Goal: Task Accomplishment & Management: Complete application form

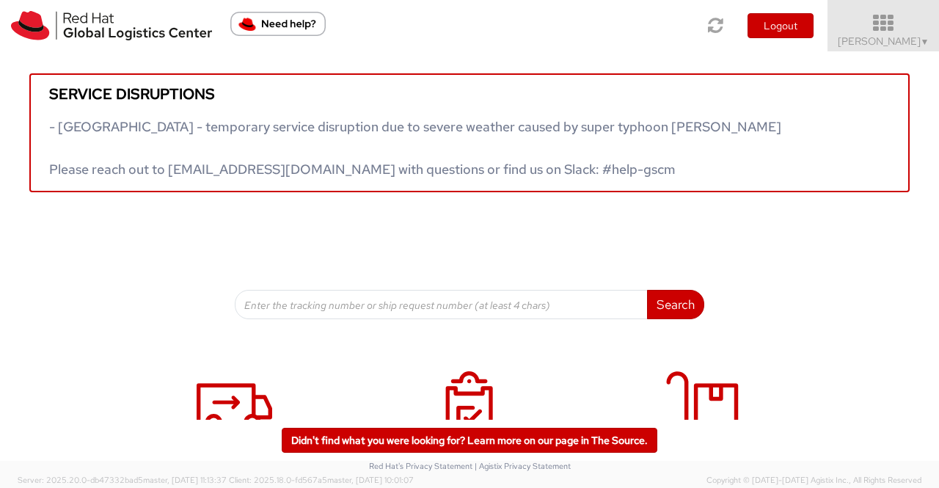
click at [915, 42] on span "Sumitra Hansdah ▼" at bounding box center [884, 40] width 92 height 13
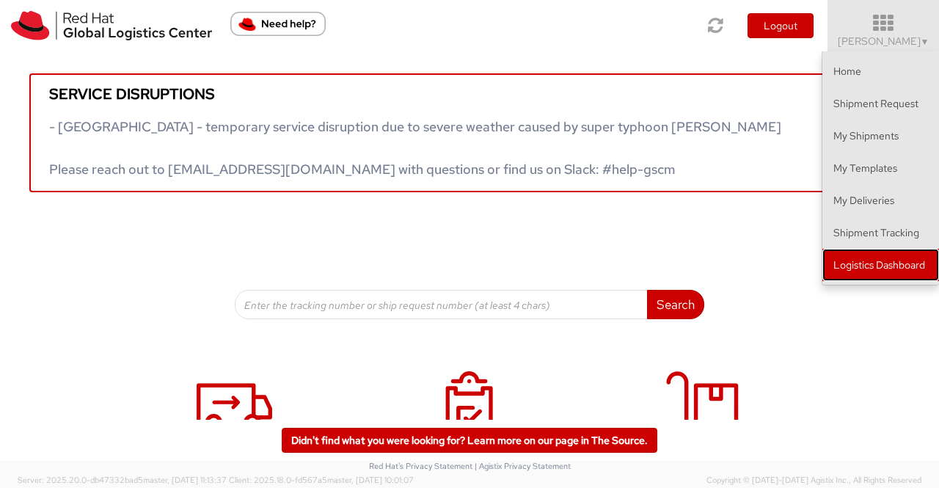
click at [882, 262] on link "Logistics Dashboard" at bounding box center [880, 265] width 117 height 32
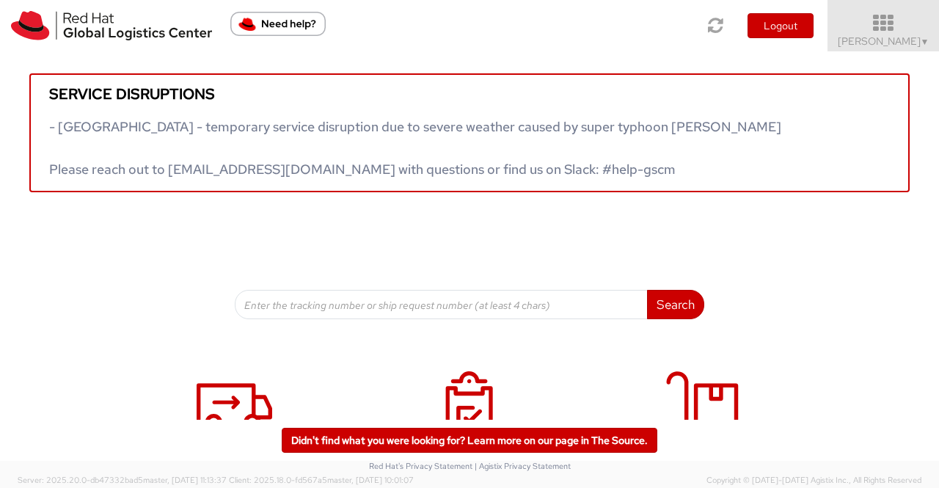
click at [928, 41] on span "▼" at bounding box center [925, 42] width 9 height 12
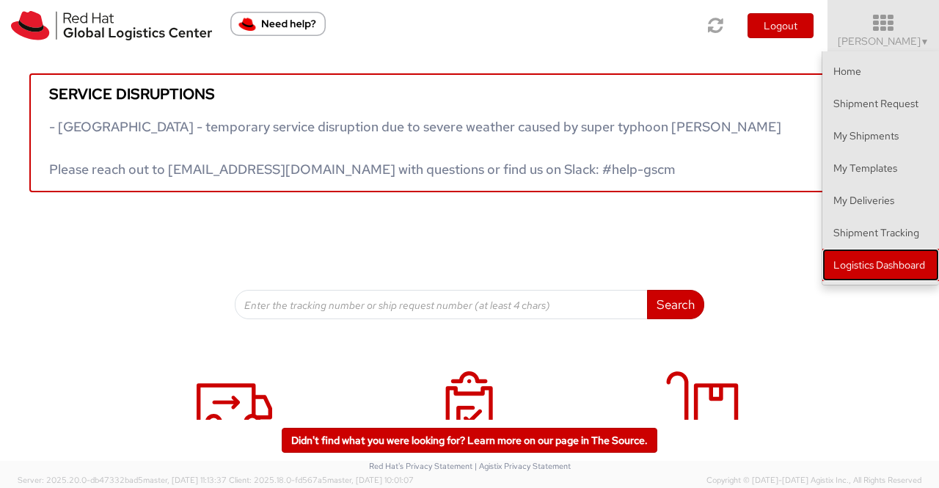
click at [904, 267] on link "Logistics Dashboard" at bounding box center [880, 265] width 117 height 32
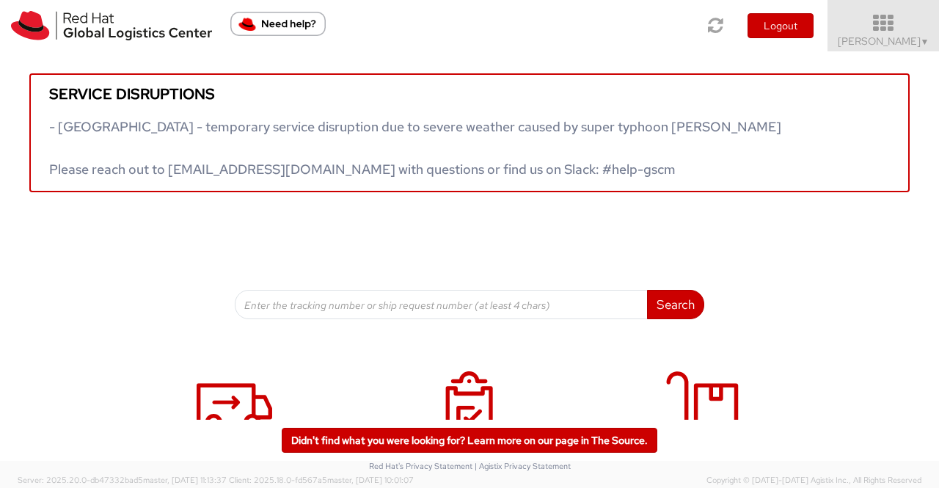
click at [890, 40] on span "Sumitra Hansdah ▼" at bounding box center [884, 40] width 92 height 13
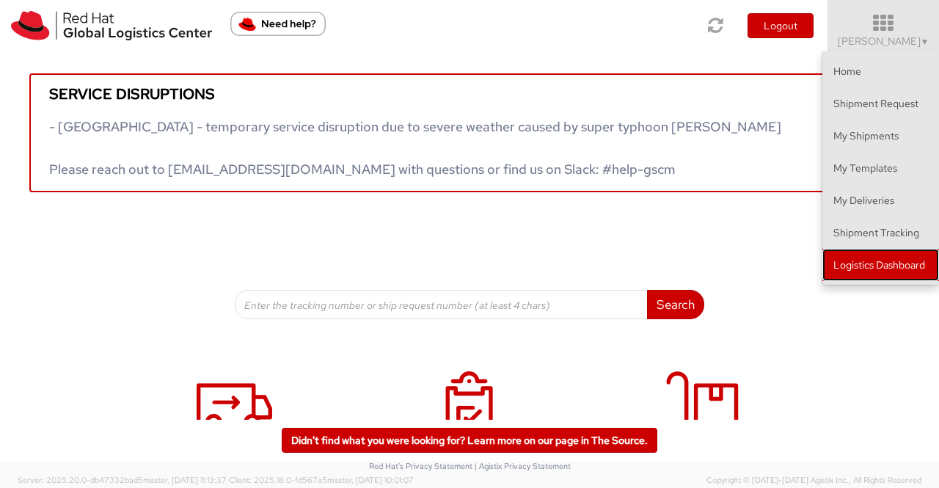
click at [892, 265] on link "Logistics Dashboard" at bounding box center [880, 265] width 117 height 32
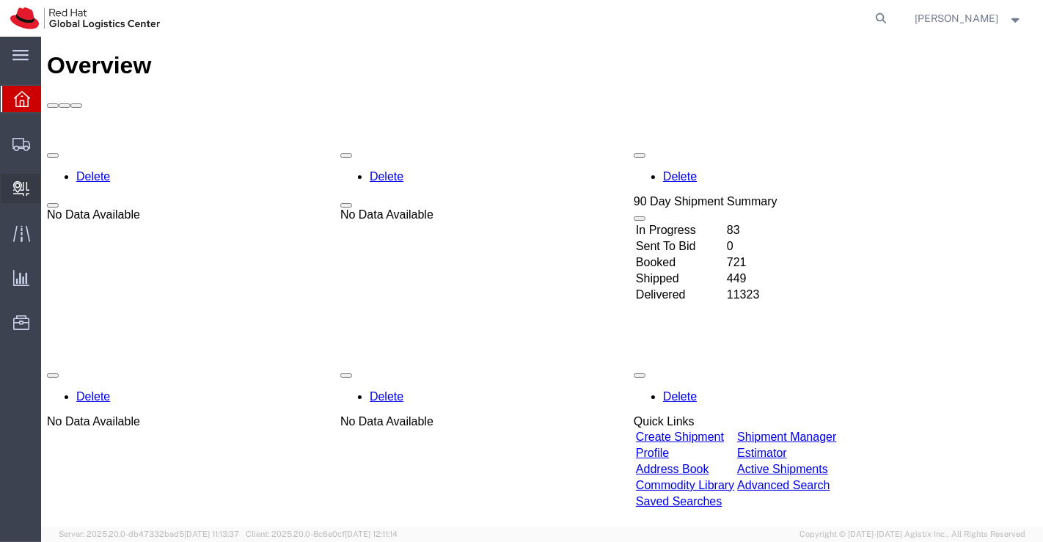
click at [0, 0] on span "Create Delivery" at bounding box center [0, 0] width 0 height 0
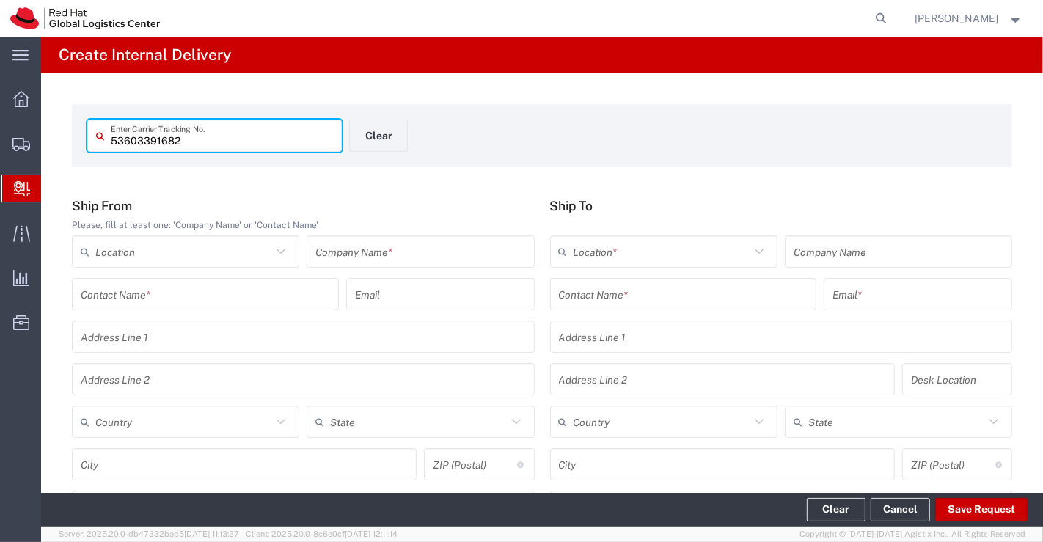
type input "53603391682"
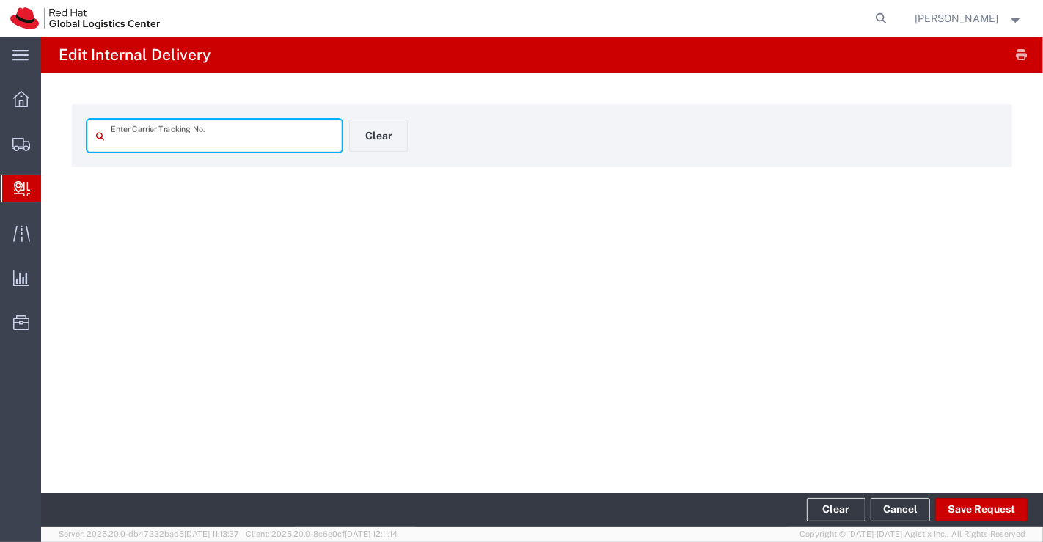
type input "53603391682"
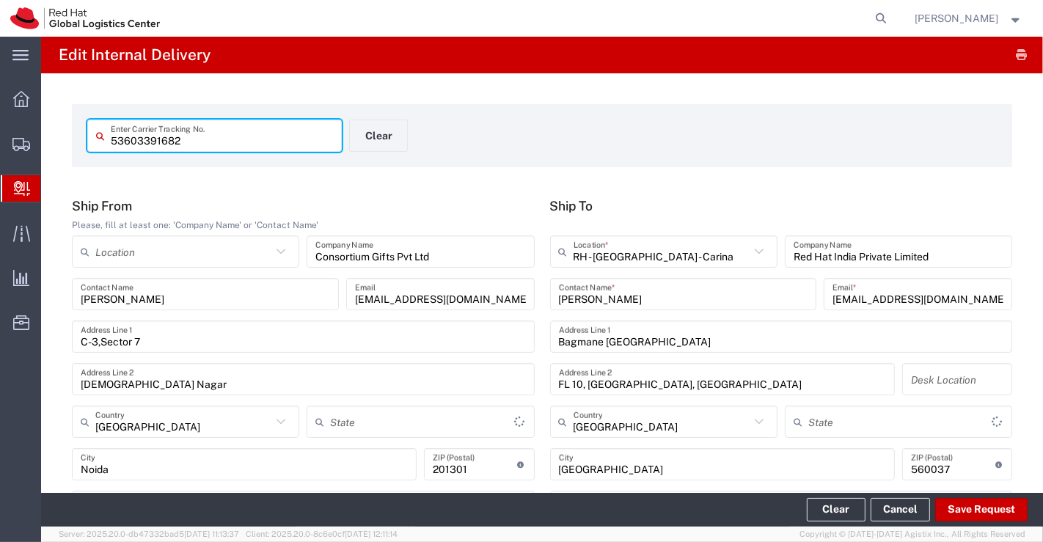
type input "Your Packaging"
type input "[GEOGRAPHIC_DATA]"
type input "Ground"
type input "[GEOGRAPHIC_DATA]"
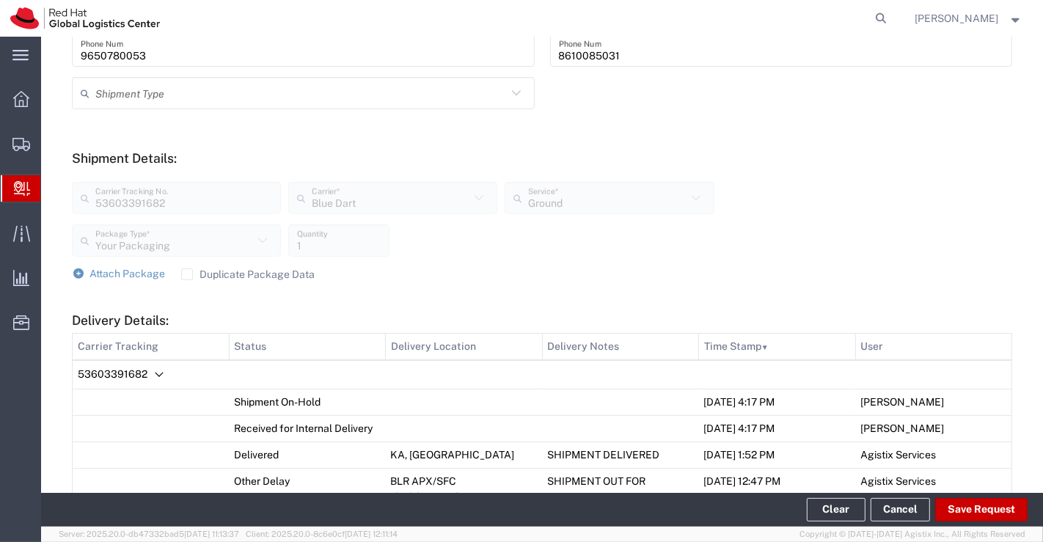
scroll to position [489, 0]
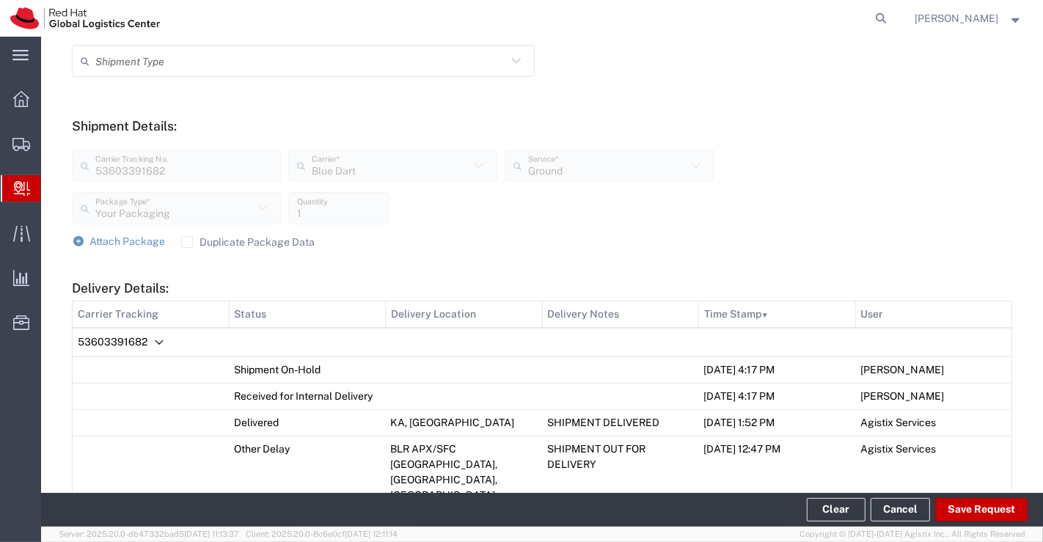
click at [754, 109] on form "Ship From Please, fill at least one: 'Company Name' or 'Contact Name' Location …" at bounding box center [542, 534] width 940 height 1649
click at [0, 0] on span "Create Delivery" at bounding box center [0, 0] width 0 height 0
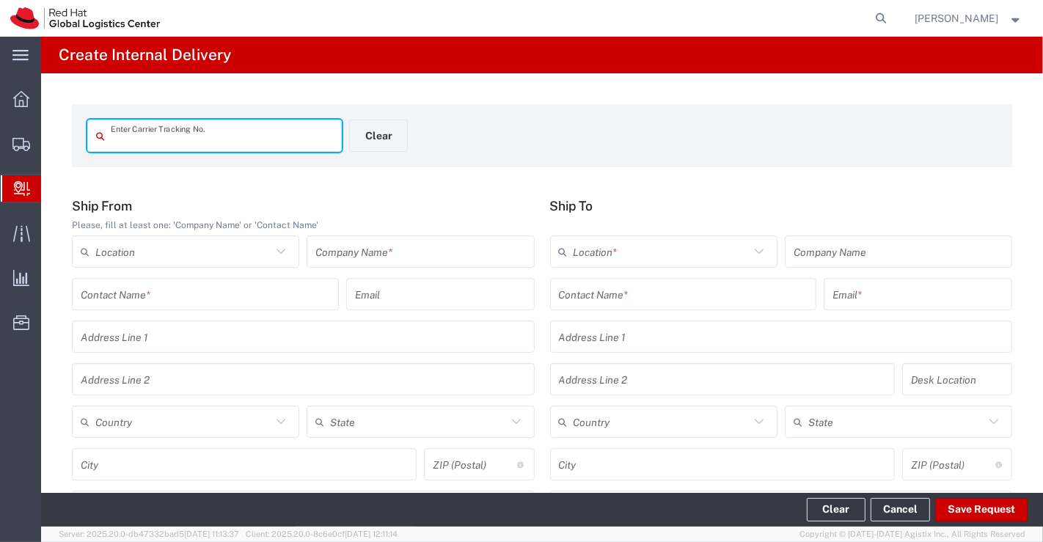
click at [183, 132] on input "text" at bounding box center [222, 136] width 222 height 26
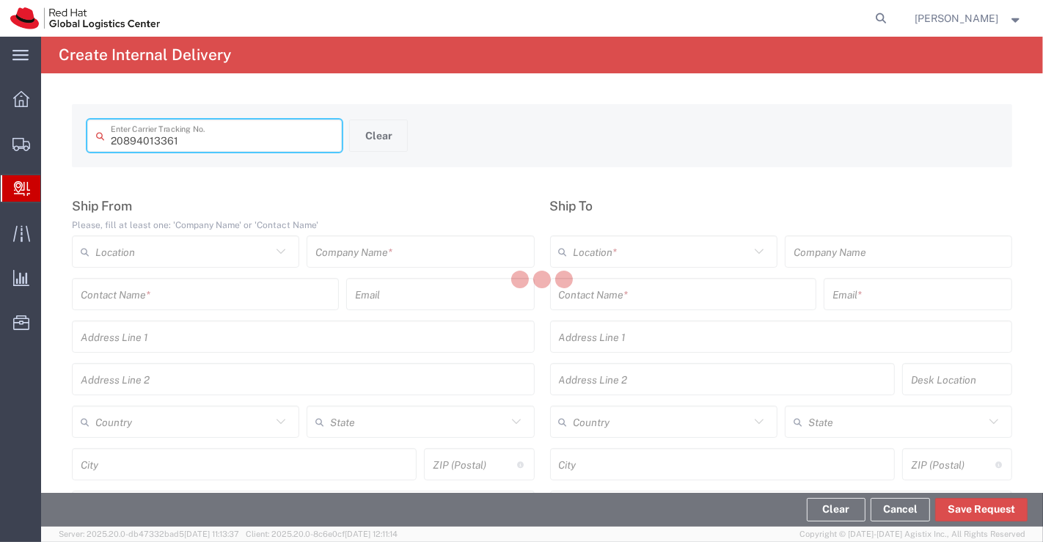
type input "20894013361"
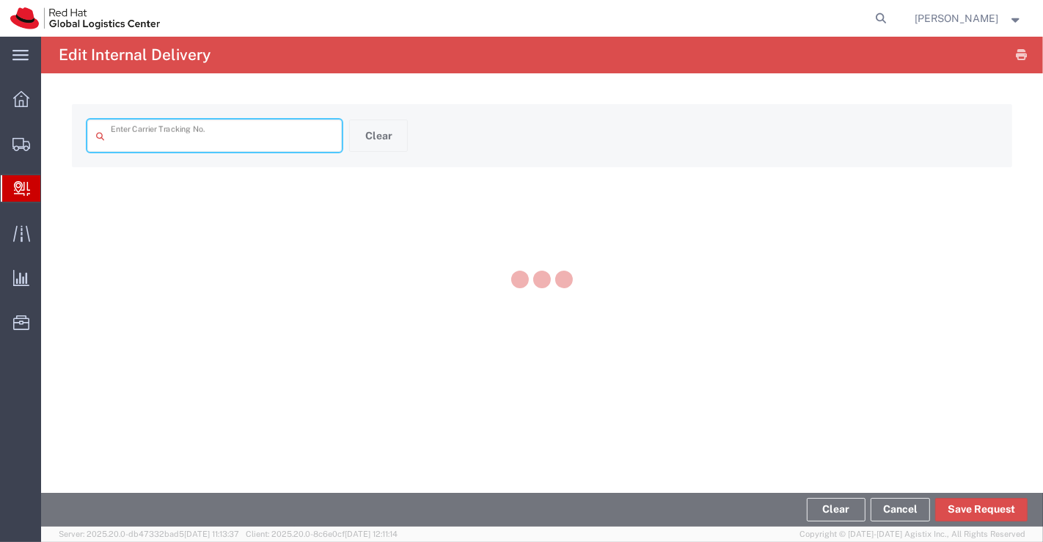
type input "20894013361"
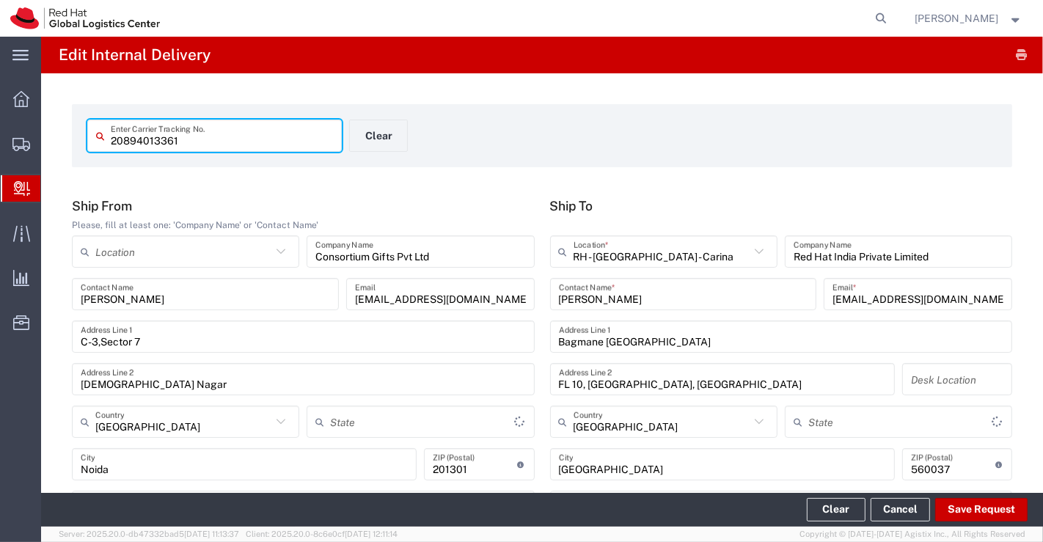
type input "Your Packaging"
type input "[GEOGRAPHIC_DATA]"
type input "Domestic Priority"
type input "[GEOGRAPHIC_DATA]"
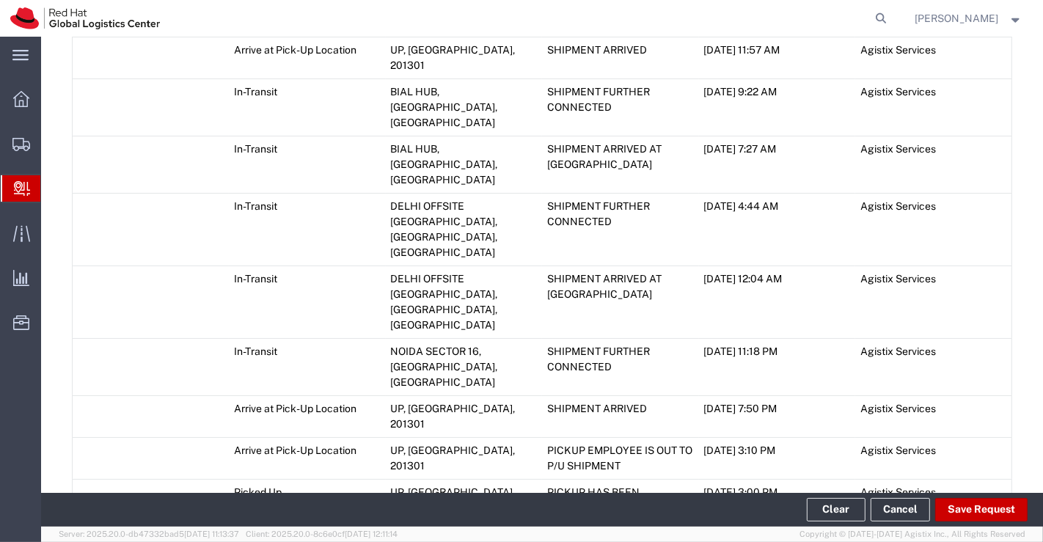
scroll to position [1121, 0]
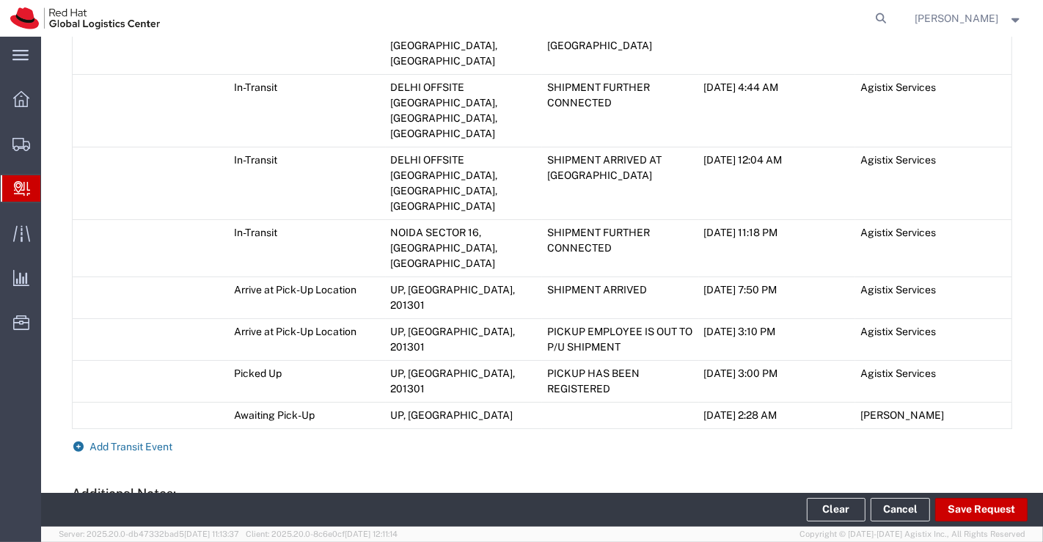
click at [76, 441] on link "Add Transit Event" at bounding box center [122, 447] width 101 height 12
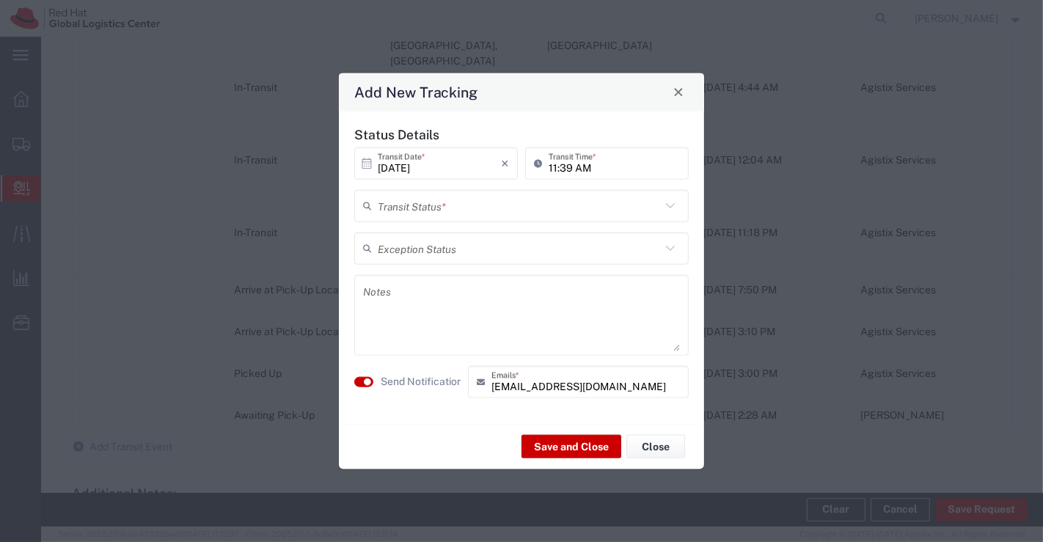
click at [670, 206] on icon at bounding box center [670, 205] width 19 height 19
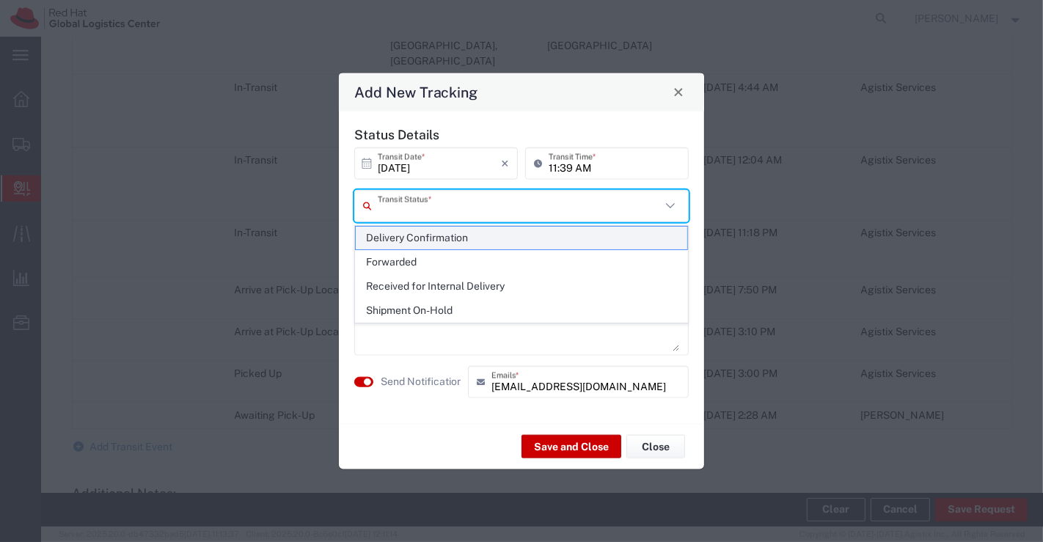
click at [662, 234] on span "Delivery Confirmation" at bounding box center [522, 238] width 332 height 23
type input "Delivery Confirmation"
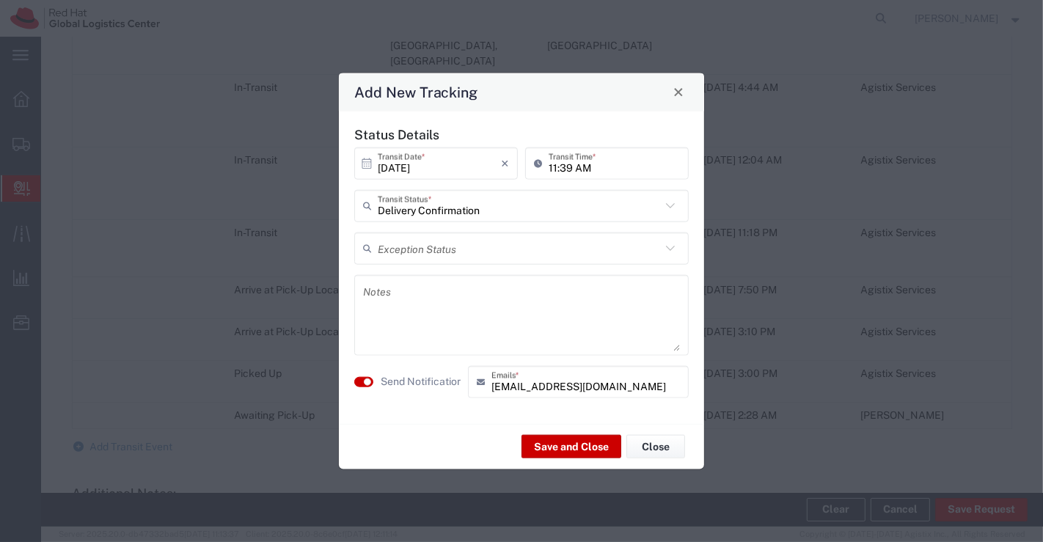
click at [549, 312] on textarea at bounding box center [521, 315] width 317 height 72
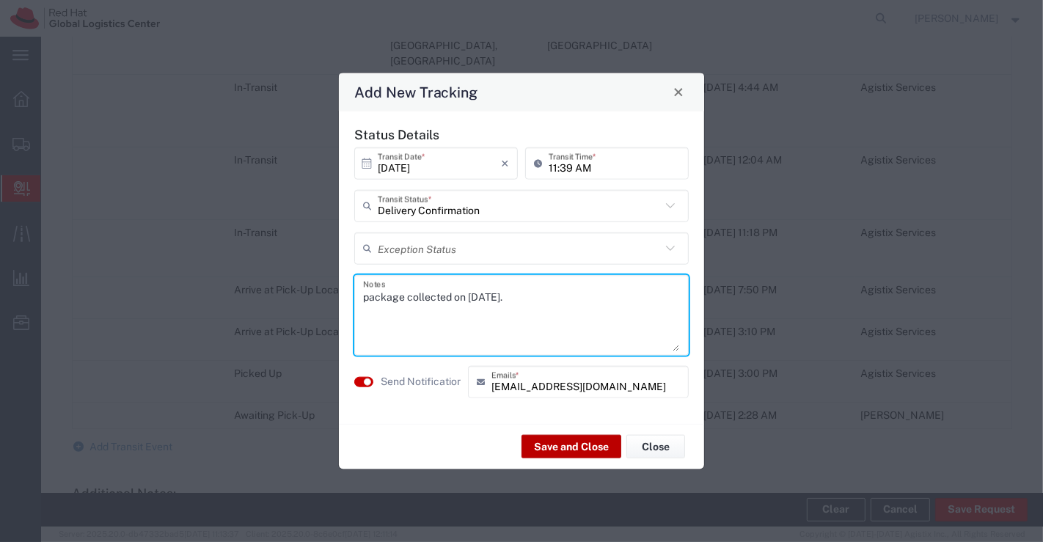
type textarea "package collected on 07th Oct 2025."
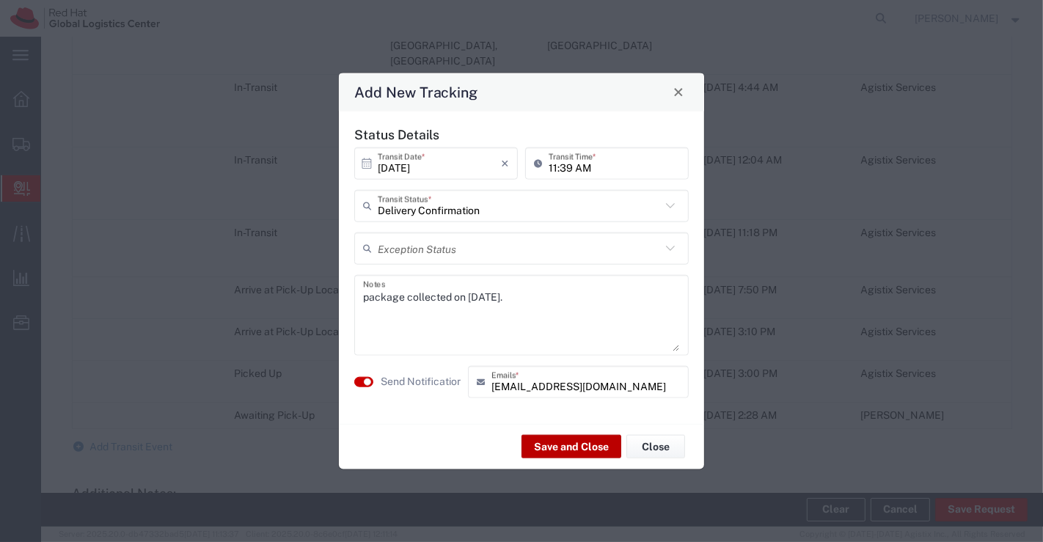
click at [587, 450] on button "Save and Close" at bounding box center [572, 446] width 100 height 23
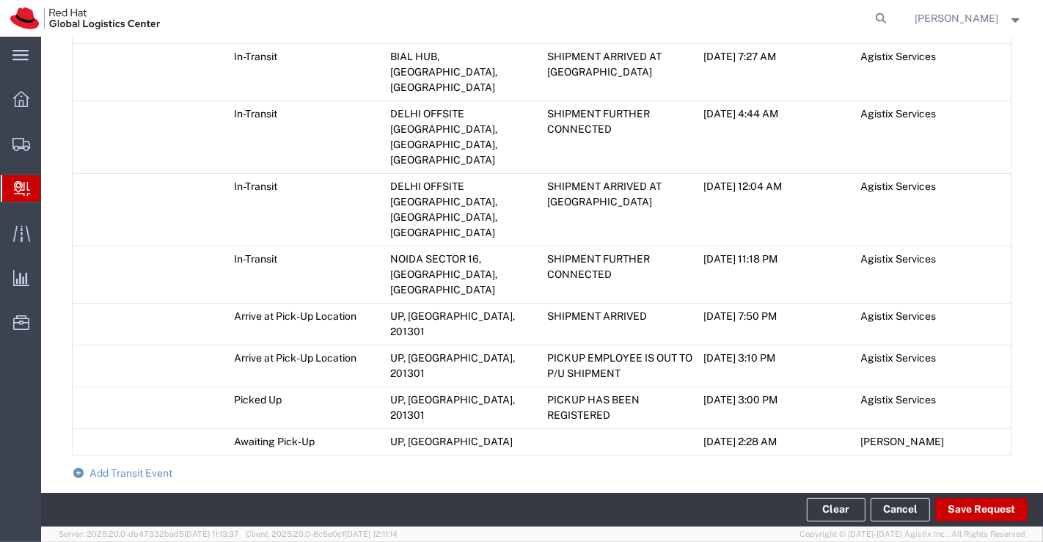
scroll to position [1163, 0]
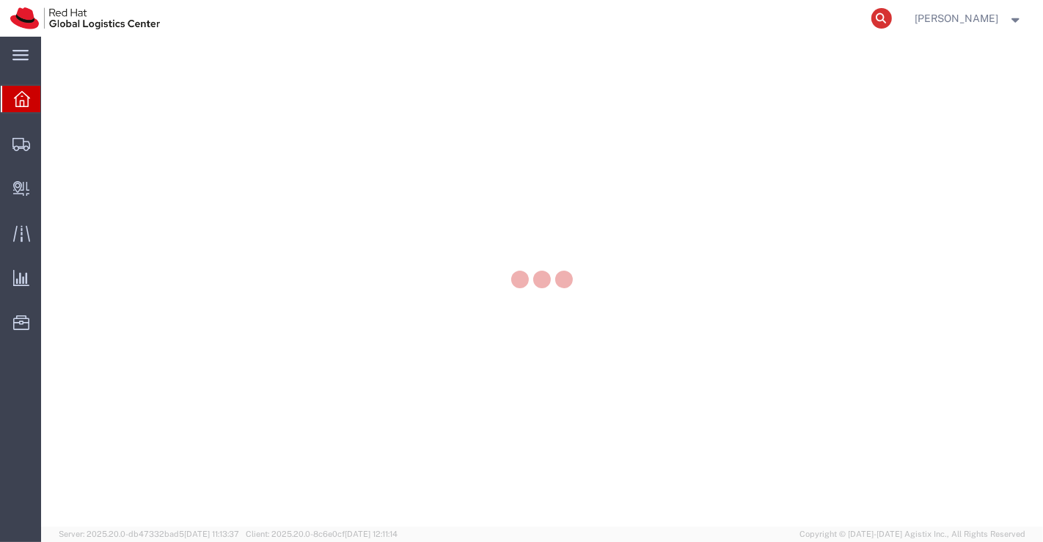
click at [878, 15] on icon at bounding box center [881, 18] width 21 height 21
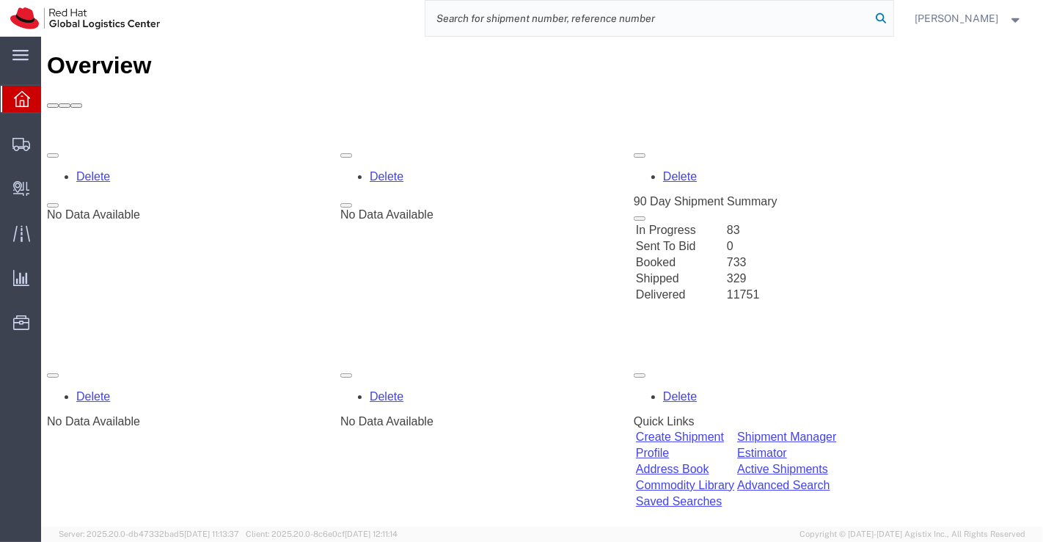
paste input "20784958810"
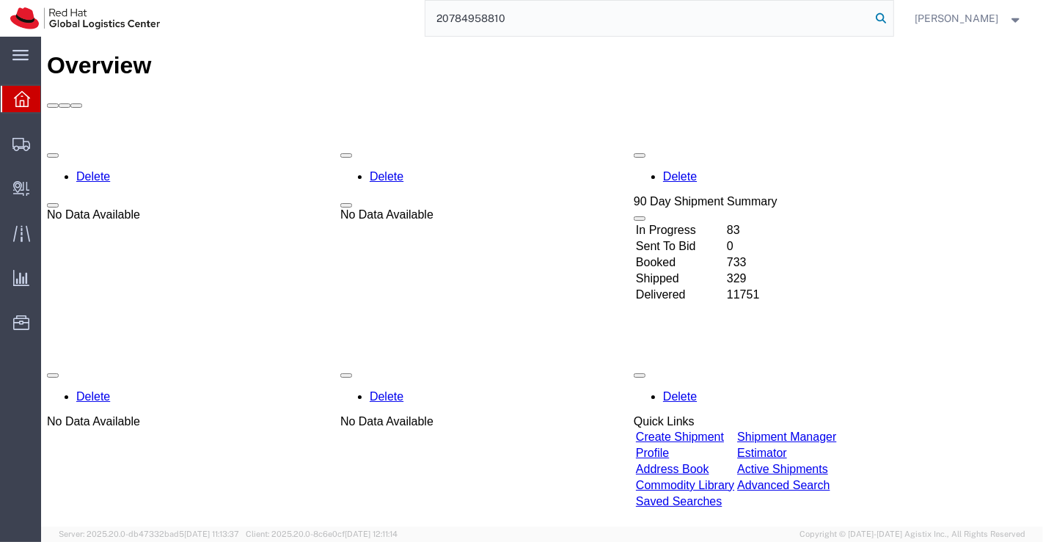
type input "20784958810"
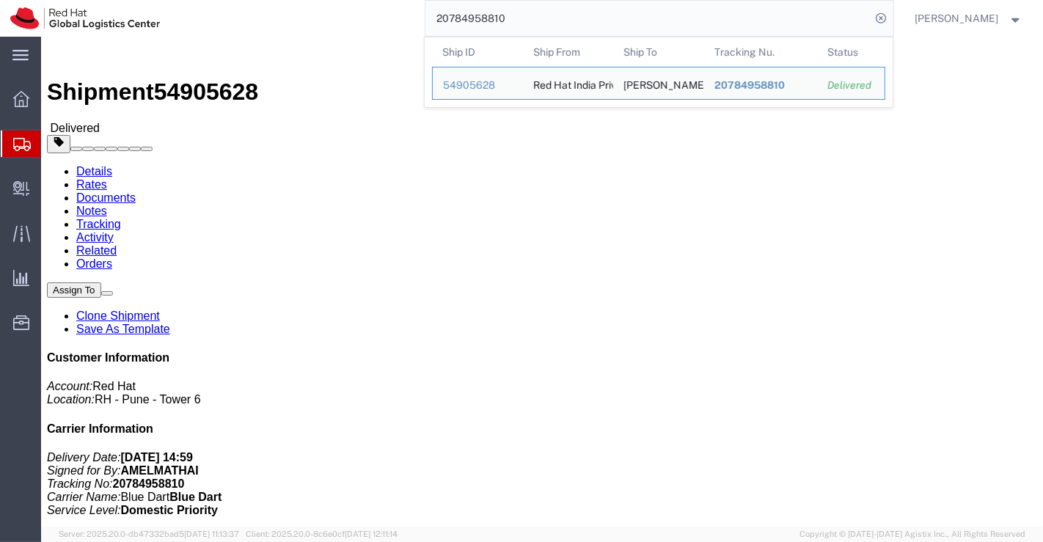
click div "Leg 1 - Air"
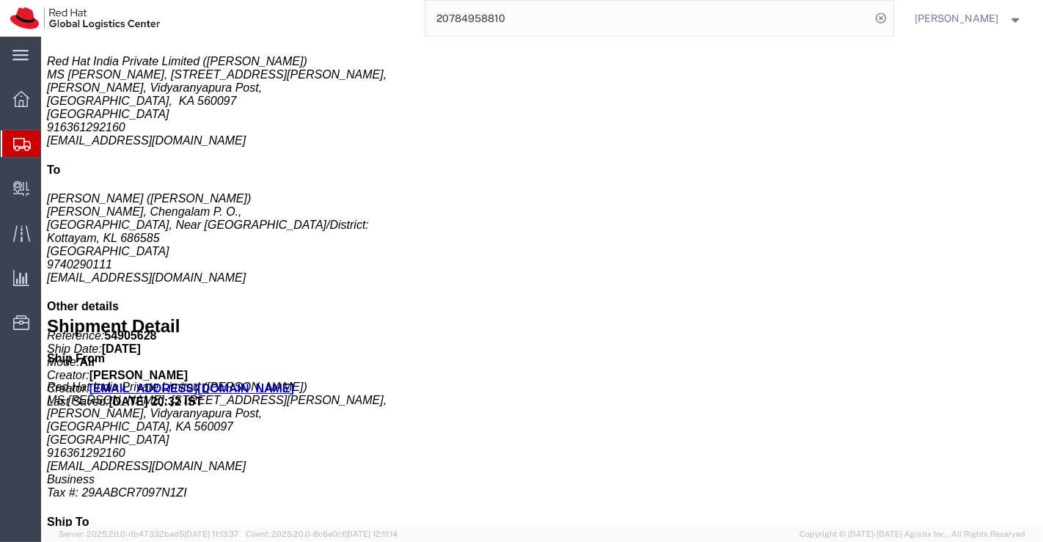
scroll to position [510, 0]
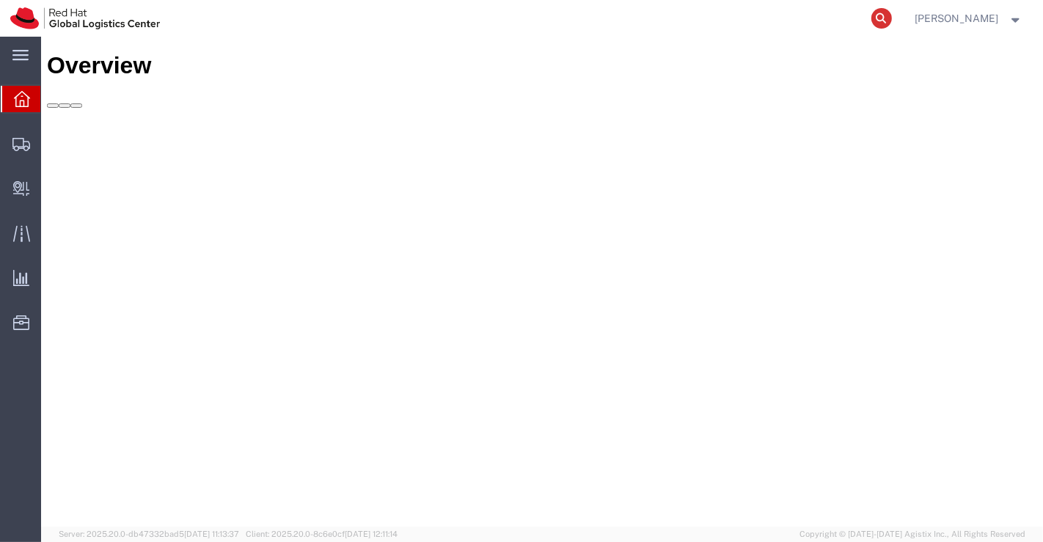
click at [880, 18] on icon at bounding box center [881, 18] width 21 height 21
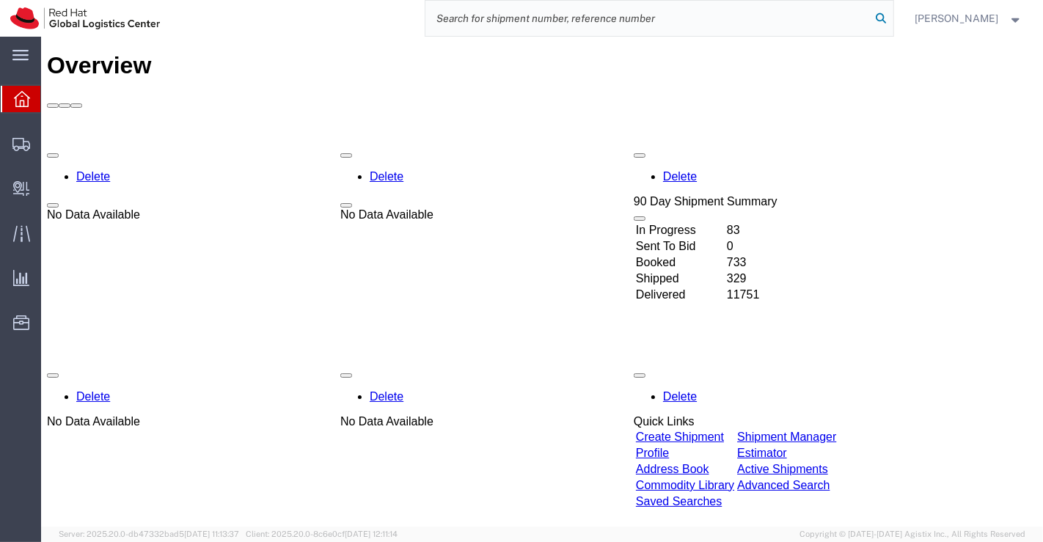
paste input "53604602295"
type input "53604602295"
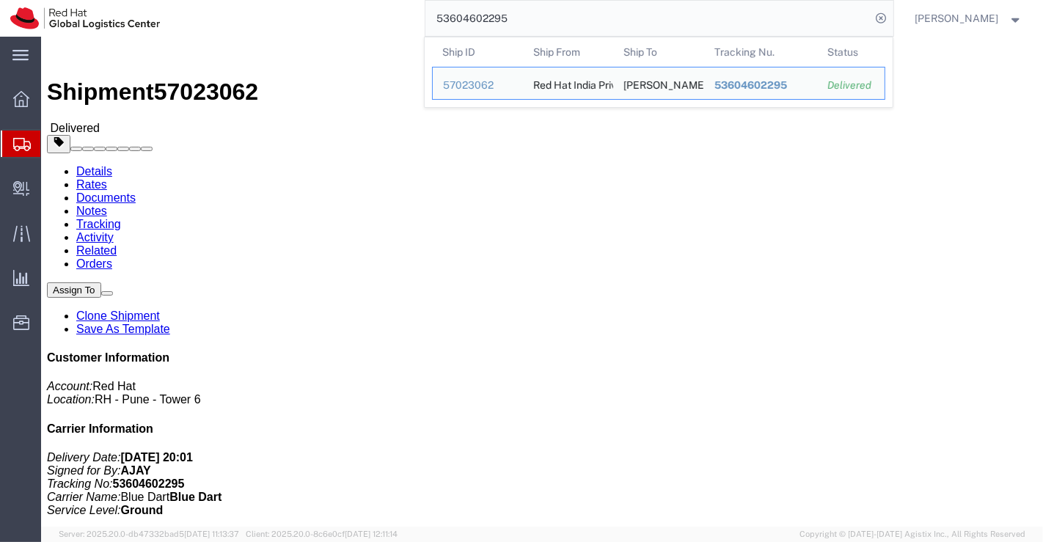
click div "Leg 1 - Small Parcel"
drag, startPoint x: 544, startPoint y: 18, endPoint x: 419, endPoint y: 15, distance: 125.5
click at [419, 15] on div "53604602295 Ship ID Ship From Ship To Tracking Nu. Status Ship ID 57023062 Ship…" at bounding box center [531, 18] width 723 height 37
click div "Ship From Red Hat India Private Limited (Supriya Menon) BENGLURU DPM Printers, …"
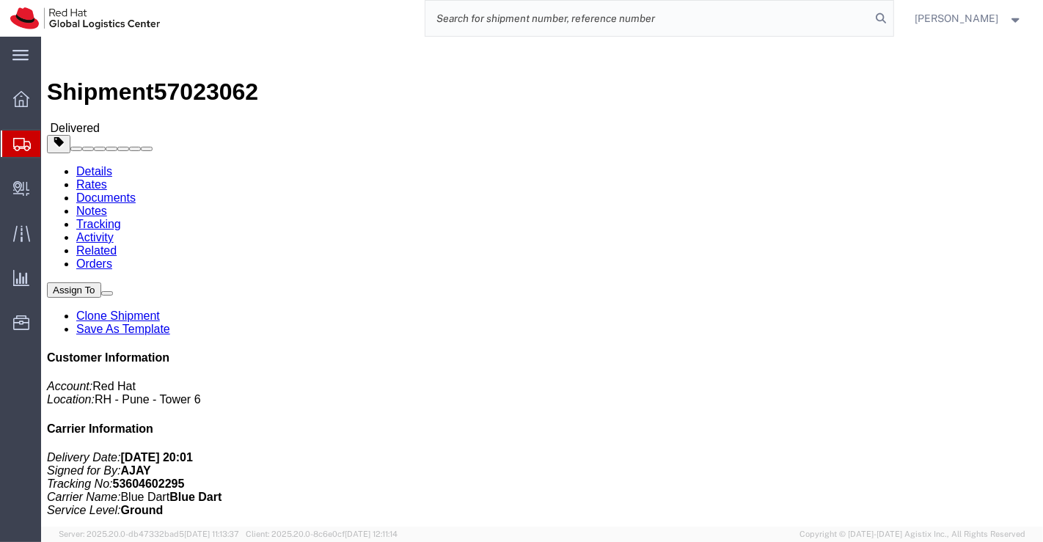
paste input "53604601061"
type input "53604601061"
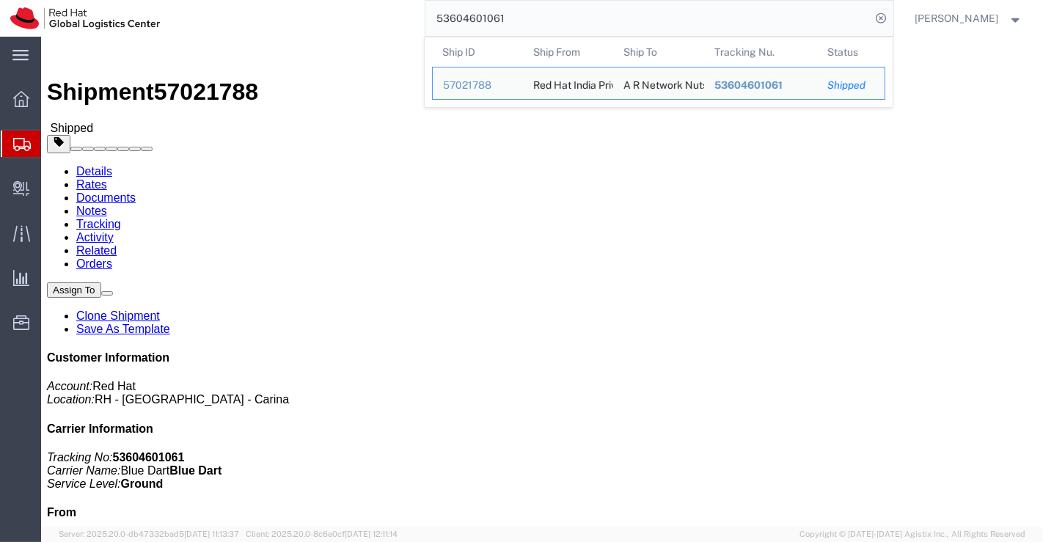
click div "Leg 1 - Small Parcel"
drag, startPoint x: 539, startPoint y: 20, endPoint x: 375, endPoint y: 27, distance: 164.5
click at [375, 29] on div "53604601061 Ship ID Ship From Ship To Tracking Nu. Status Ship ID 57021788 Ship…" at bounding box center [531, 18] width 723 height 37
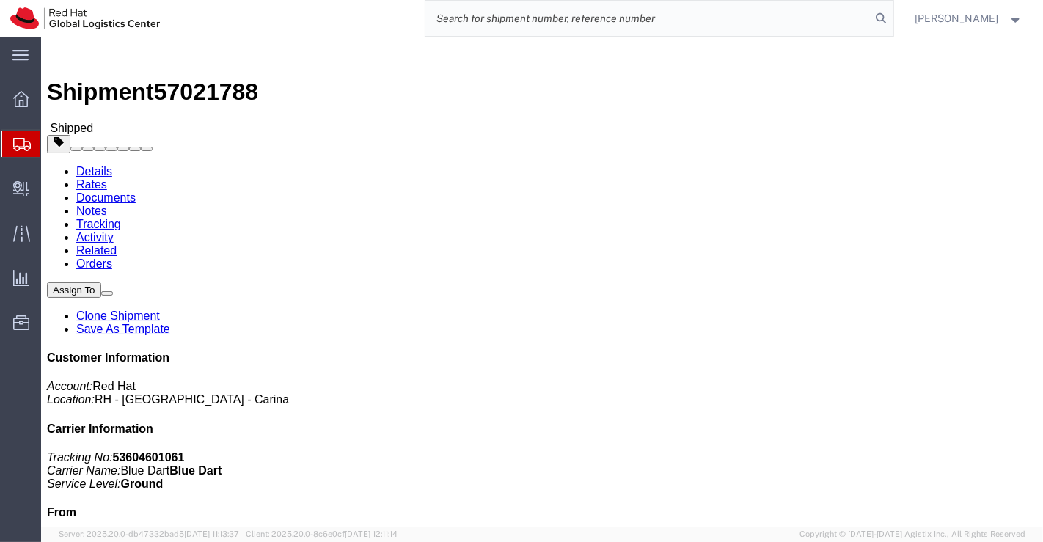
paste input "53604601105"
type input "5"
paste input "53604601046"
type input "53604601046"
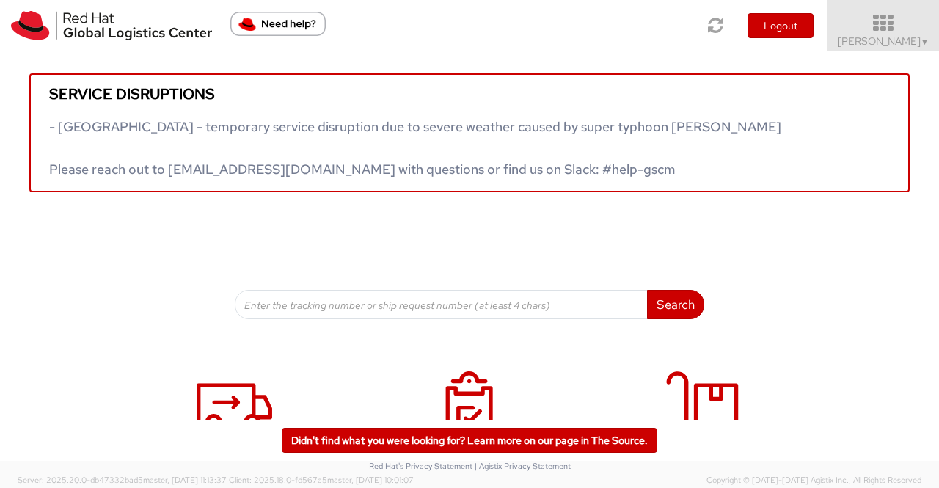
click at [921, 43] on span "▼" at bounding box center [925, 42] width 9 height 12
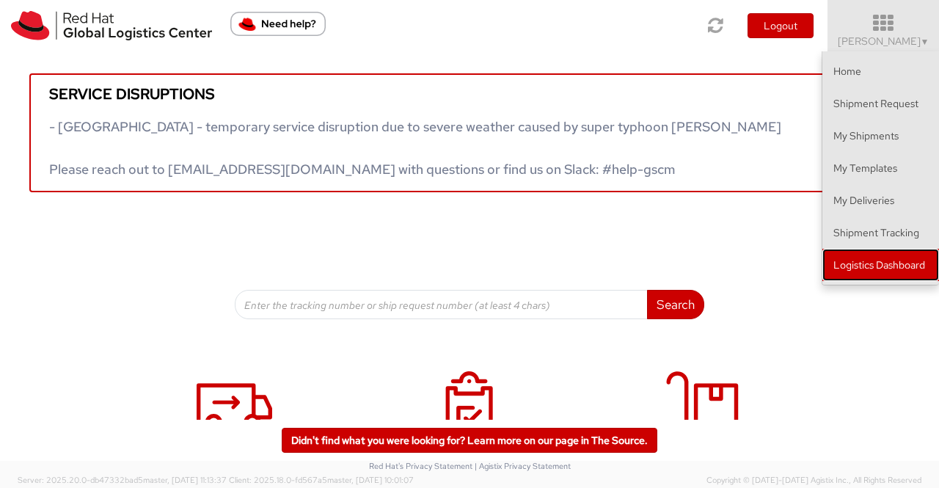
click at [923, 266] on link "Logistics Dashboard" at bounding box center [880, 265] width 117 height 32
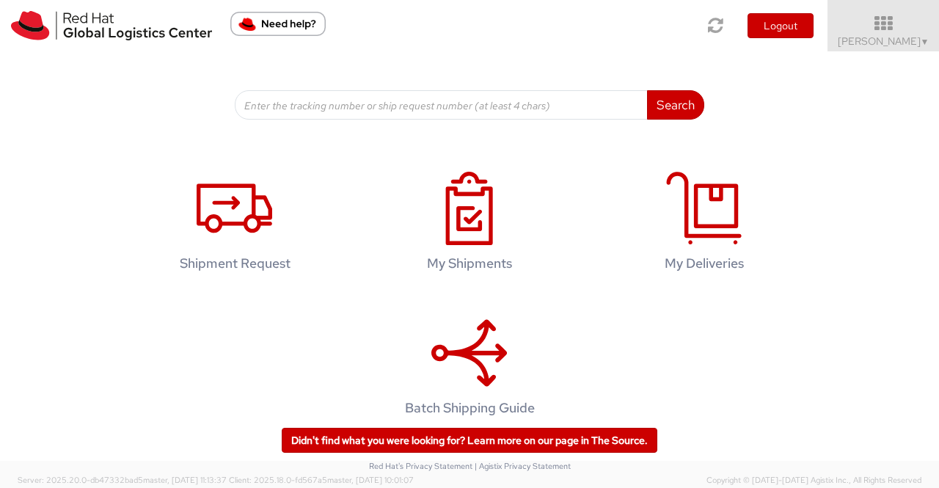
scroll to position [220, 0]
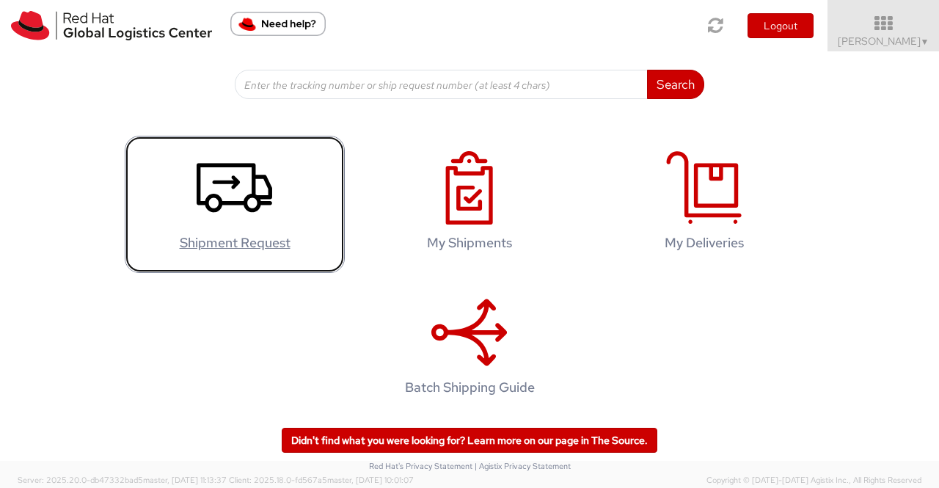
click at [230, 194] on icon at bounding box center [235, 187] width 76 height 73
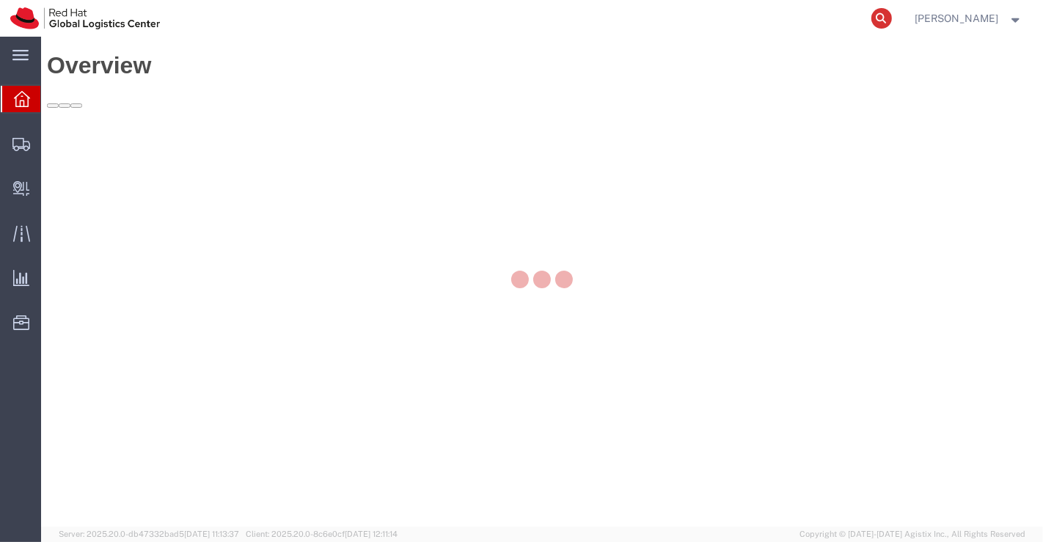
click at [879, 17] on icon at bounding box center [881, 18] width 21 height 21
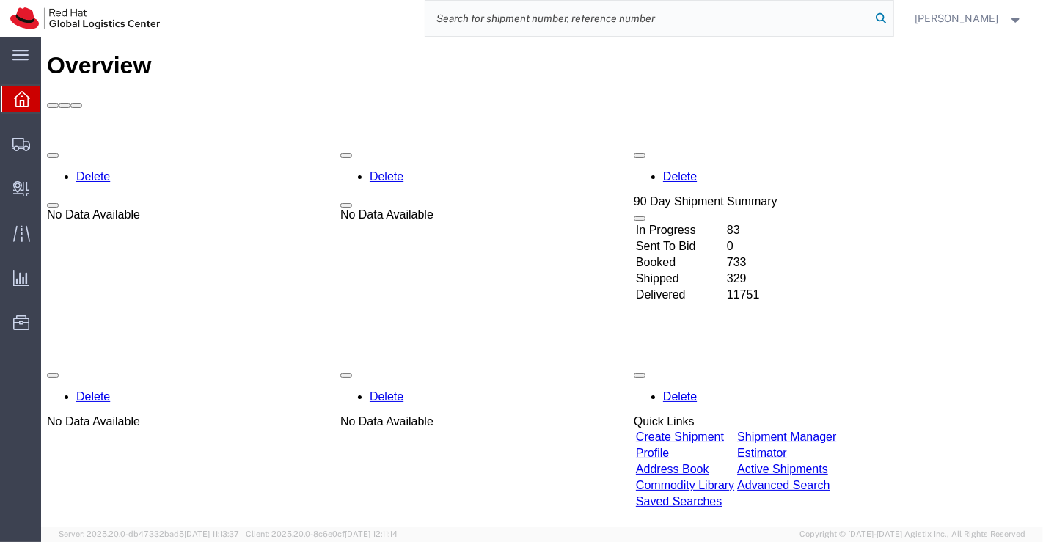
paste input "393861229200"
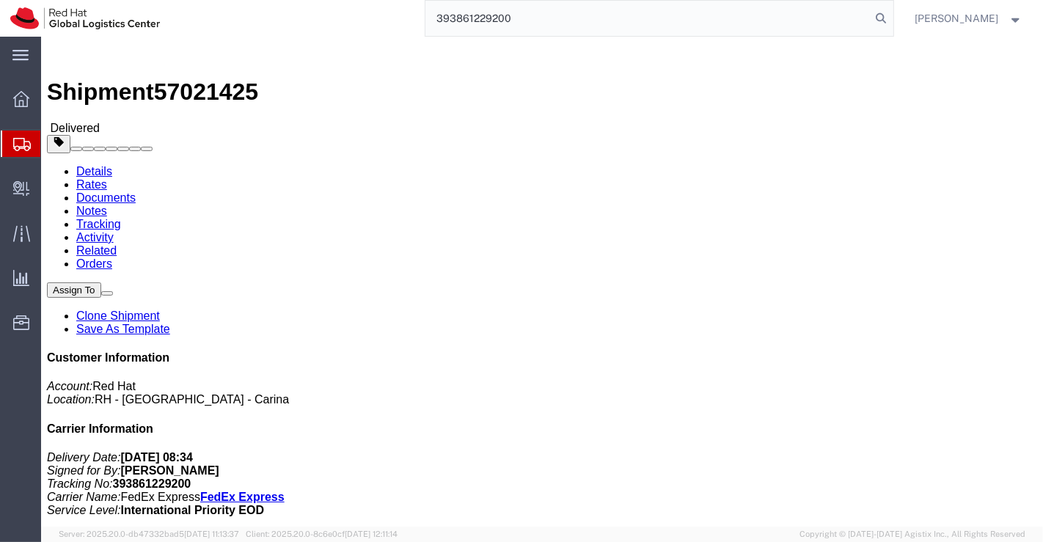
type input "393861229200"
click h4 "Routing & Vehicle Information"
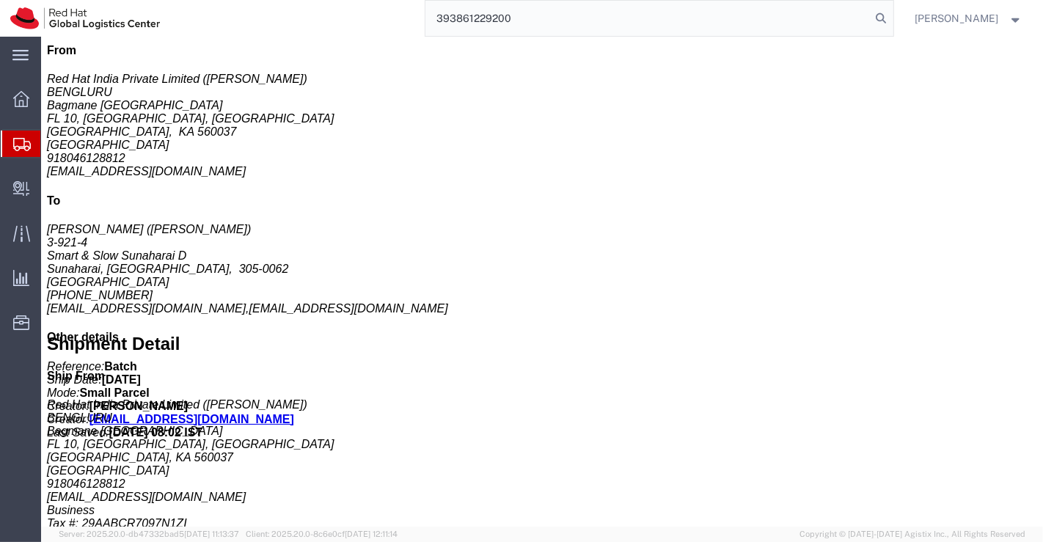
scroll to position [698, 0]
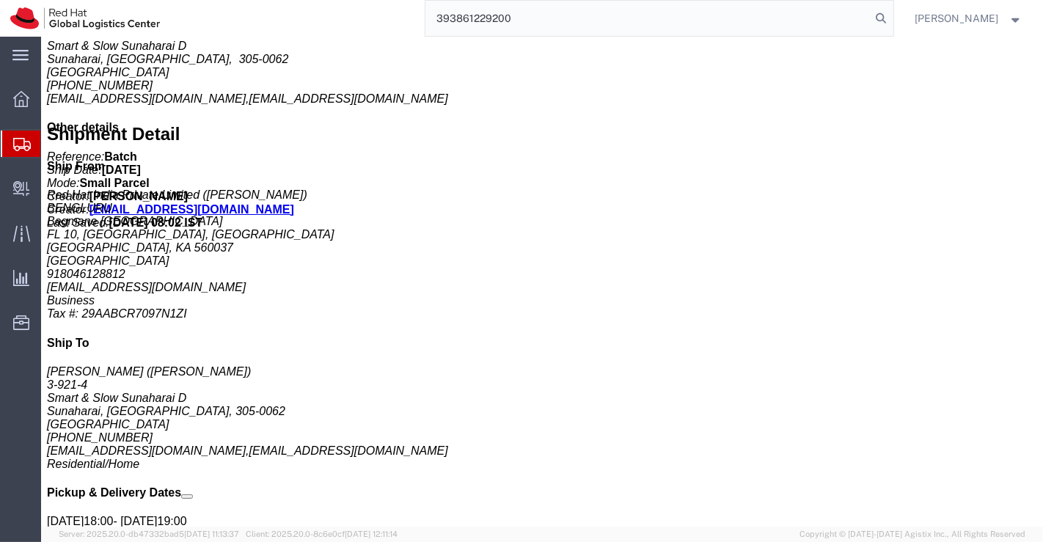
drag, startPoint x: 191, startPoint y: 352, endPoint x: 298, endPoint y: 361, distance: 107.5
click div "Shipment Notification Message: Red Hat Service Award"
copy b "Red Hat Service Award"
click div "Handling Options Hold at Location Return Options Billing Cost Center: PPL Globa…"
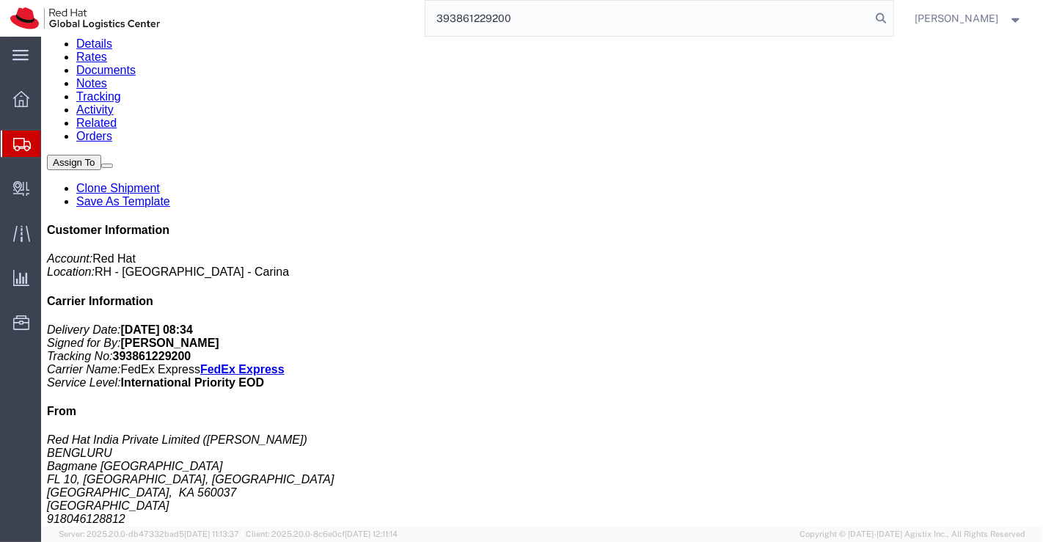
scroll to position [0, 0]
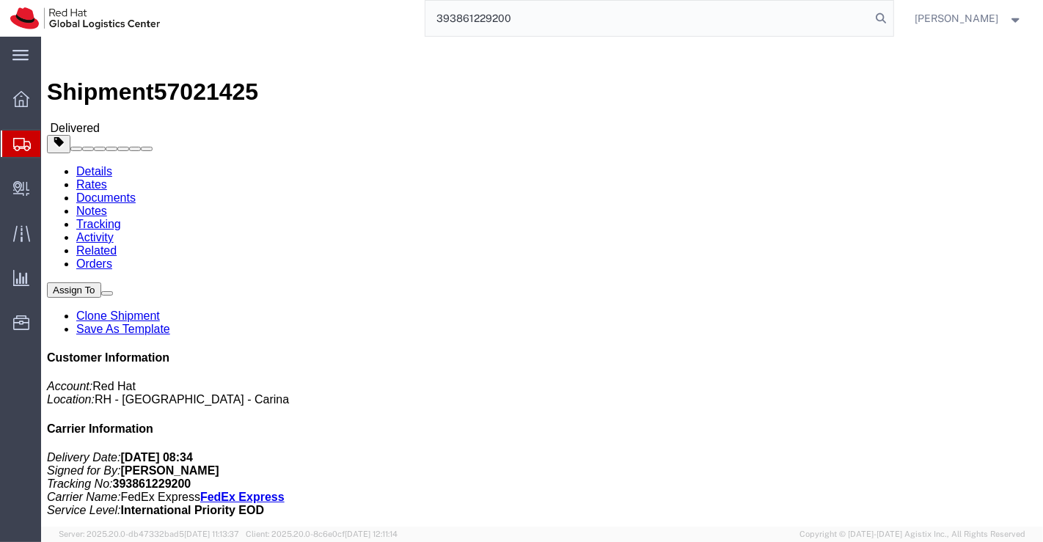
drag, startPoint x: 543, startPoint y: 190, endPoint x: 677, endPoint y: 194, distance: 134.3
click b "Service award for associate"
click div "Leg 1 - Small Parcel"
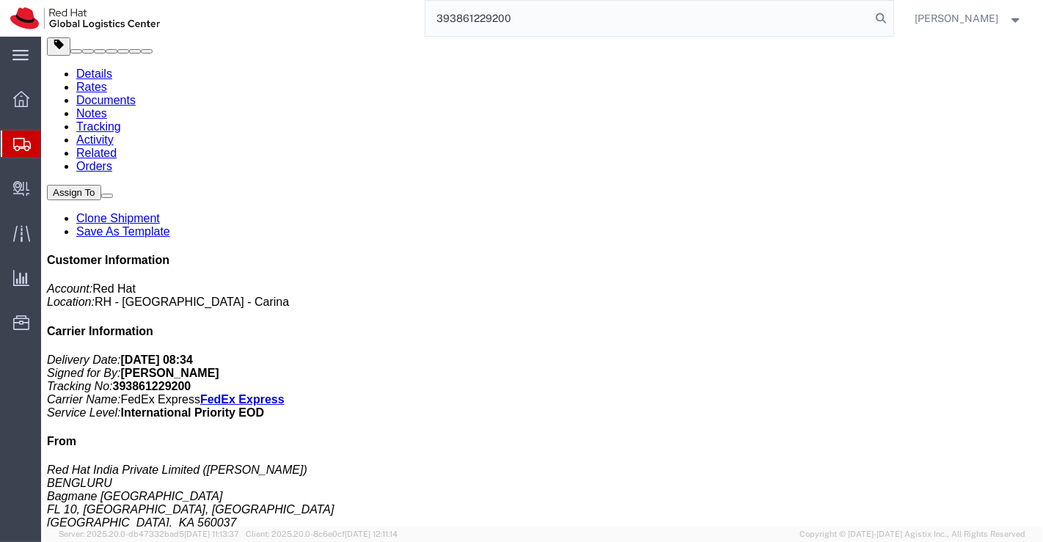
scroll to position [326, 0]
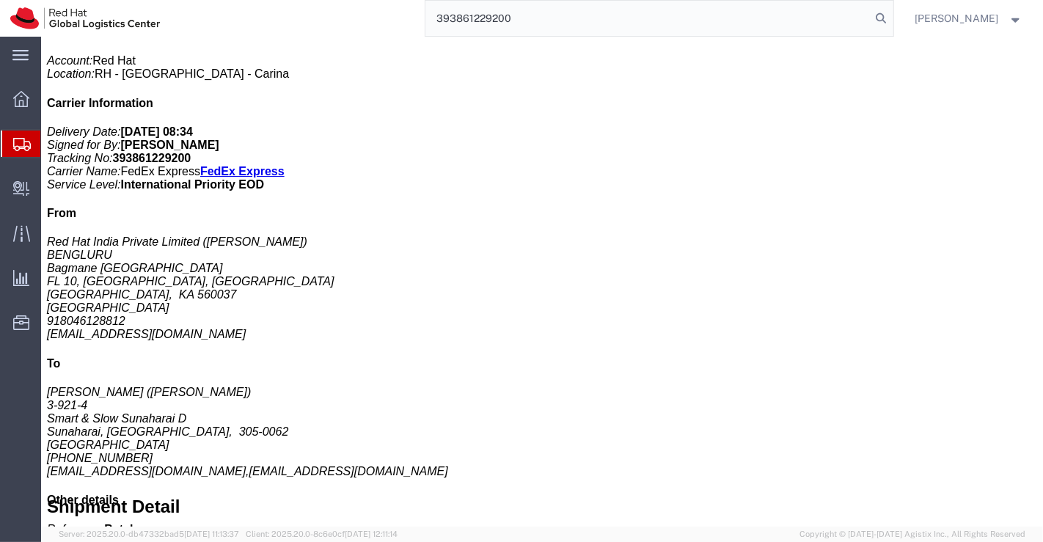
click div "1 Your Packaging Total weight: 0.50 ( 1.00 dim ) KGS Tracking: 393861229200 Dim…"
click b "Each"
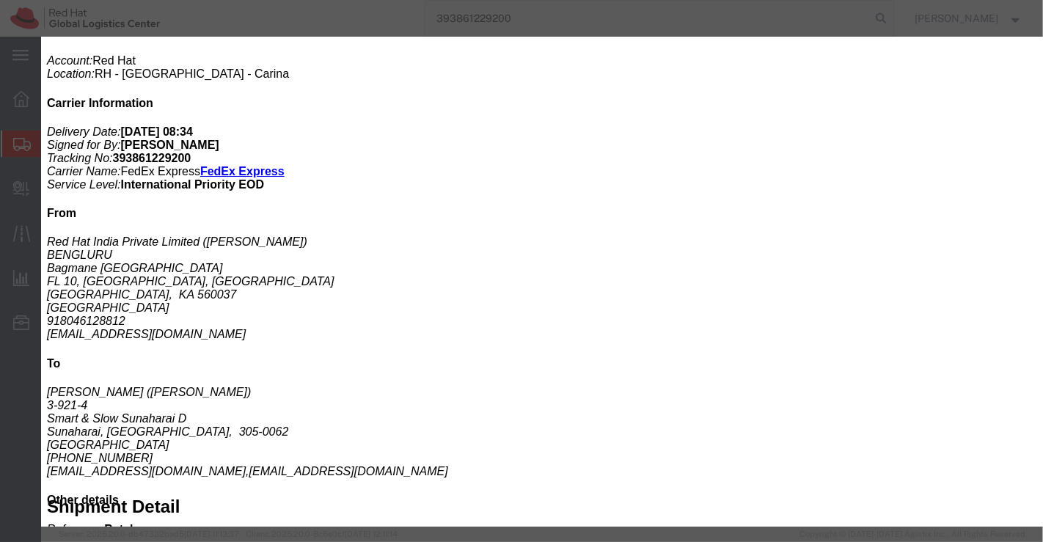
drag, startPoint x: 181, startPoint y: 65, endPoint x: 238, endPoint y: 67, distance: 56.5
click div "Product Name: Award Description: Acrylic (Sample - not for resale, value for cu…"
copy b "Award"
click div "Product Name: Award Description: Acrylic (Sample - not for resale, value for cu…"
drag, startPoint x: 109, startPoint y: 96, endPoint x: 219, endPoint y: 111, distance: 111.1
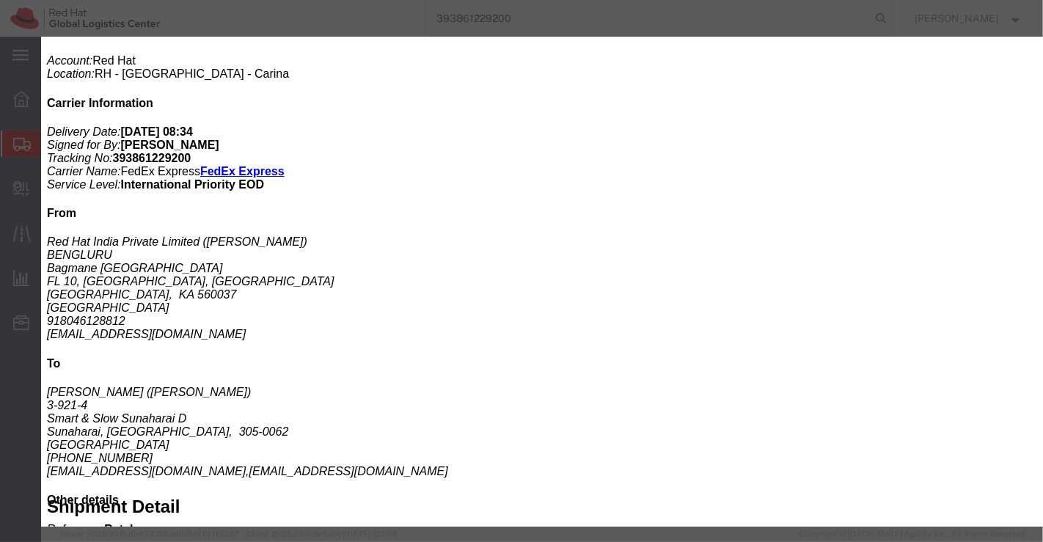
click b "Acrylic (Sample - not for resale, value for customs purpose only)"
copy b "Acrylic (Sample - not for resale, value for customs purpose only)"
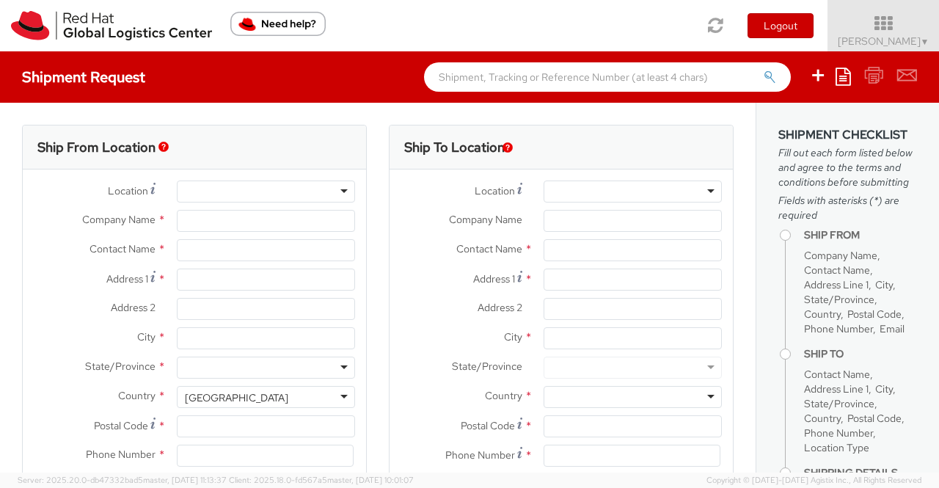
select select "901"
select select
type input "Red Hat India Private Limited"
type input "[PERSON_NAME]"
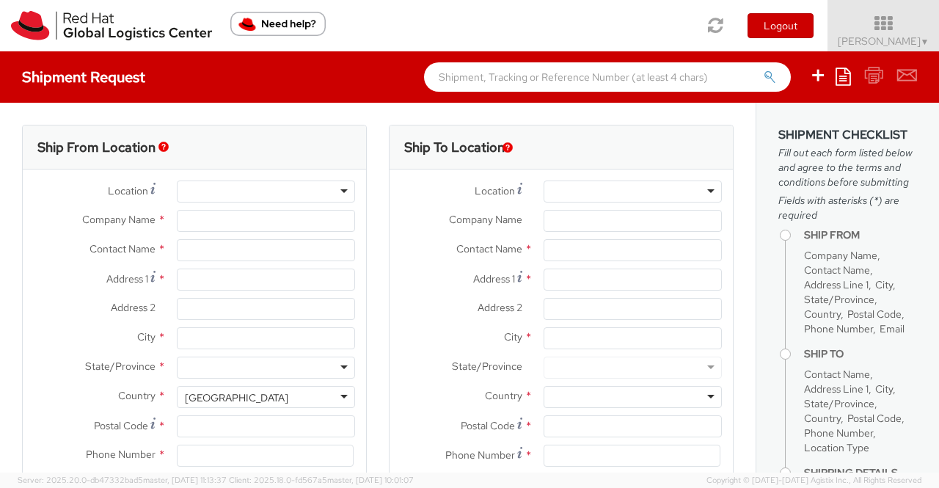
type input "Bagmane Constellation Business Park"
type input "FL 10, East Tower, Carina Building"
type input "BANGALORE"
type input "560037"
type input "918046128812"
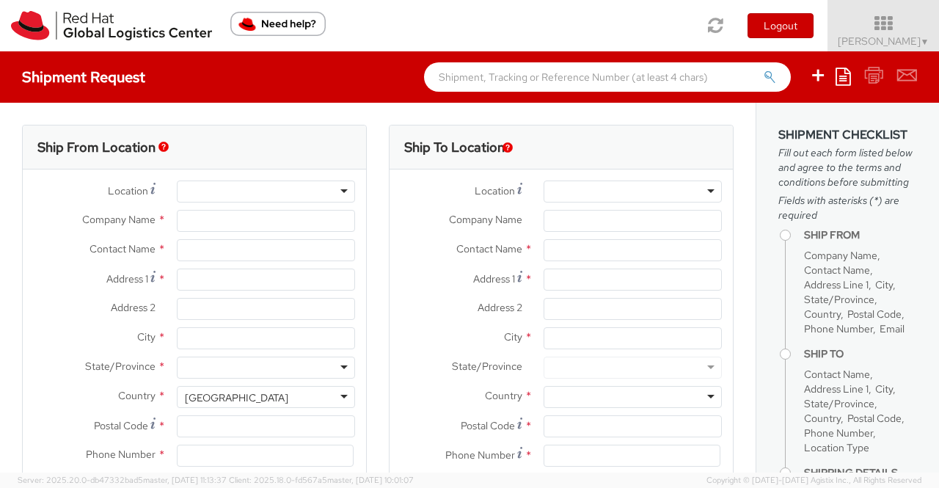
type input "[EMAIL_ADDRESS][DOMAIN_NAME]"
select select "CM"
select select "KGS"
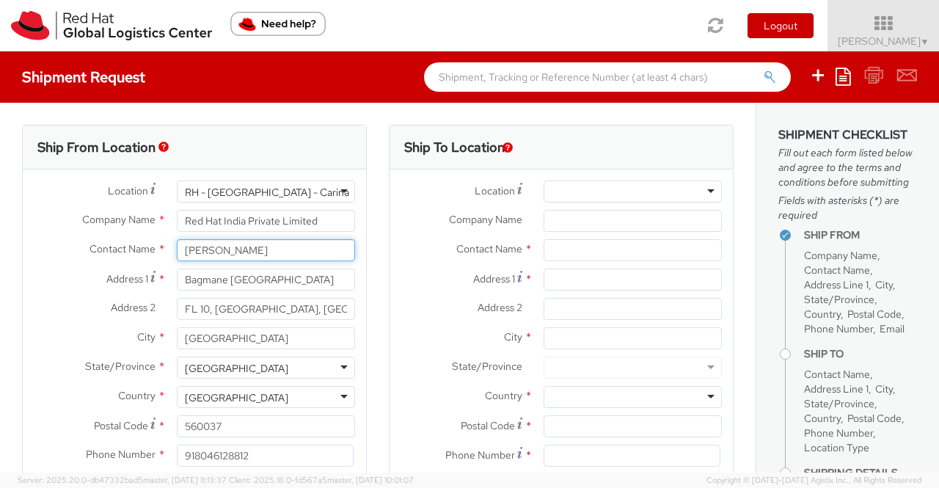
drag, startPoint x: 287, startPoint y: 249, endPoint x: 174, endPoint y: 249, distance: 113.0
click at [177, 249] on input "[PERSON_NAME]" at bounding box center [266, 250] width 178 height 22
type input "[PERSON_NAME]"
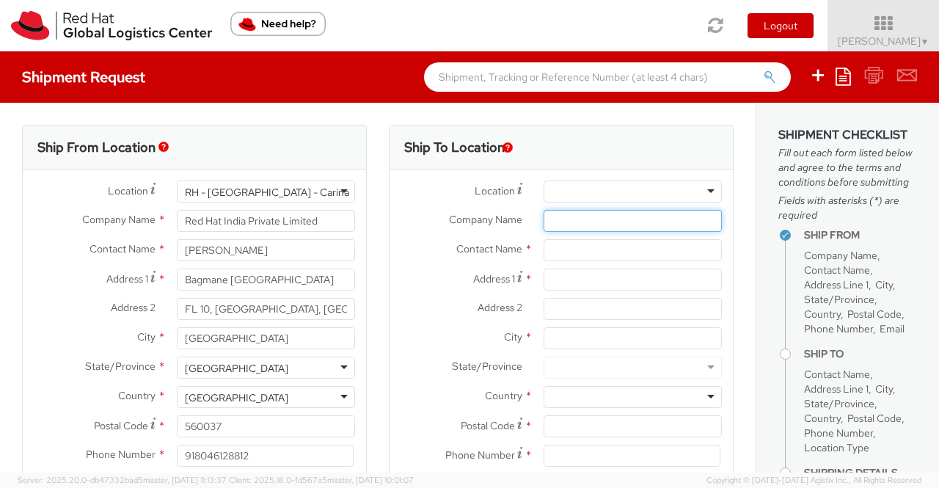
click at [576, 219] on input "Company Name *" at bounding box center [633, 221] width 178 height 22
paste input "Paul Kristandi Tanu"
type input "Paul Kristandi Tanu"
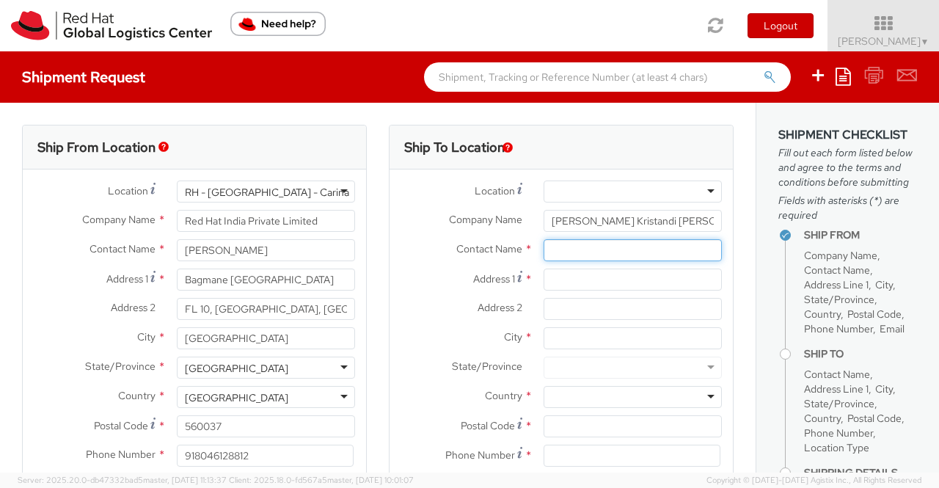
click at [575, 253] on input "text" at bounding box center [633, 250] width 178 height 22
paste input "Paul Kristandi Tanu"
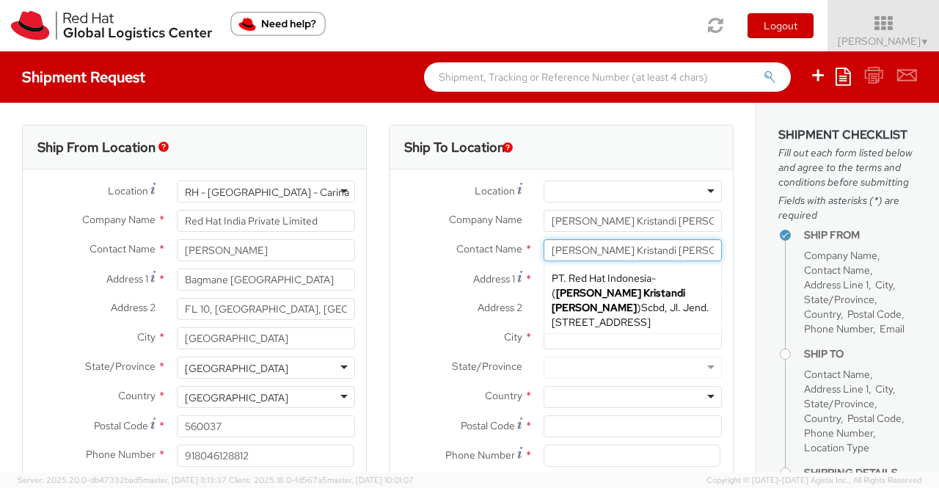
type input "Paul Kristandi Tanu"
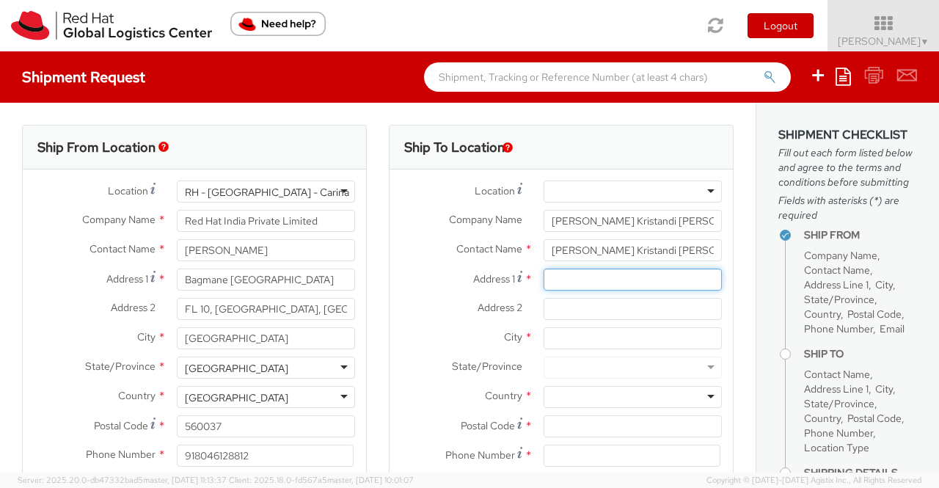
click at [564, 282] on input "Address 1 *" at bounding box center [633, 279] width 178 height 22
paste input "Jl. Kebon Raya III No 12, Duri Kepa"
type input "Jl. Kebon Raya III No 12, Duri Kepa"
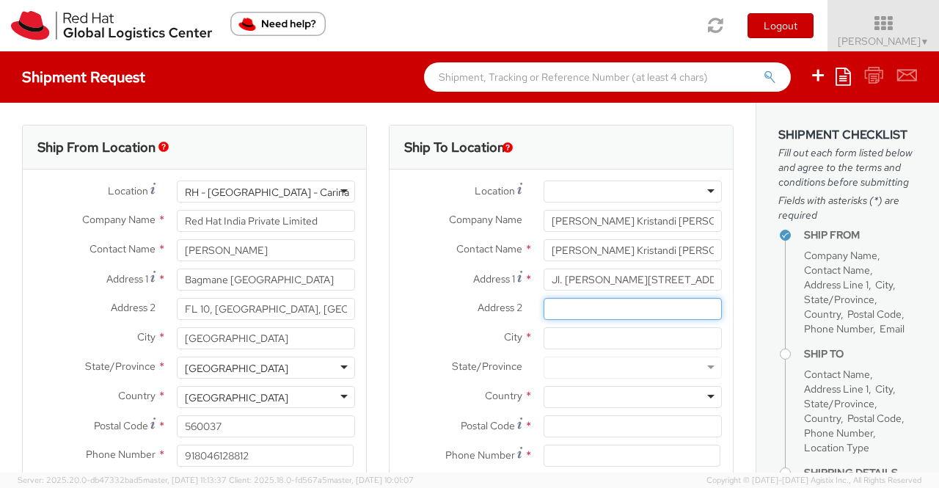
click at [585, 310] on input "Address 2 *" at bounding box center [633, 309] width 178 height 22
paste input "RT 05, RW 06"
type input "RT 05, RW 06"
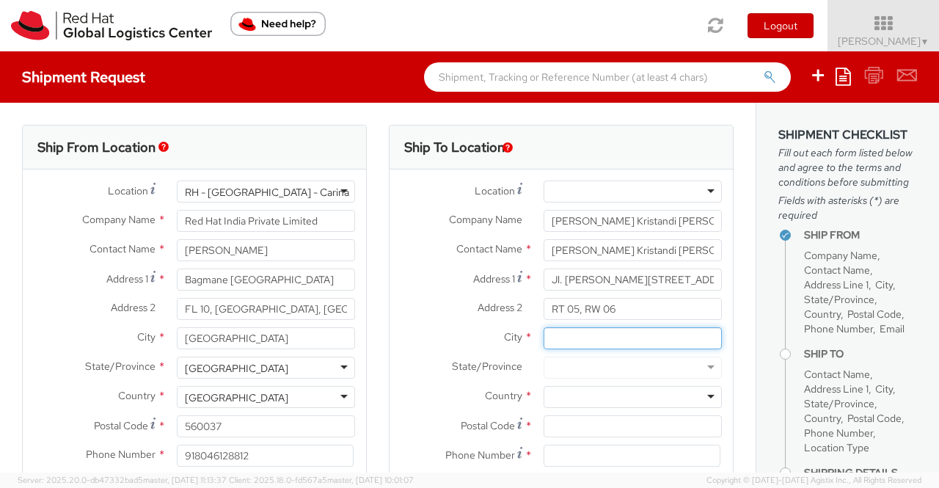
drag, startPoint x: 569, startPoint y: 341, endPoint x: 556, endPoint y: 325, distance: 20.9
click at [569, 341] on input "City *" at bounding box center [633, 338] width 178 height 22
paste input "Jakarta Barat"
type input "Jakarta Barat"
click at [378, 397] on div "Ship To Location Location * RH - Amsterdam - MSO RH - Amsterdam Data Center RH …" at bounding box center [561, 344] width 367 height 438
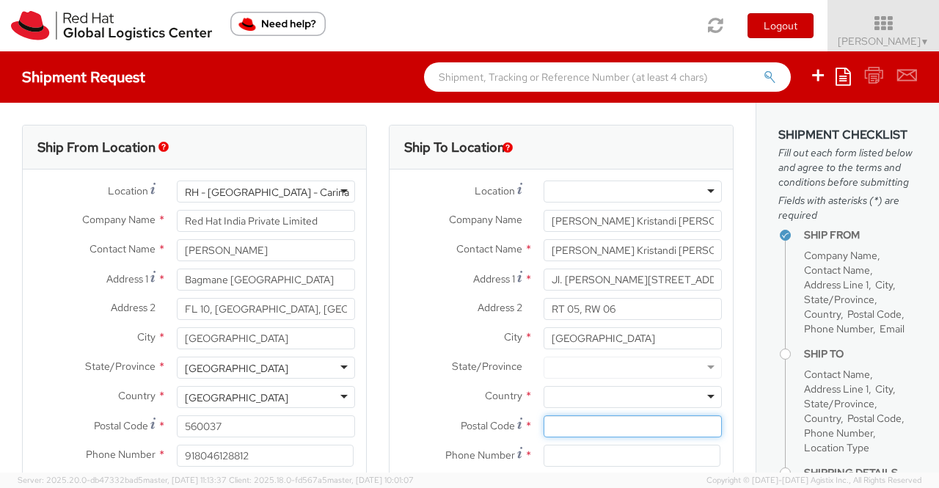
click at [584, 428] on input "Postal Code *" at bounding box center [633, 426] width 178 height 22
paste input "11510"
type input "11510"
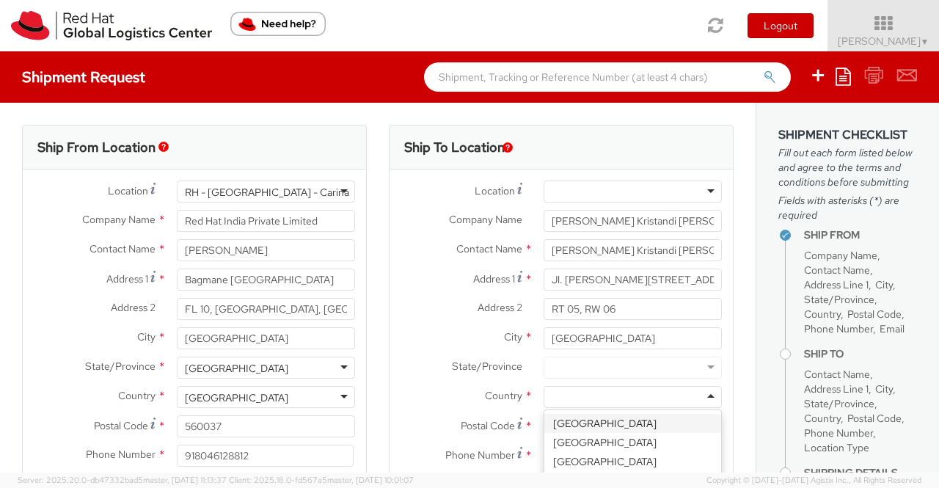
click at [646, 397] on div at bounding box center [633, 397] width 178 height 22
paste input "[GEOGRAPHIC_DATA]"
type input "[GEOGRAPHIC_DATA]"
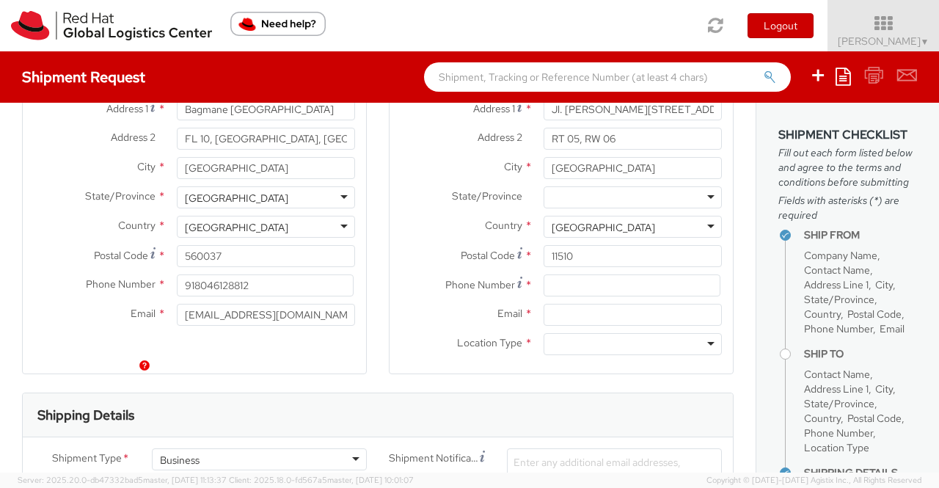
scroll to position [220, 0]
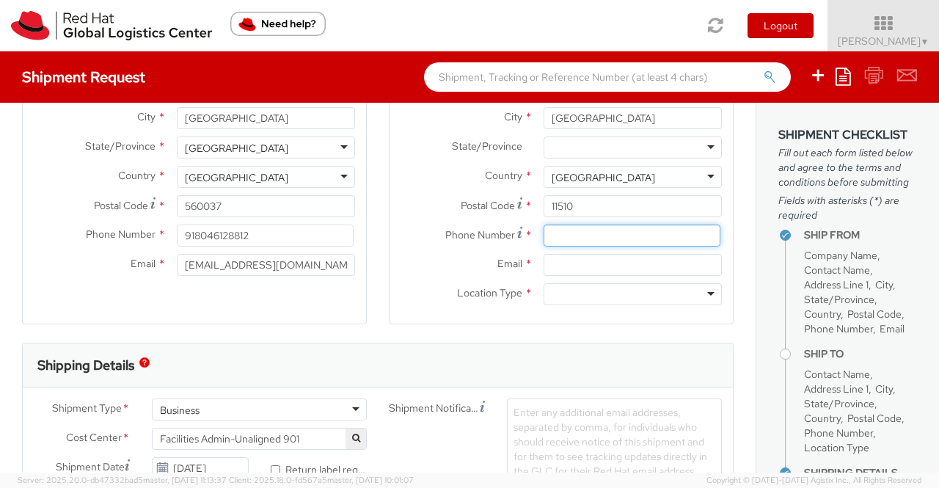
click at [611, 232] on input at bounding box center [632, 235] width 177 height 22
paste input "+62 818-0887-4777"
type input "+62 818-0887-4777"
click at [408, 306] on div "Location Type * Business Residential" at bounding box center [561, 297] width 343 height 29
click at [572, 265] on input "Email *" at bounding box center [633, 265] width 178 height 22
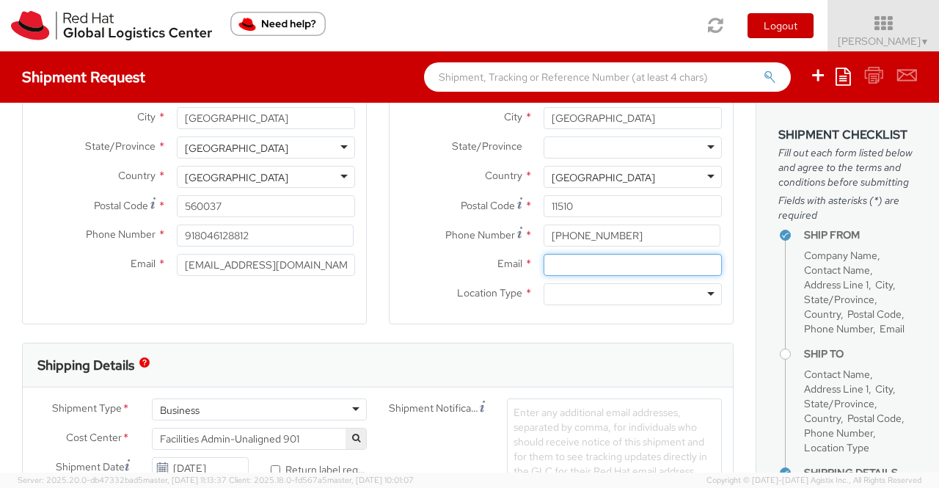
paste input "pkristan@redhat.com"
type input "pkristan@redhat.com"
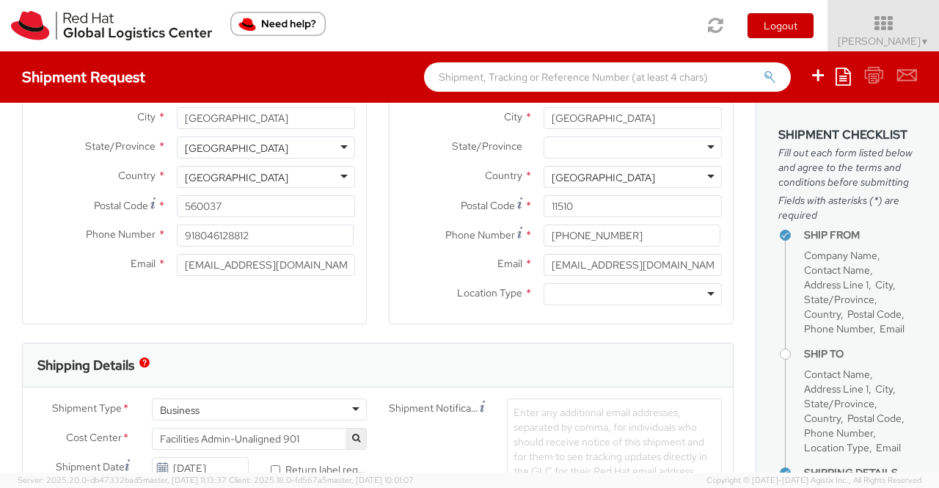
click at [702, 294] on div at bounding box center [633, 294] width 178 height 22
click at [359, 337] on div "Ship From Location Location * RH - Bangalore - Carina RH - Bangalore - Carina R…" at bounding box center [194, 124] width 345 height 438
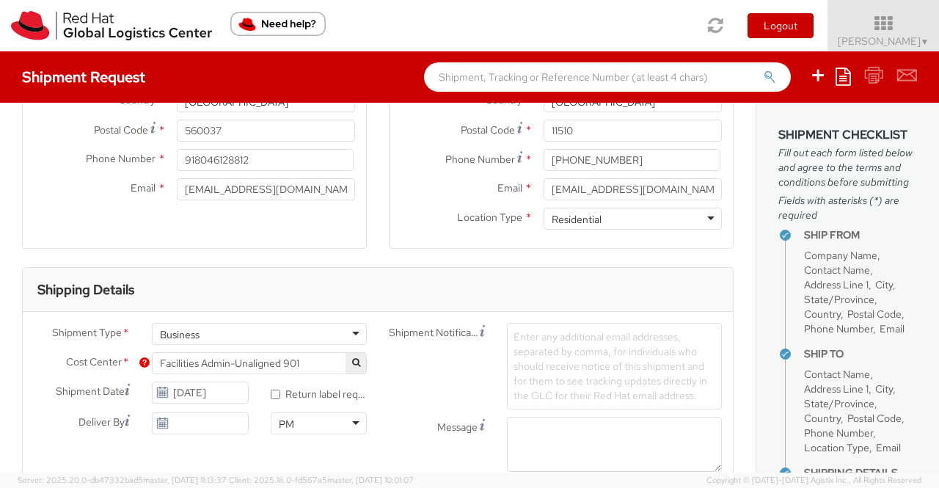
scroll to position [440, 0]
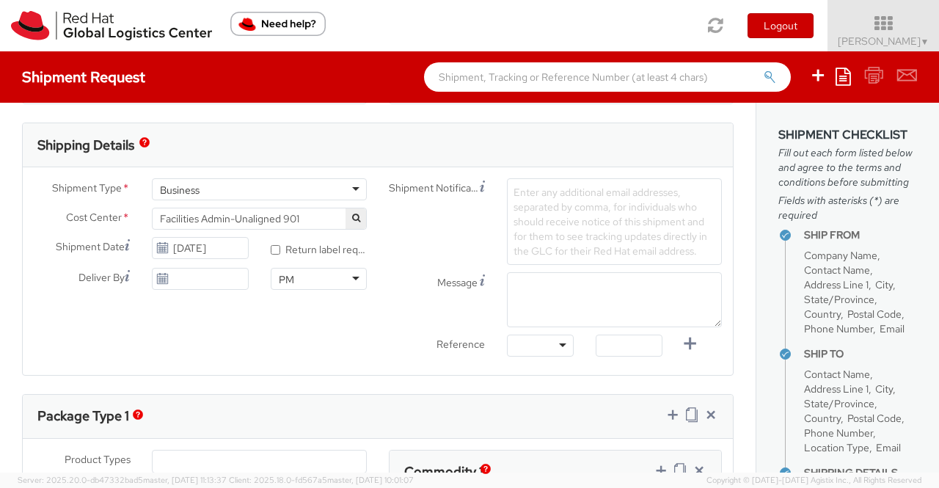
click at [317, 219] on span "Facilities Admin-Unaligned 901" at bounding box center [259, 218] width 199 height 13
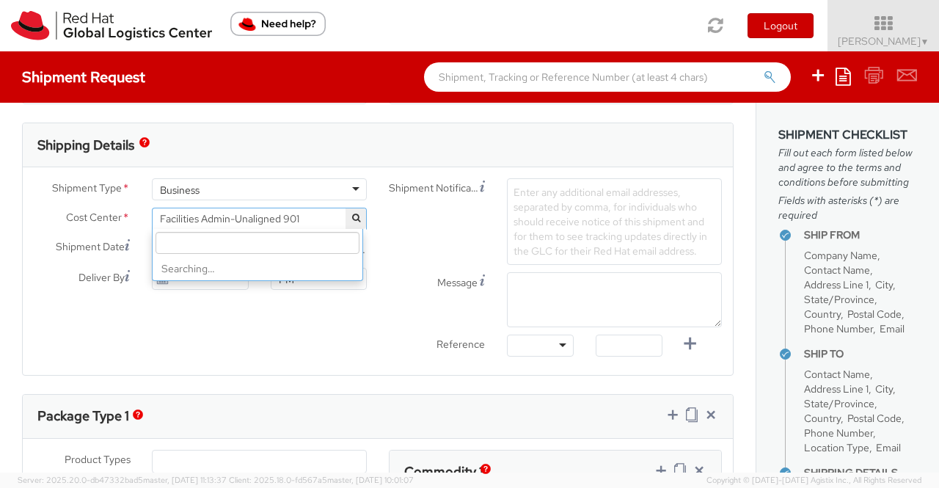
scroll to position [6402, 0]
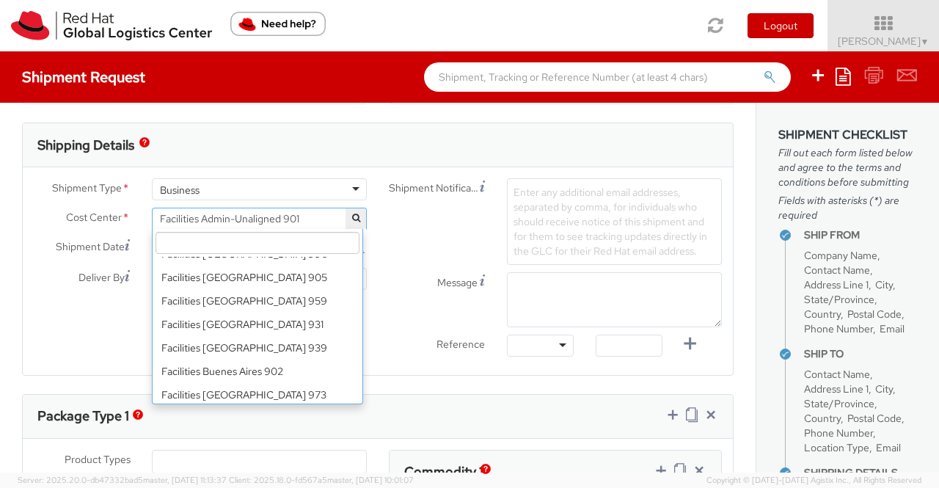
click at [324, 246] on input "search" at bounding box center [258, 243] width 204 height 22
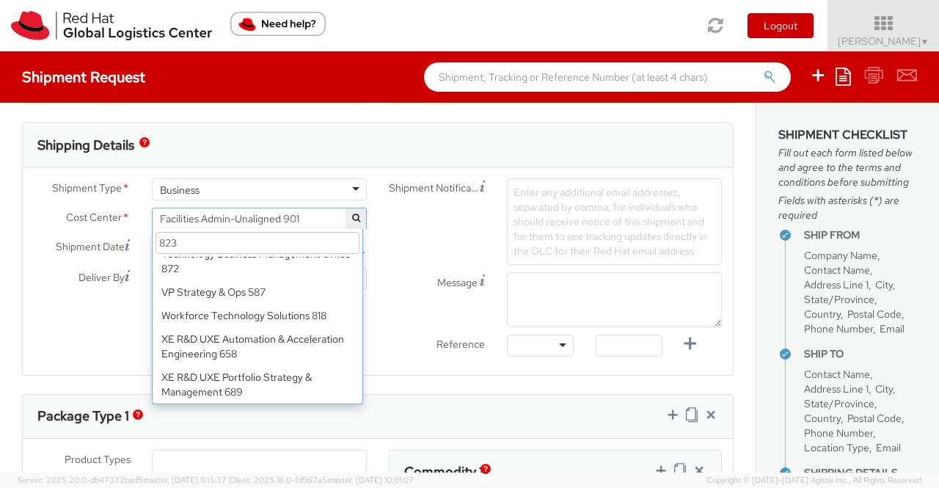
scroll to position [0, 0]
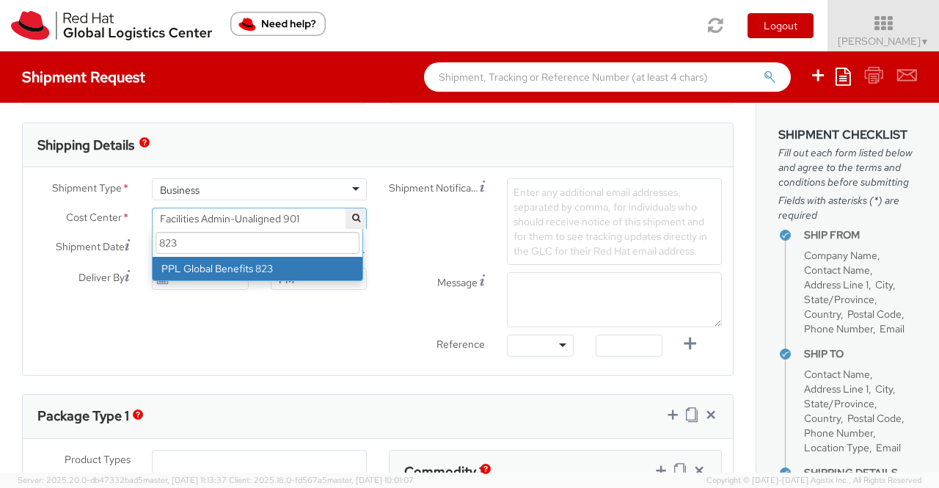
type input "823"
select select "823"
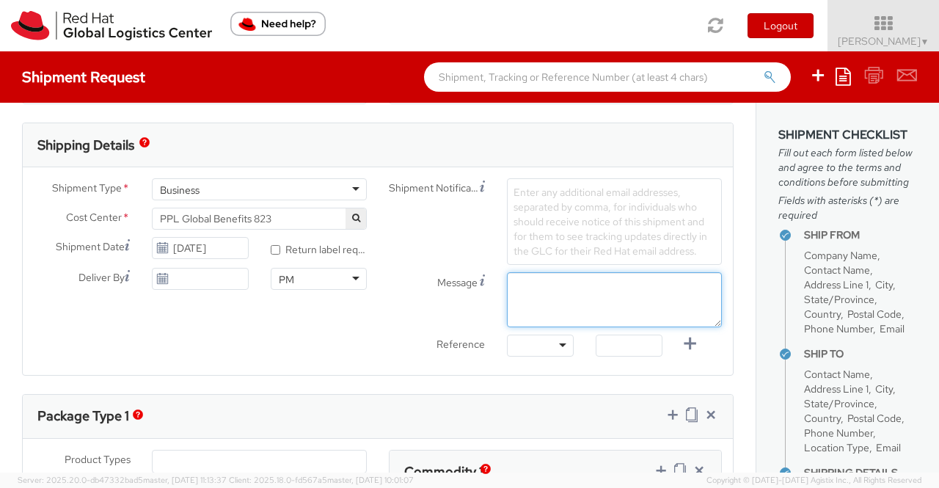
click at [550, 294] on textarea "Message" at bounding box center [614, 299] width 215 height 55
paste textarea "Red Hat Service Award"
type textarea "Red Hat Service Award"
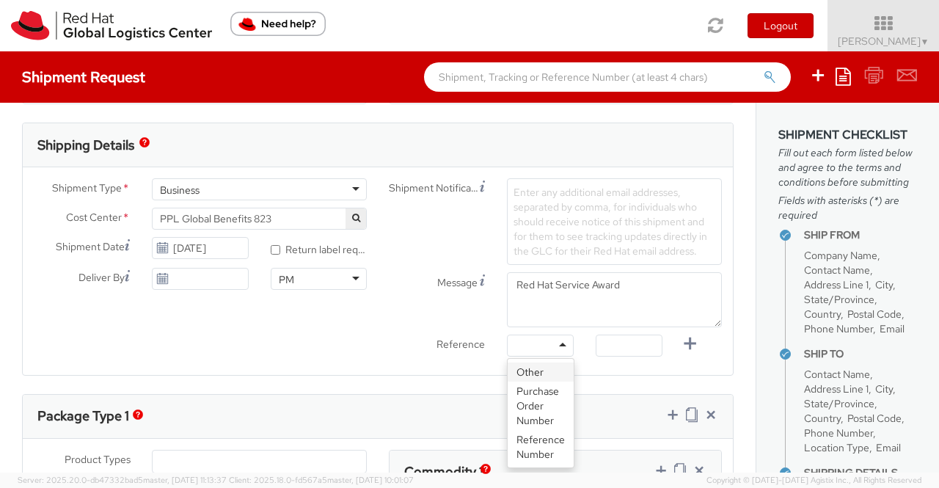
click at [556, 345] on div at bounding box center [540, 345] width 67 height 22
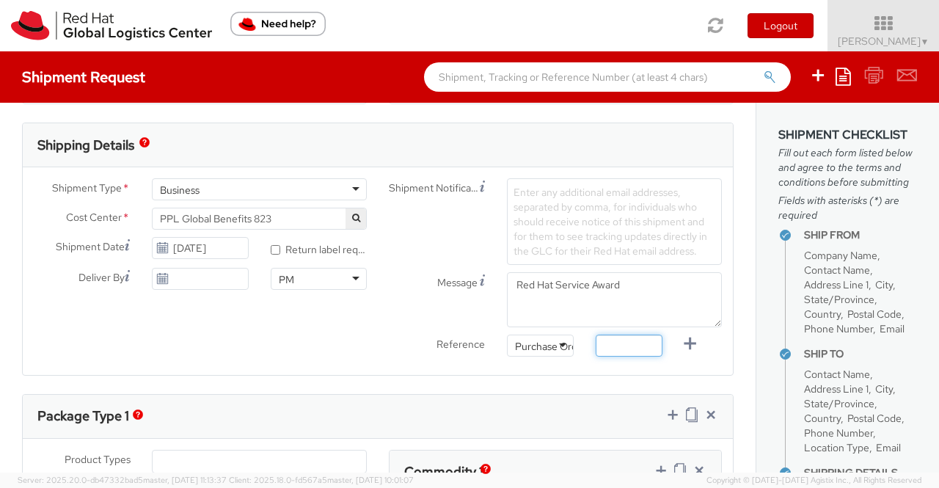
click at [610, 343] on input "text" at bounding box center [629, 345] width 67 height 22
paste input "Service award for associate"
type input "Service award for associate"
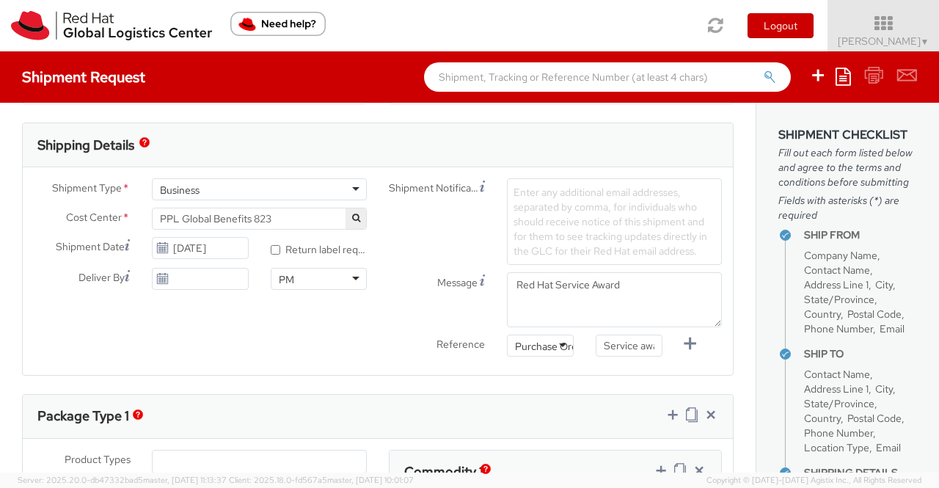
click at [364, 388] on div "Ship From Location Location * RH - Bangalore - Carina RH - Bangalore - Carina R…" at bounding box center [378, 365] width 756 height 1405
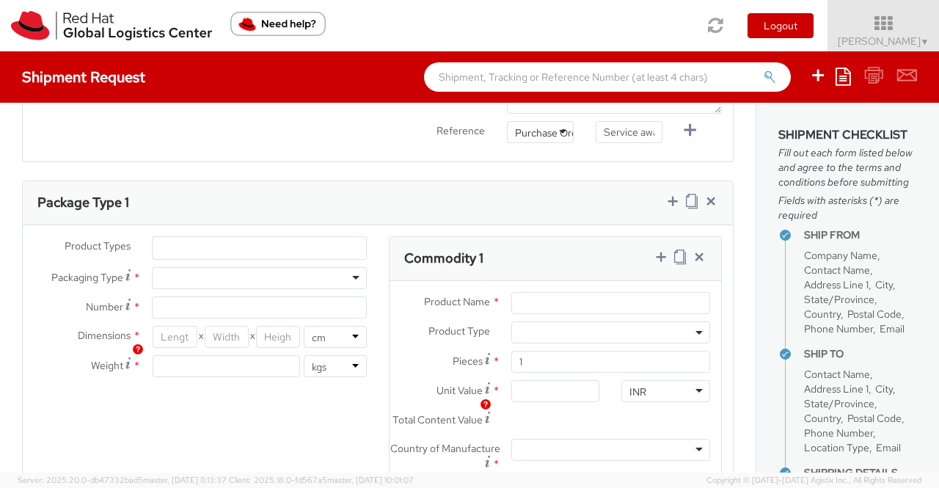
scroll to position [660, 0]
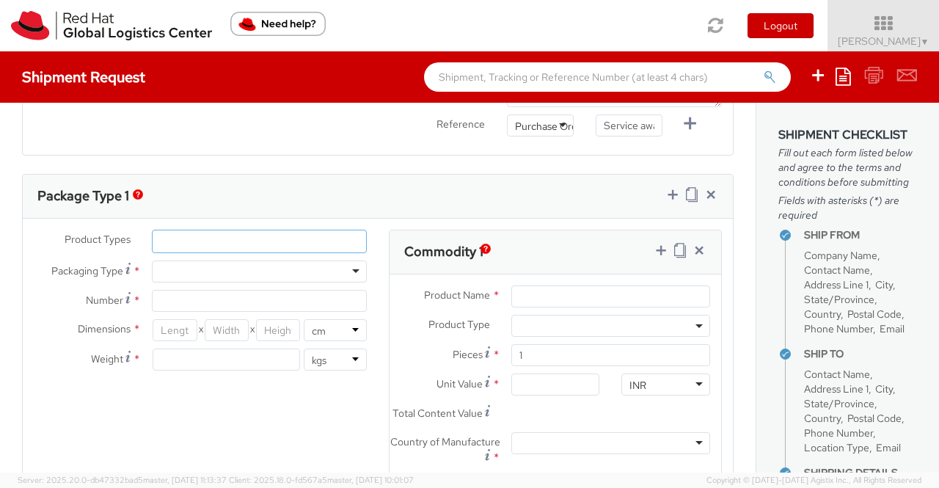
click at [164, 242] on input "search" at bounding box center [164, 241] width 8 height 15
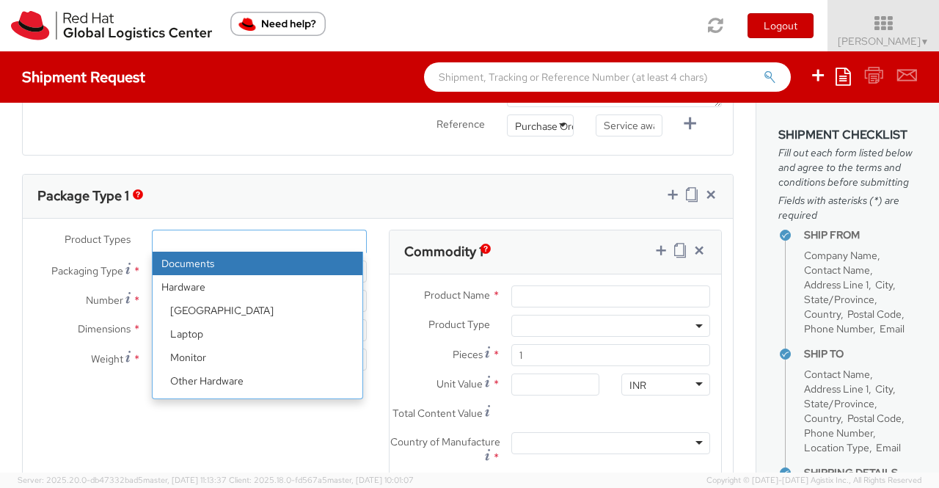
scroll to position [65, 0]
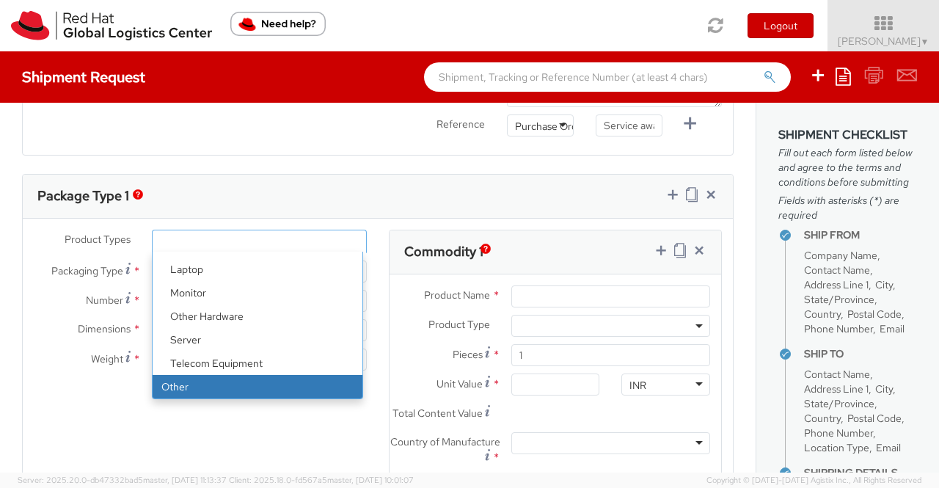
select select "OTHER"
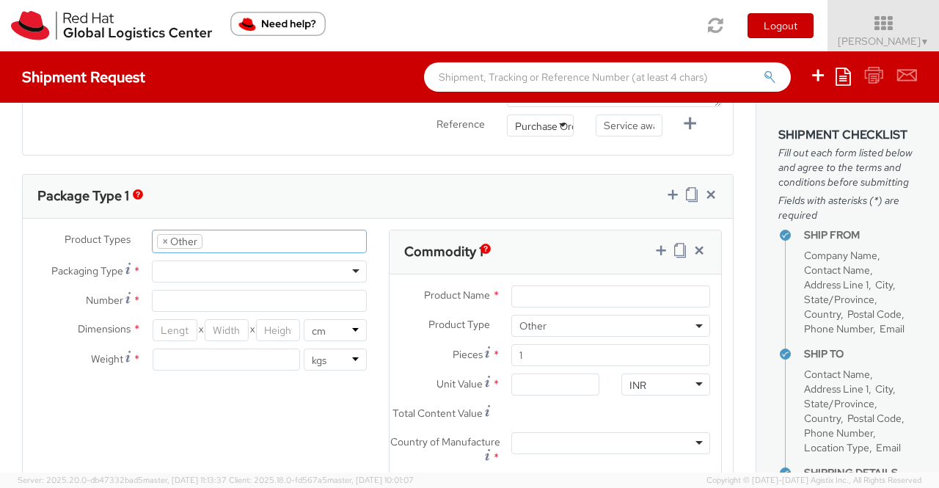
scroll to position [111, 0]
click at [167, 272] on div at bounding box center [259, 271] width 215 height 22
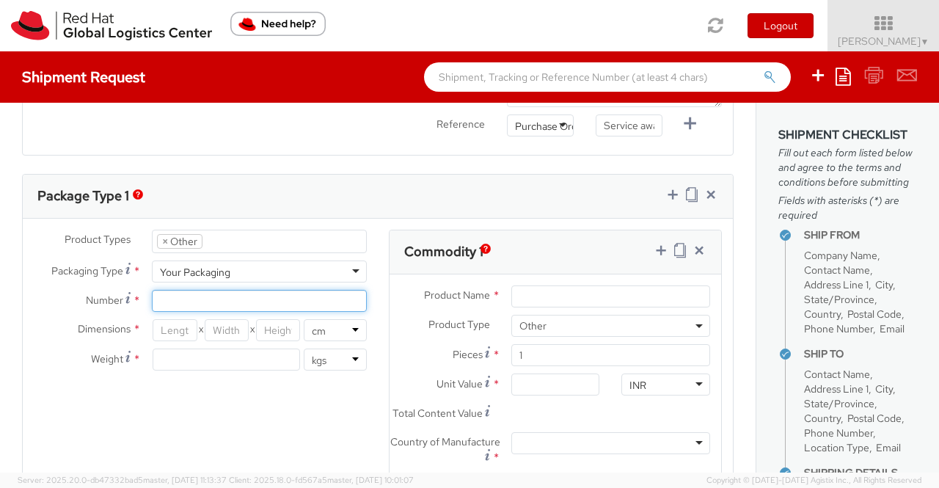
click at [195, 296] on input "Number *" at bounding box center [259, 301] width 215 height 22
type input "1"
click at [95, 407] on div "Product Types * Documents Docking Station Laptop Monitor Other Hardware Server …" at bounding box center [378, 391] width 710 height 322
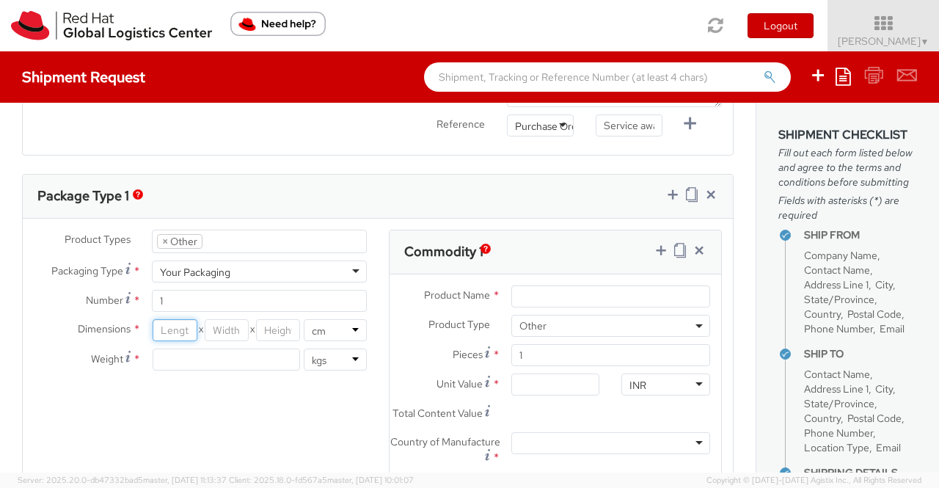
click at [172, 325] on input "number" at bounding box center [175, 330] width 44 height 22
type input "37.50"
click at [216, 324] on input "number" at bounding box center [227, 330] width 44 height 22
type input "29.85"
click at [261, 330] on input "number" at bounding box center [278, 330] width 44 height 22
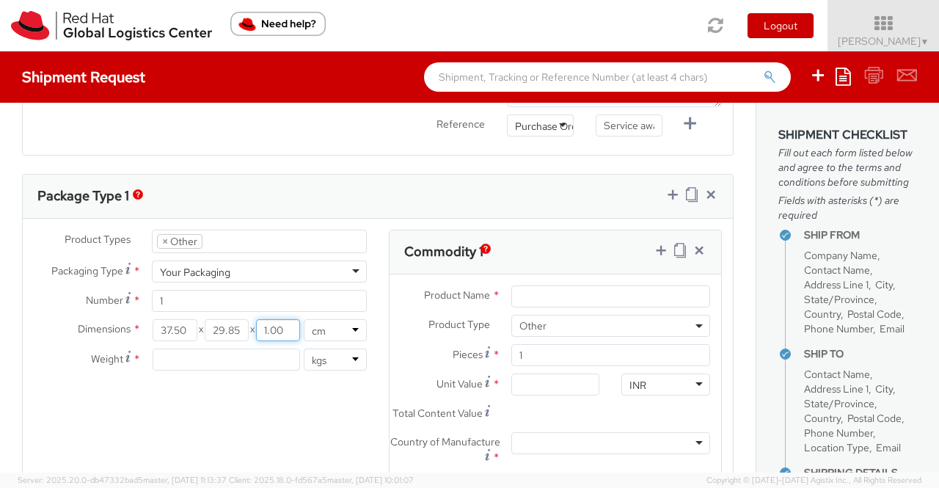
type input "1.00"
click at [249, 354] on input "number" at bounding box center [226, 359] width 147 height 22
type input "0.50"
click at [299, 403] on div "Product Types * Documents Docking Station Laptop Monitor Other Hardware Server …" at bounding box center [378, 391] width 710 height 322
click at [324, 406] on div "Product Types * Documents Docking Station Laptop Monitor Other Hardware Server …" at bounding box center [378, 391] width 710 height 322
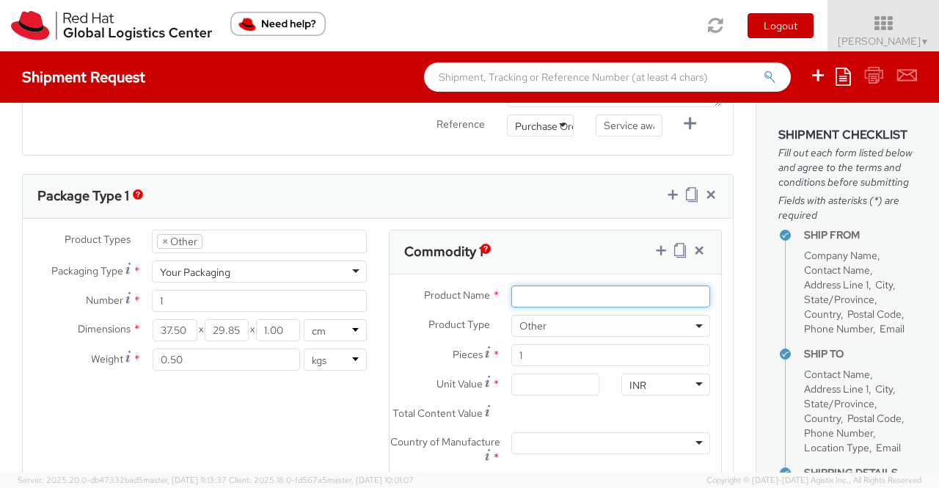
click at [562, 291] on input "Product Name *" at bounding box center [610, 296] width 199 height 22
paste input "Award"
type input "Award"
click at [334, 427] on div "Product Types * Documents Docking Station Laptop Monitor Other Hardware Server …" at bounding box center [378, 391] width 710 height 322
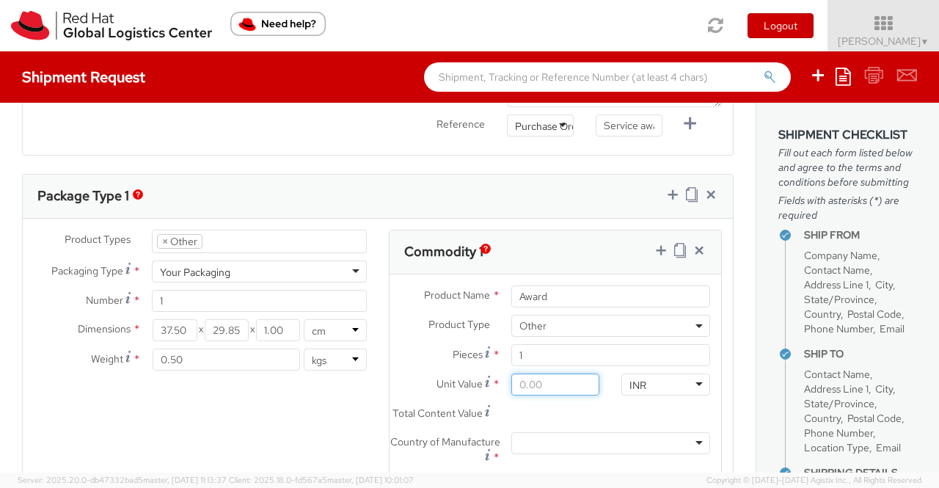
click at [540, 381] on input "Unit Value *" at bounding box center [555, 384] width 89 height 22
type input "5.00"
type input "55.00"
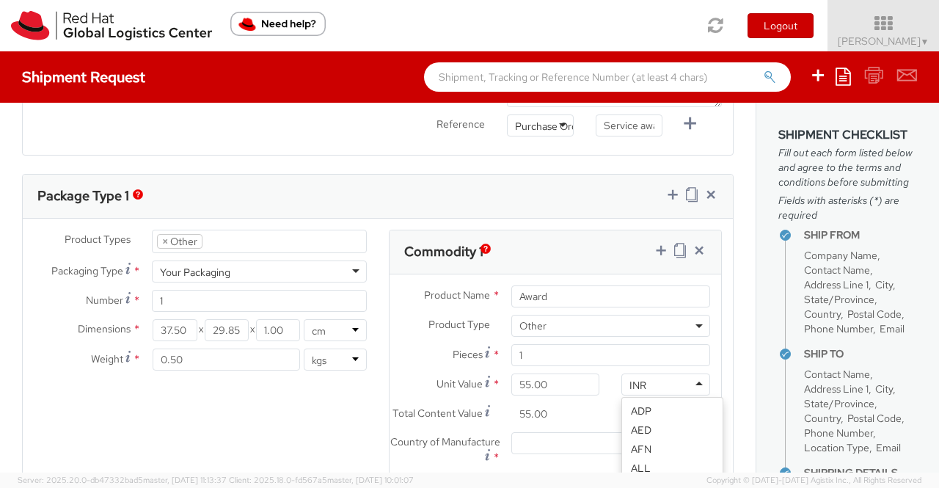
scroll to position [1123, 0]
click at [642, 379] on div "INR" at bounding box center [665, 384] width 89 height 22
type input "USD"
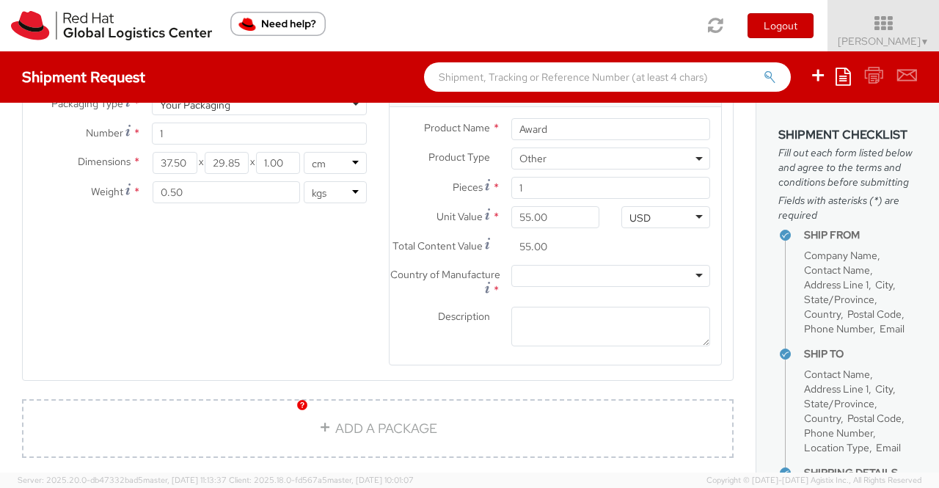
scroll to position [880, 0]
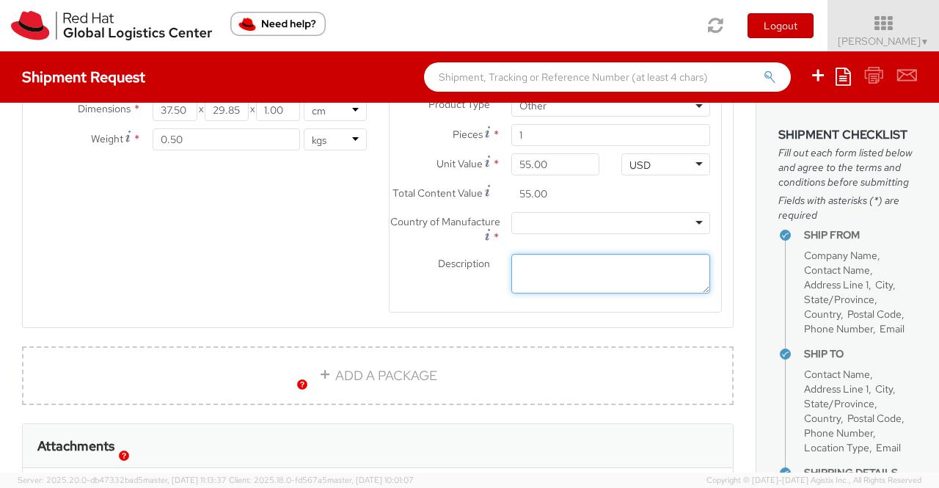
click at [547, 270] on textarea "Description *" at bounding box center [610, 274] width 199 height 40
paste textarea "Acrylic (Sample - not for resale, value for customs purpose only)"
type textarea "Acrylic (Sample - not for resale, value for customs purpose only)"
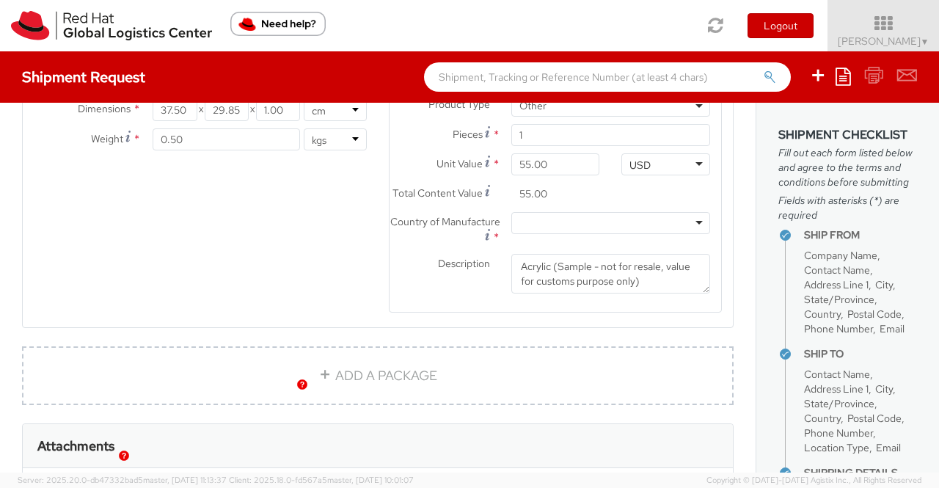
click at [538, 225] on div at bounding box center [610, 223] width 199 height 22
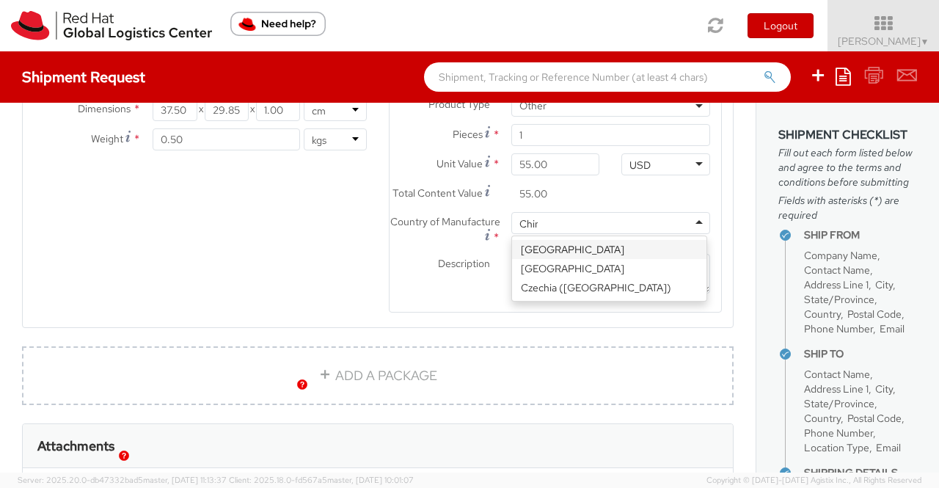
type input "[GEOGRAPHIC_DATA]"
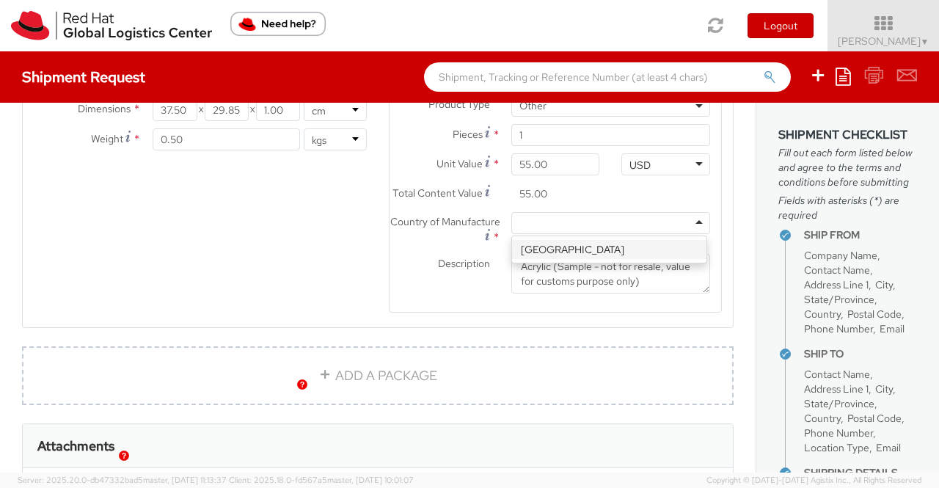
scroll to position [0, 0]
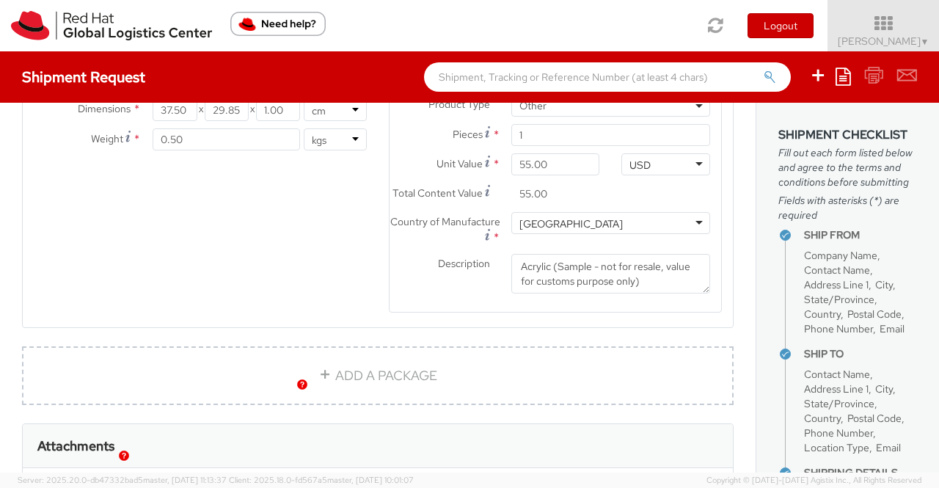
click at [431, 294] on div "Description * Acrylic (Sample - not for resale, value for customs purpose only)" at bounding box center [556, 274] width 332 height 40
click at [239, 267] on div "Product Types * Documents Docking Station Laptop Monitor Other Hardware Server …" at bounding box center [378, 171] width 710 height 322
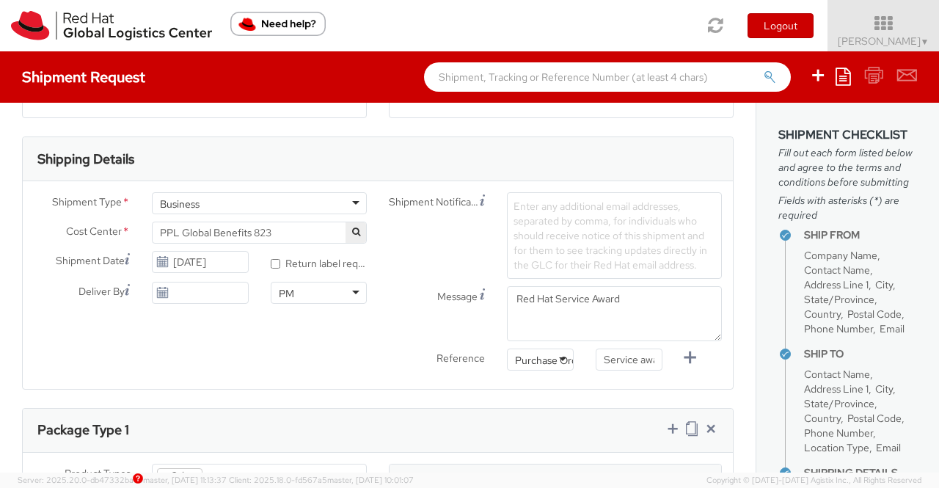
scroll to position [381, 0]
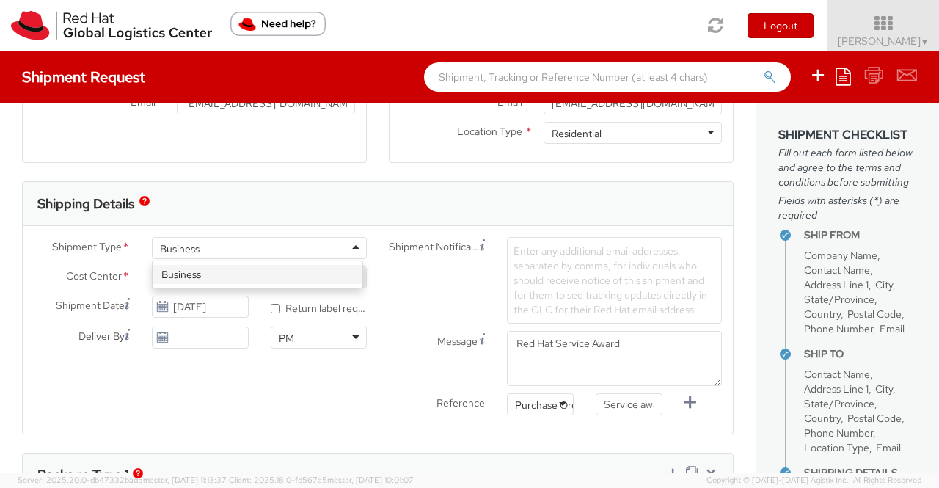
click at [349, 246] on div "Business" at bounding box center [259, 248] width 215 height 22
click at [276, 190] on div "Shipping Details" at bounding box center [378, 204] width 710 height 44
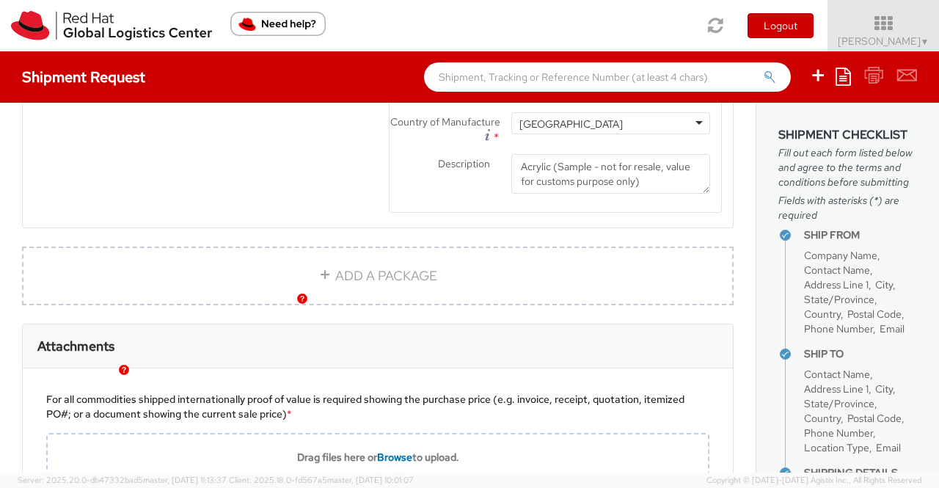
scroll to position [965, 0]
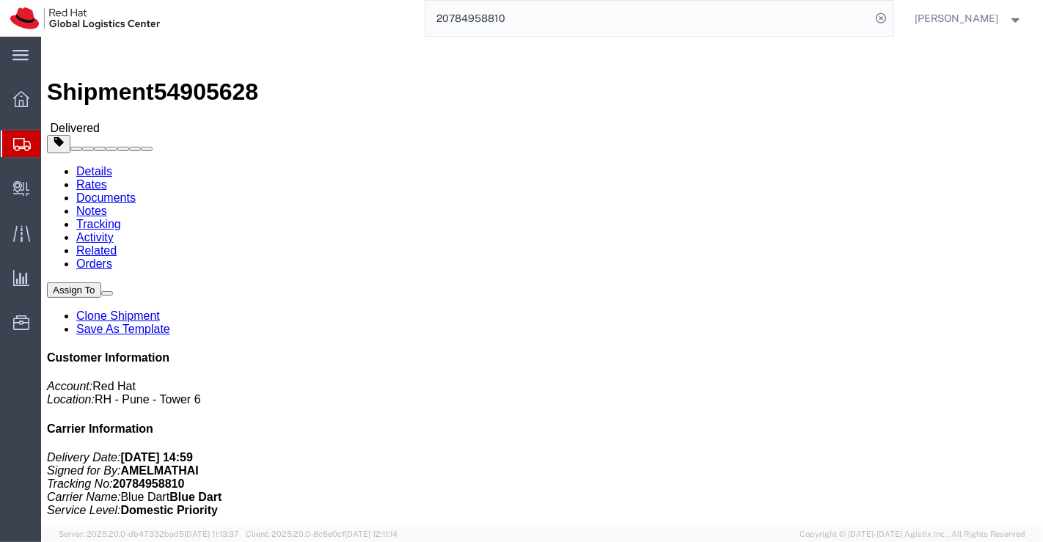
scroll to position [510, 0]
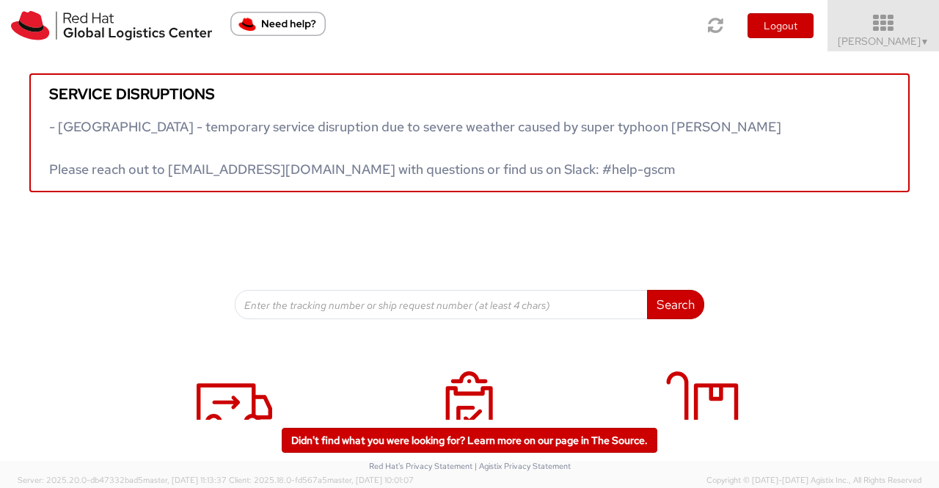
click at [926, 44] on span "▼" at bounding box center [925, 42] width 9 height 12
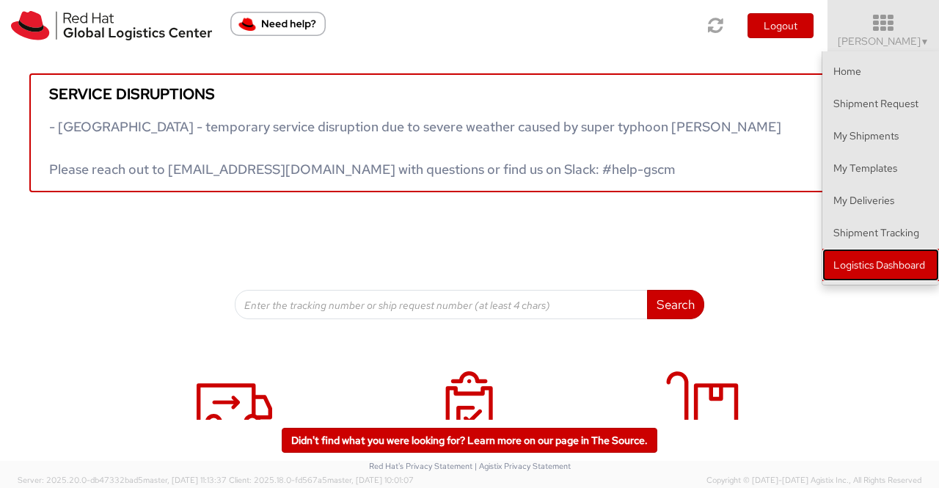
click at [882, 265] on link "Logistics Dashboard" at bounding box center [880, 265] width 117 height 32
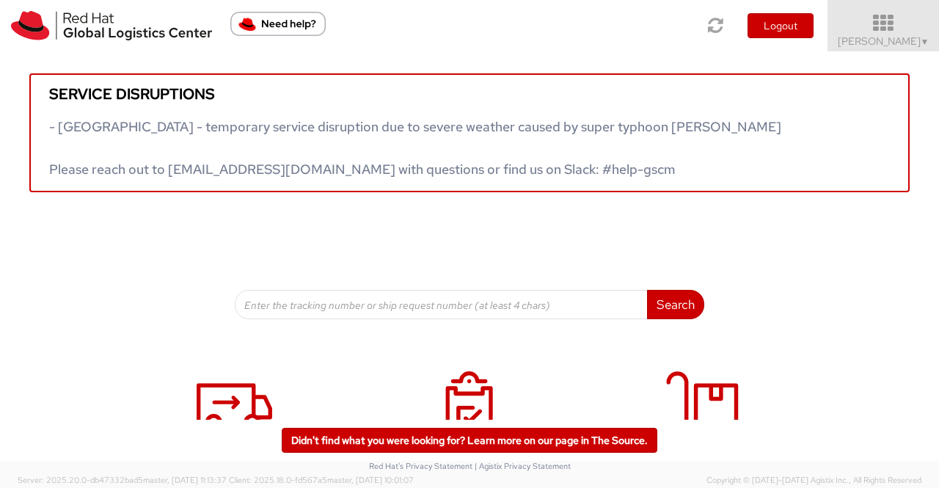
click at [917, 43] on span "[PERSON_NAME] ▼" at bounding box center [884, 40] width 92 height 13
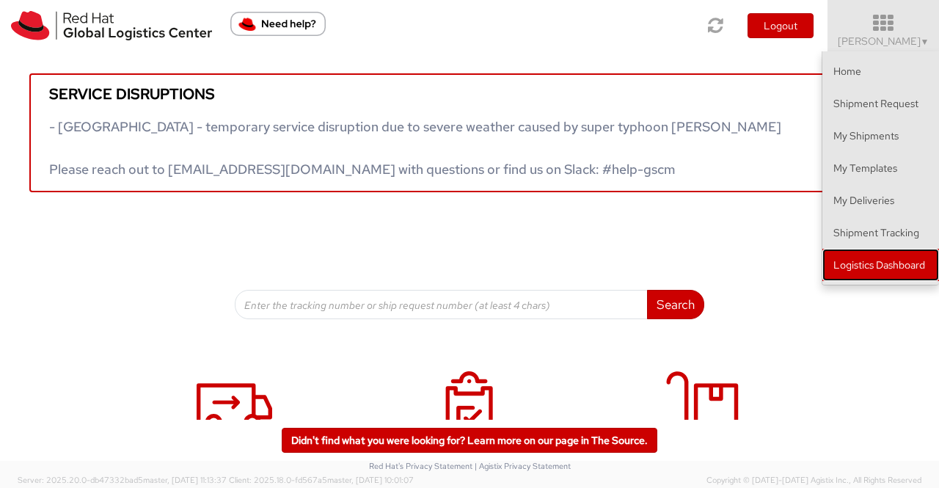
click at [892, 264] on link "Logistics Dashboard" at bounding box center [880, 265] width 117 height 32
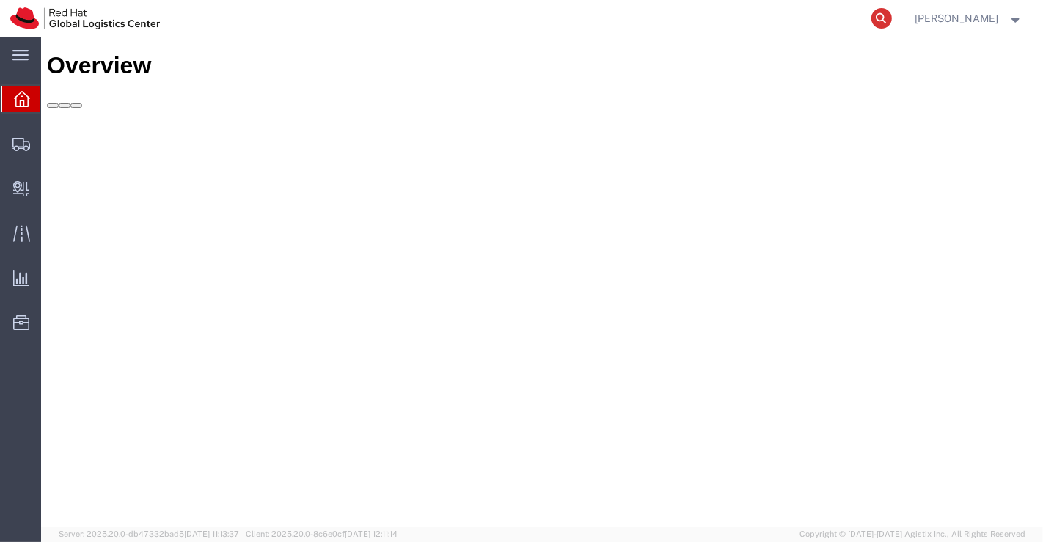
click at [882, 21] on icon at bounding box center [881, 18] width 21 height 21
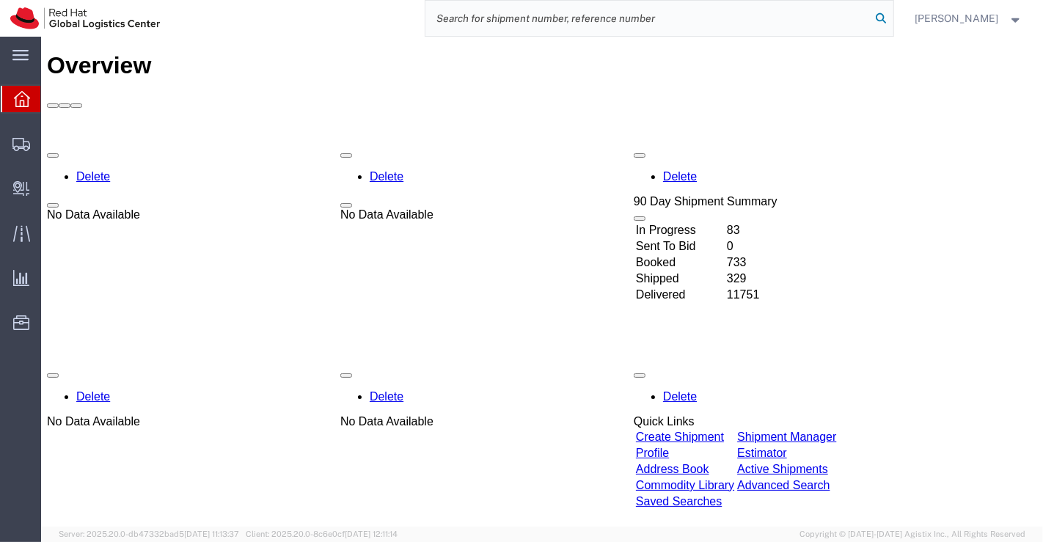
paste input "393861229200"
type input "393861229200"
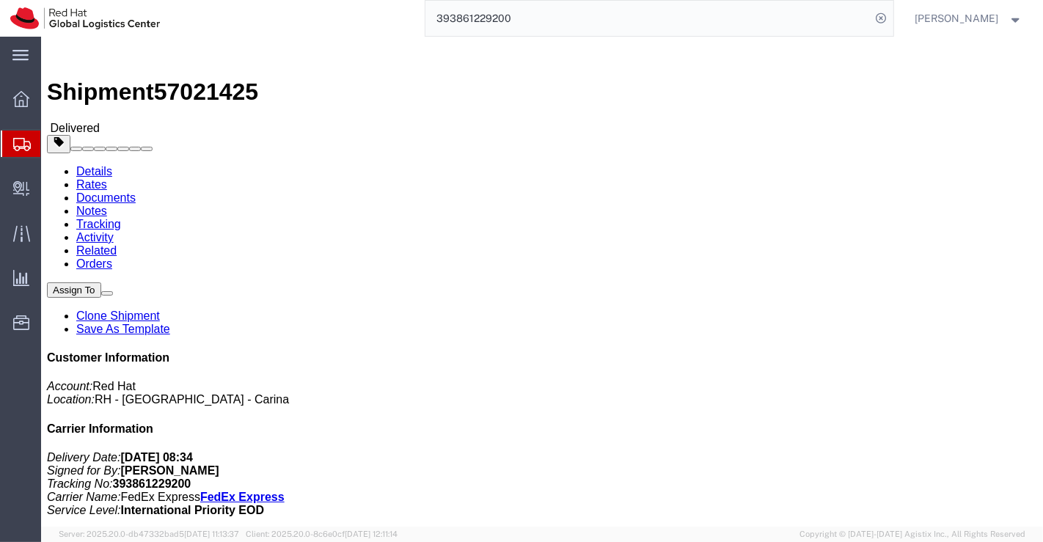
click link "Clone Shipment"
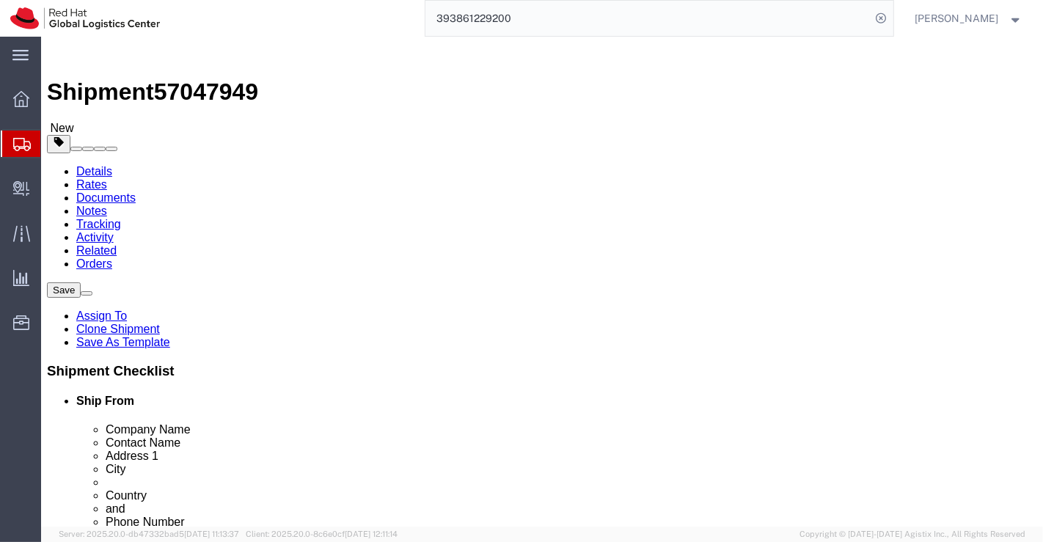
select select "37925"
select select
drag, startPoint x: 602, startPoint y: 282, endPoint x: 487, endPoint y: 291, distance: 115.5
click div "Yukiko Nakayama"
drag, startPoint x: 601, startPoint y: 312, endPoint x: 478, endPoint y: 313, distance: 123.2
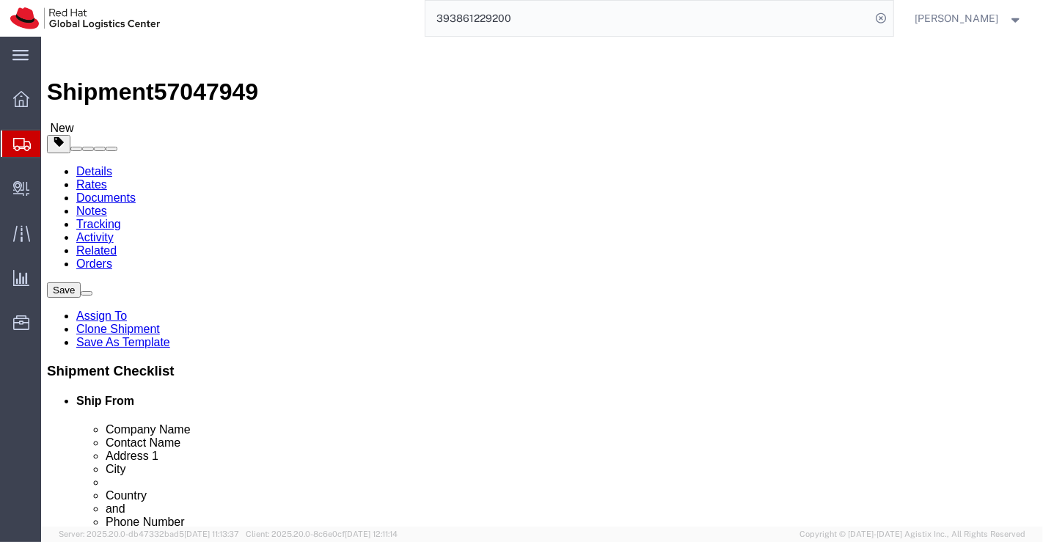
click div "Yukiko Nakayama"
click input "text"
paste input "Paul Kristandi Tanu"
type input "Paul Kristandi Tanu"
click input "text"
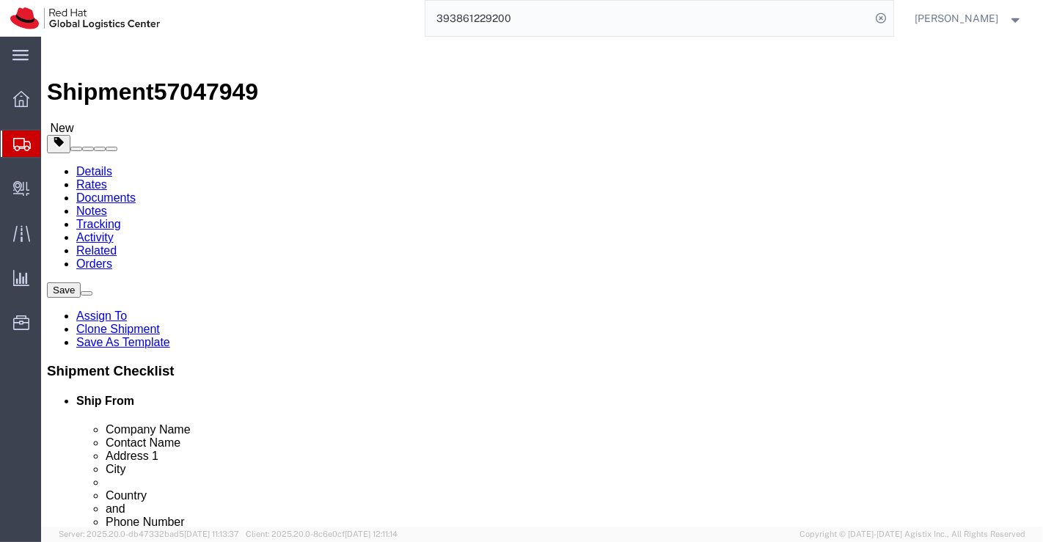
paste input "Paul Kristandi Tanu"
drag, startPoint x: 574, startPoint y: 347, endPoint x: 472, endPoint y: 340, distance: 101.5
click div "Location My Profile Location RH - Amsterdam - MSO RH - Amsterdam Data Center RH…"
type input "Paul Kristandi Tanu"
click label "Address 1"
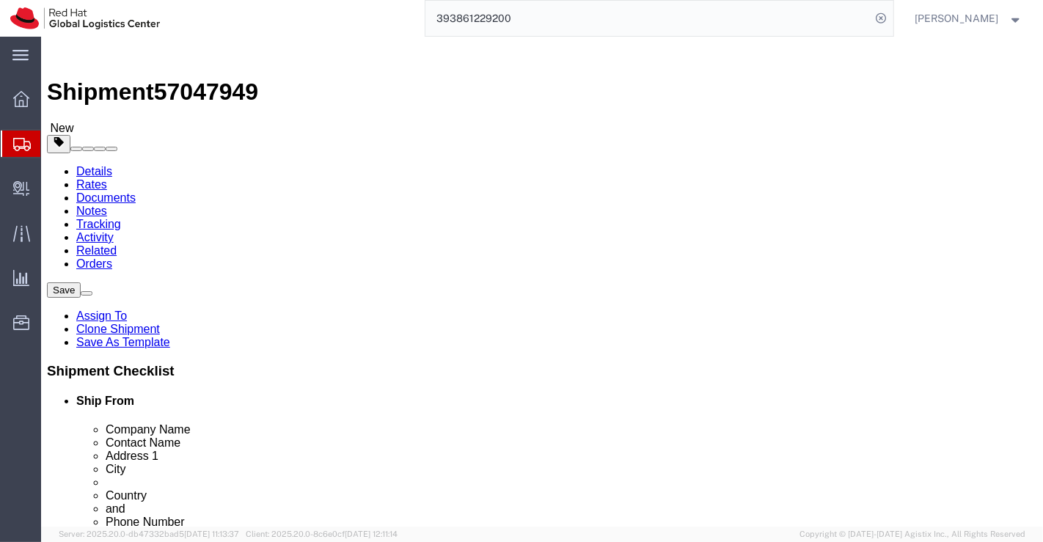
drag, startPoint x: 543, startPoint y: 343, endPoint x: 475, endPoint y: 341, distance: 67.5
click div "Address 1 3-921-4"
select select
paste input "Jl. Kebon Raya III No 12, Duri Kepa"
type input "Jl. Kebon Raya III No 12, Duri Kepa"
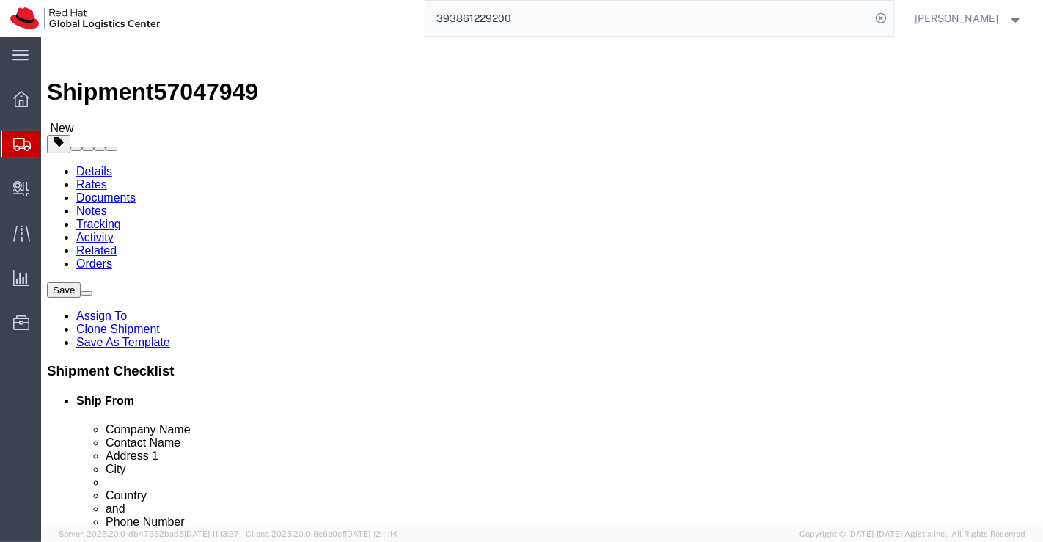
select select
drag, startPoint x: 635, startPoint y: 368, endPoint x: 480, endPoint y: 364, distance: 155.6
click div "Smart & Slow Sunaharai D"
paste input "RT 05, RW 06"
type input "RT 05, RW 06"
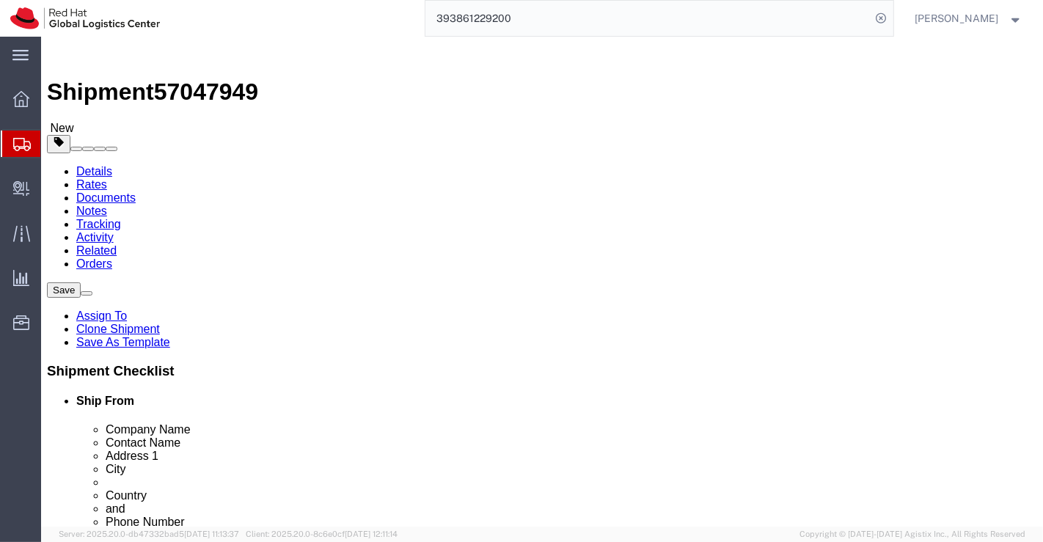
drag, startPoint x: 592, startPoint y: 400, endPoint x: 492, endPoint y: 396, distance: 99.8
click input "Sunaharai, Iida City"
select select
paste input "Jakarta Barat"
type input "Jakarta Barat"
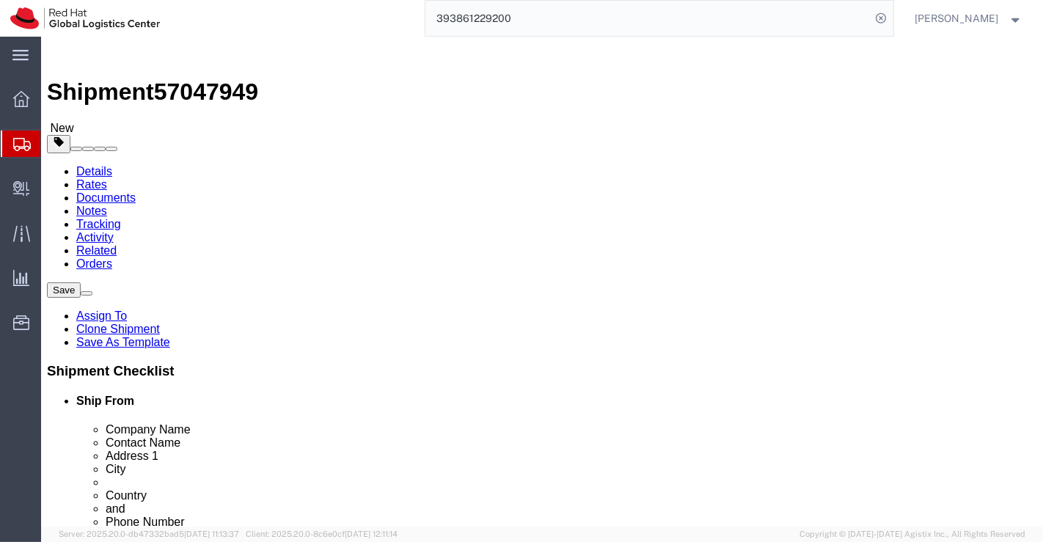
scroll to position [1951, 0]
select select
select select "ID"
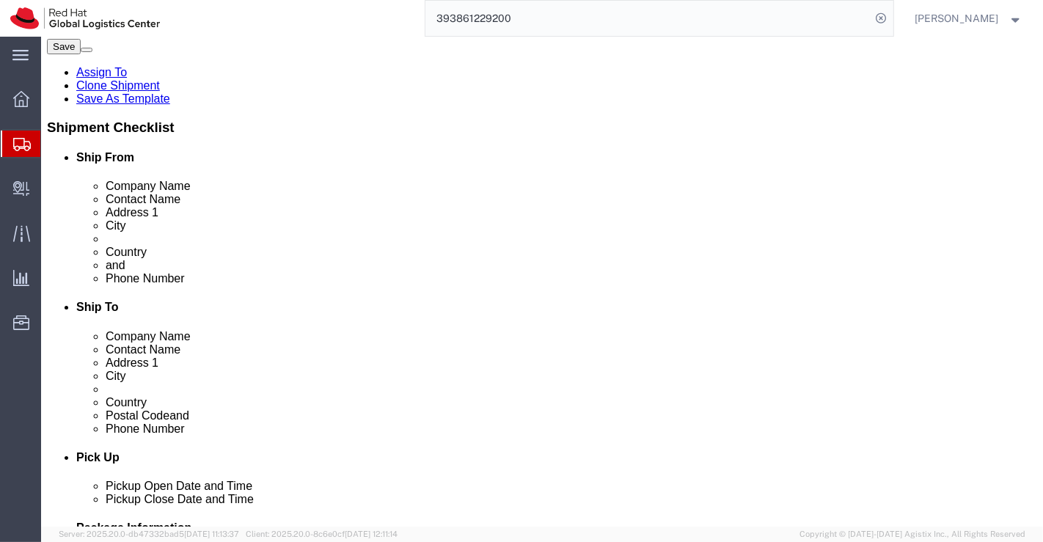
scroll to position [244, 0]
drag, startPoint x: 540, startPoint y: 235, endPoint x: 490, endPoint y: 235, distance: 49.9
click div "305-0062"
select select
paste input "11510"
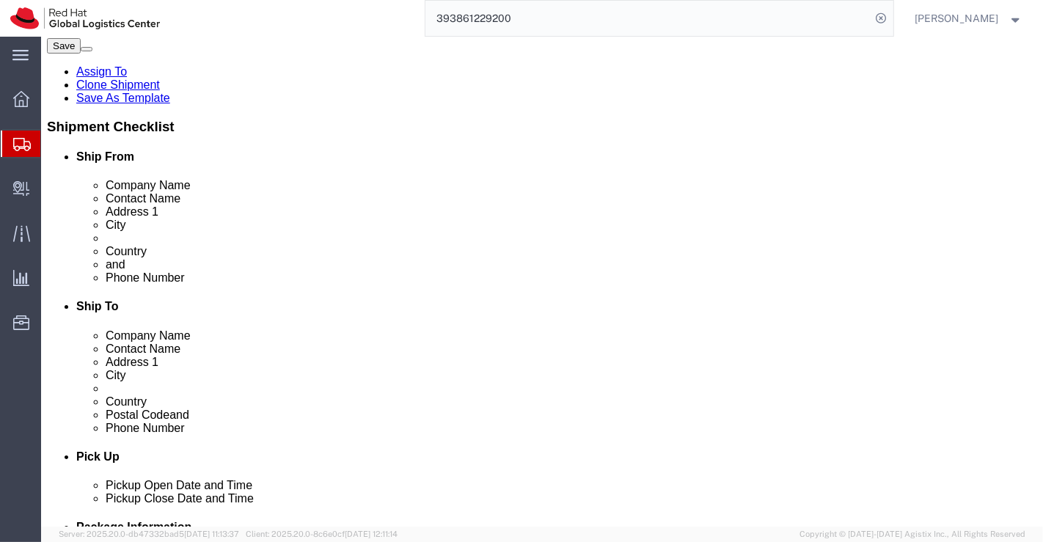
type input "11510"
select select
drag, startPoint x: 602, startPoint y: 261, endPoint x: 511, endPoint y: 262, distance: 91.0
click input "+81 80-6402-3337"
paste input "+62 818-0887-4777"
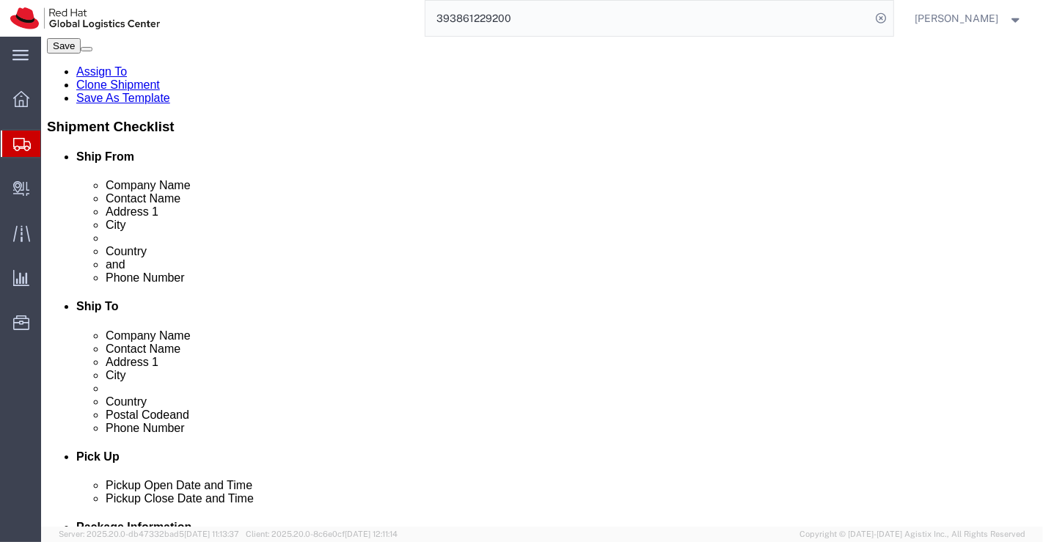
type input "+62 818-0887-4777"
drag, startPoint x: 618, startPoint y: 291, endPoint x: 506, endPoint y: 290, distance: 111.5
click div "yuknakay@redhat.com,apaclogistics@redhat.com"
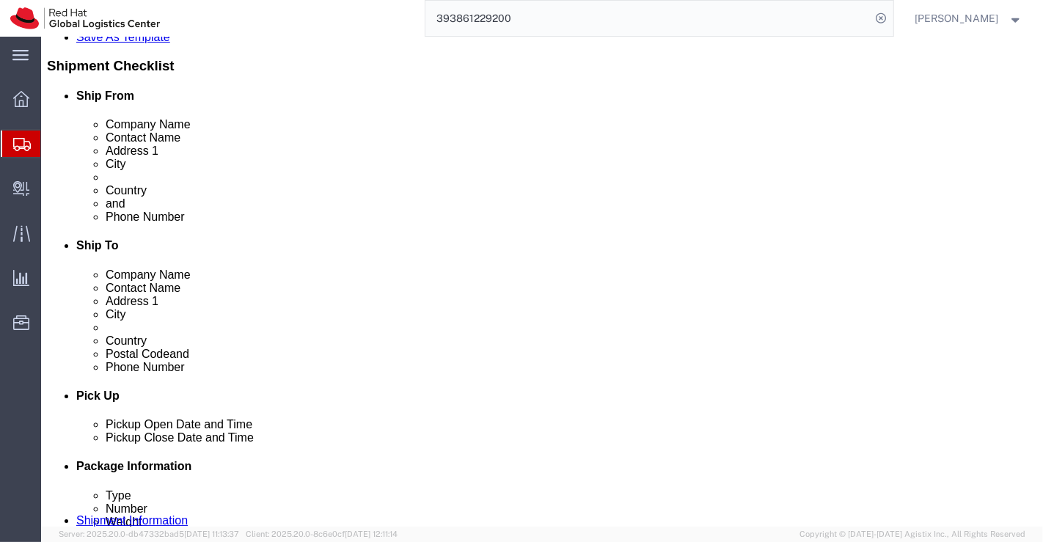
paste input "pkristan@redhat.com"
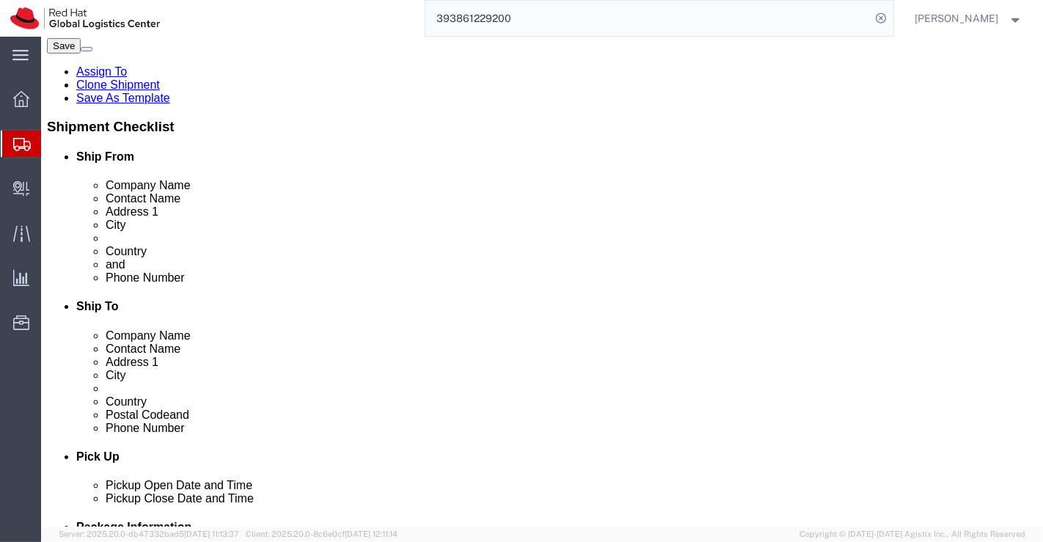
type input "pkristan@redhat.com,apaclogistics@redhat.com"
click link "ADDITIONAL INFORMATION"
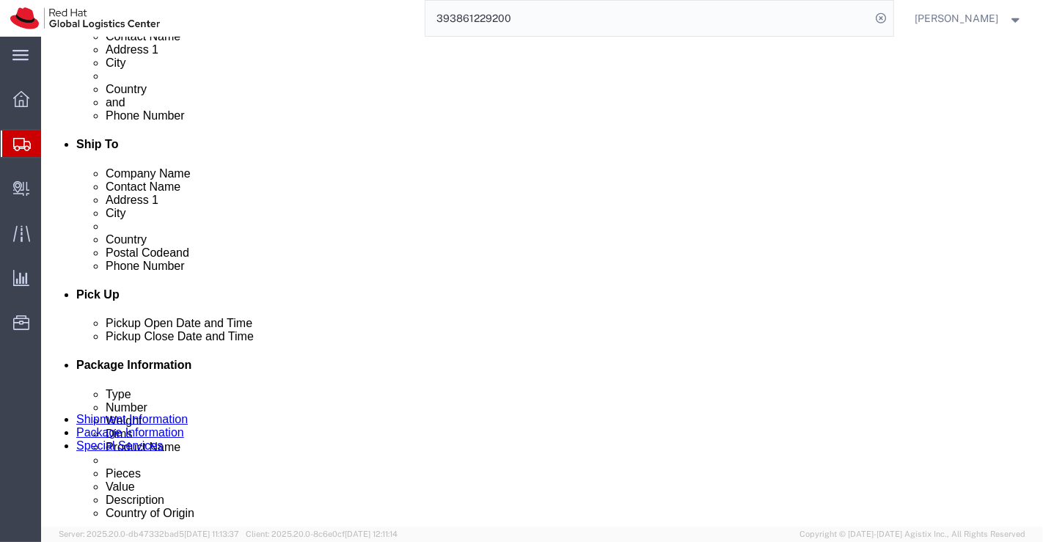
scroll to position [489, 0]
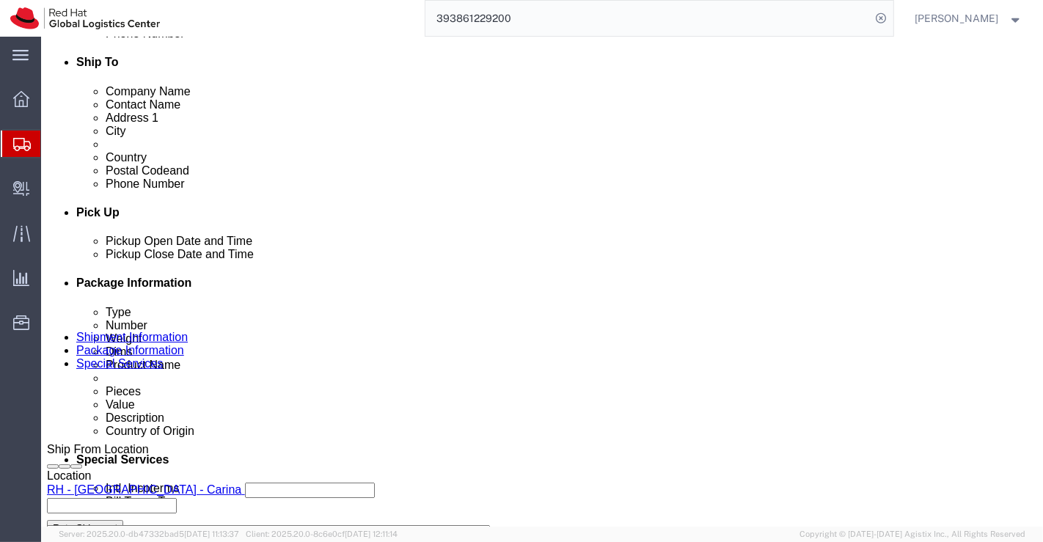
click div "Oct 07 2025 1:51 PM"
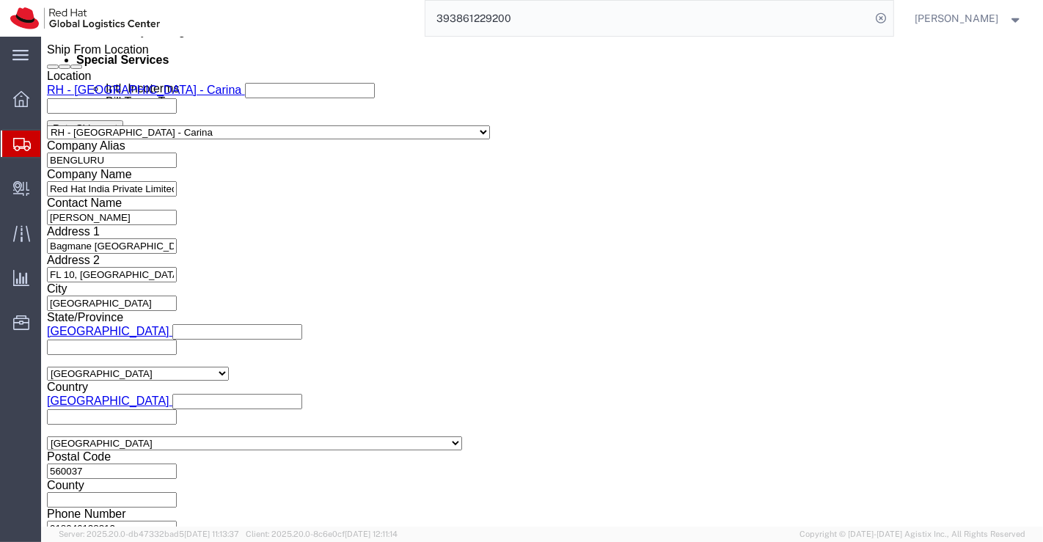
click input "1:51 PM"
type input "6:00 PM"
drag, startPoint x: 212, startPoint y: 245, endPoint x: 299, endPoint y: 310, distance: 108.0
click button "Apply"
click icon "button"
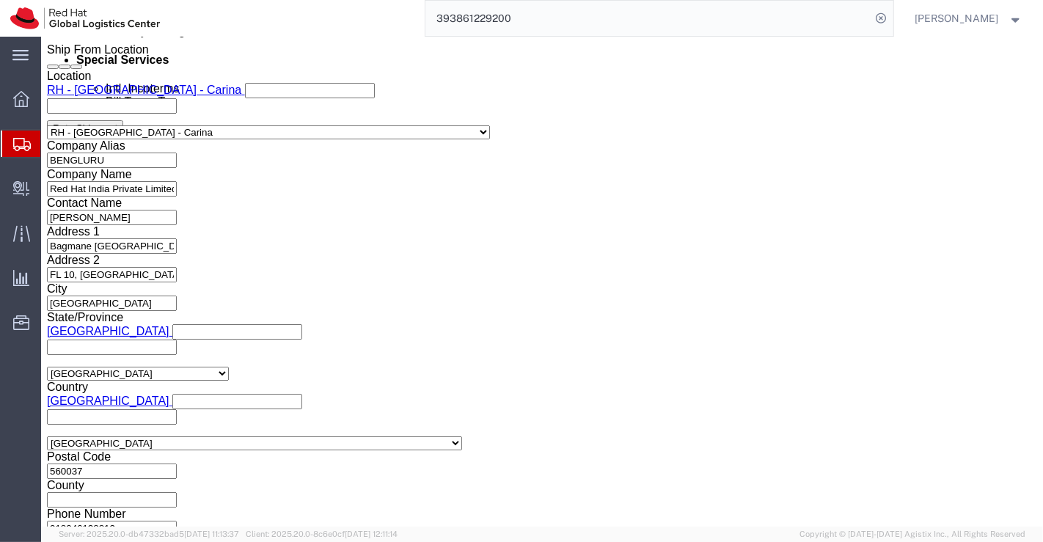
drag, startPoint x: 658, startPoint y: 227, endPoint x: 675, endPoint y: 253, distance: 30.7
click icon "button"
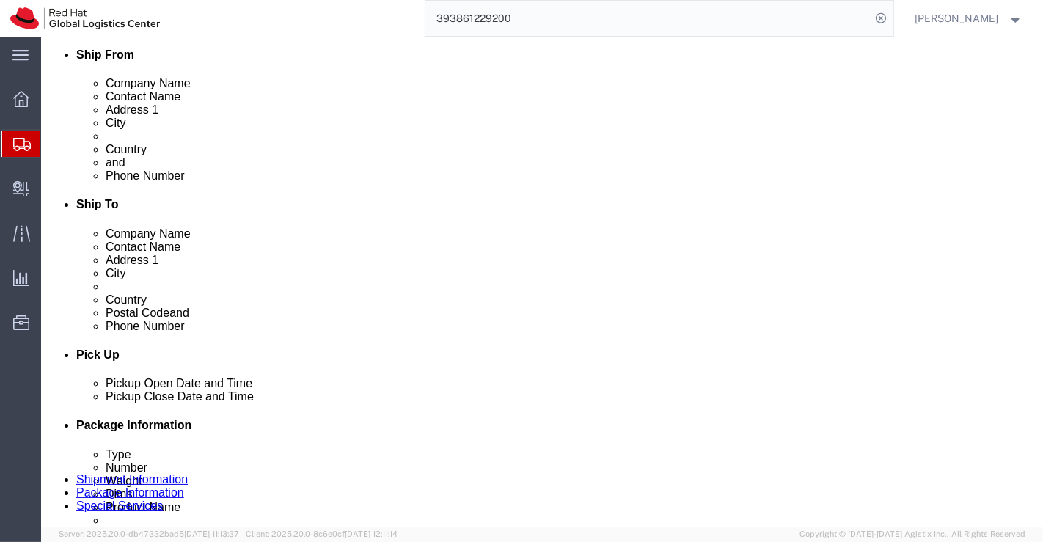
scroll to position [318, 0]
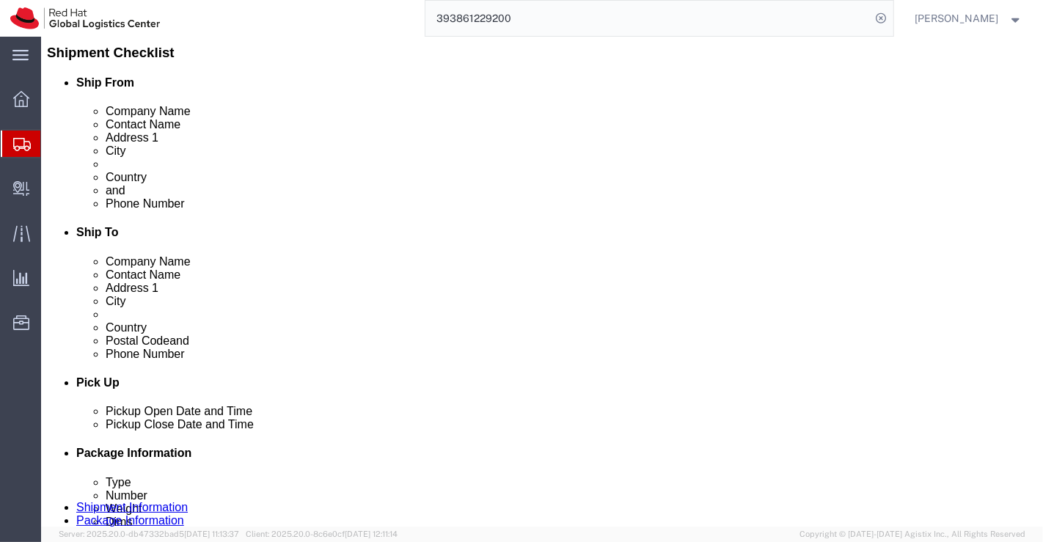
click icon
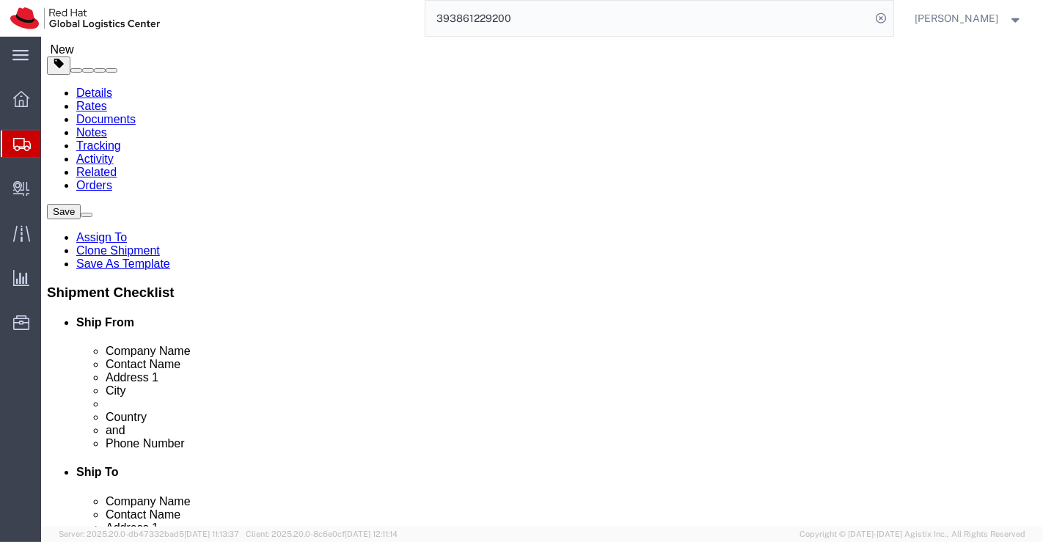
click dd "1.00 Each"
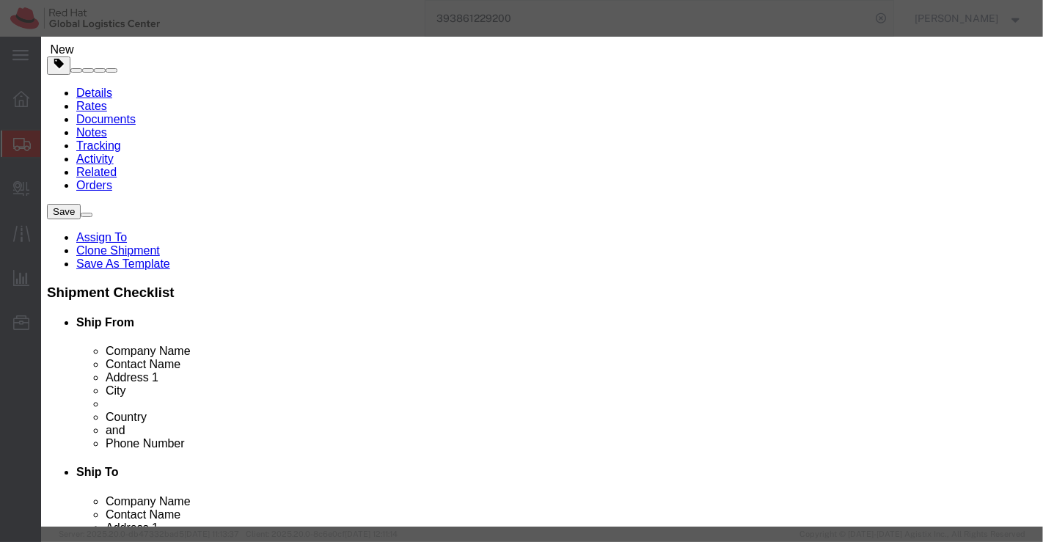
scroll to position [0, 0]
click button "Save & Close"
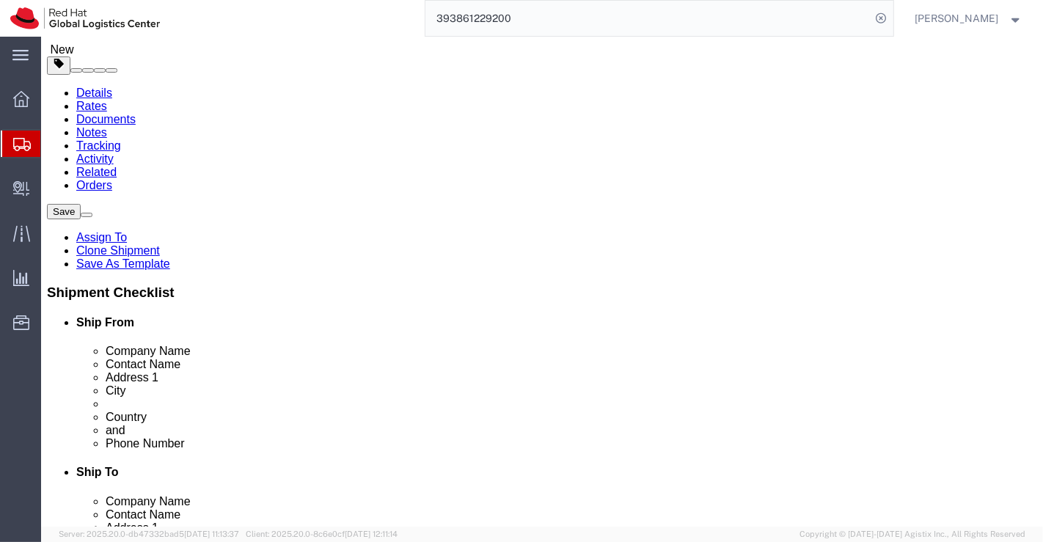
click icon
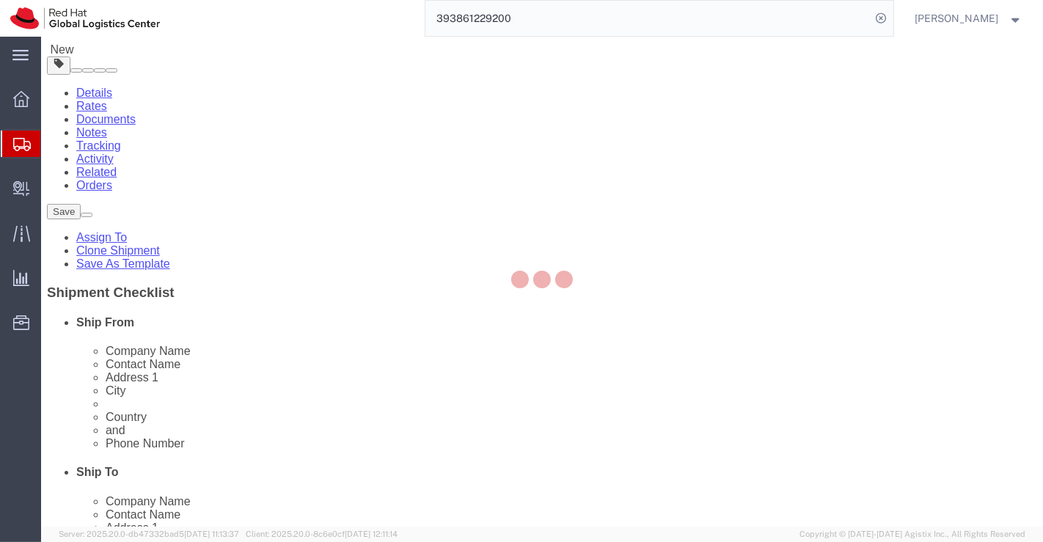
select select "COSTCENTER"
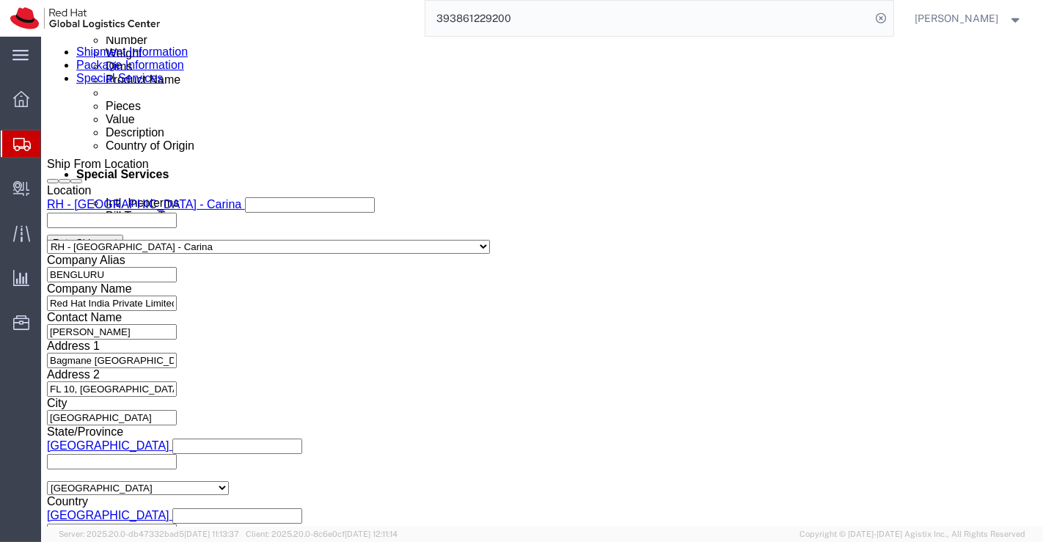
scroll to position [815, 0]
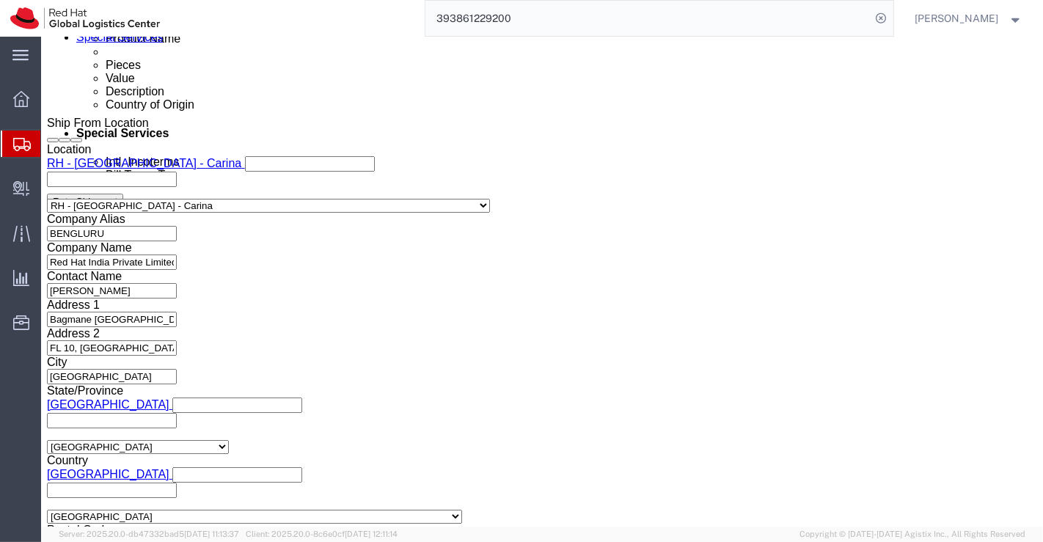
click icon
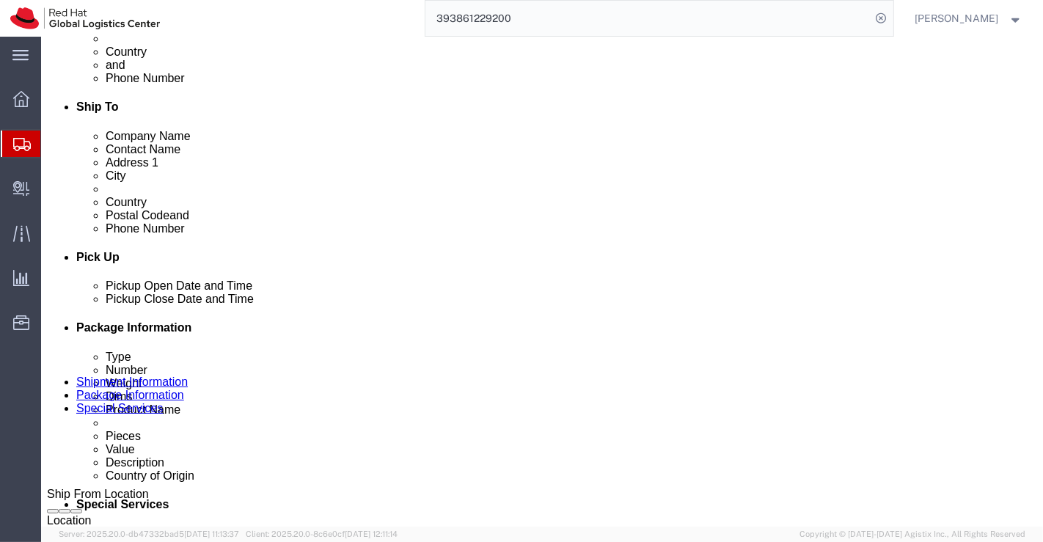
scroll to position [666, 0]
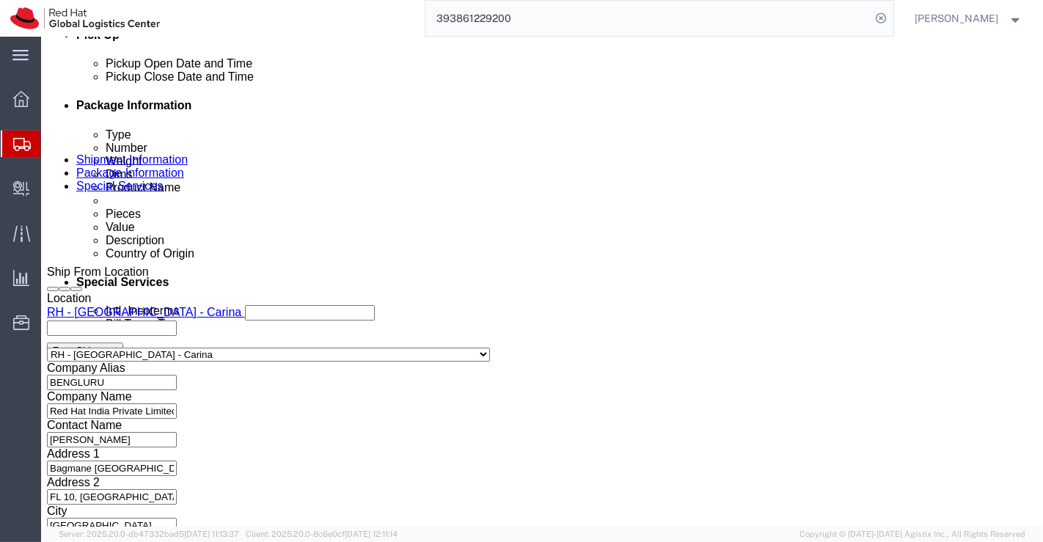
click icon
type input "M"
type input "Jaka"
select select "39291"
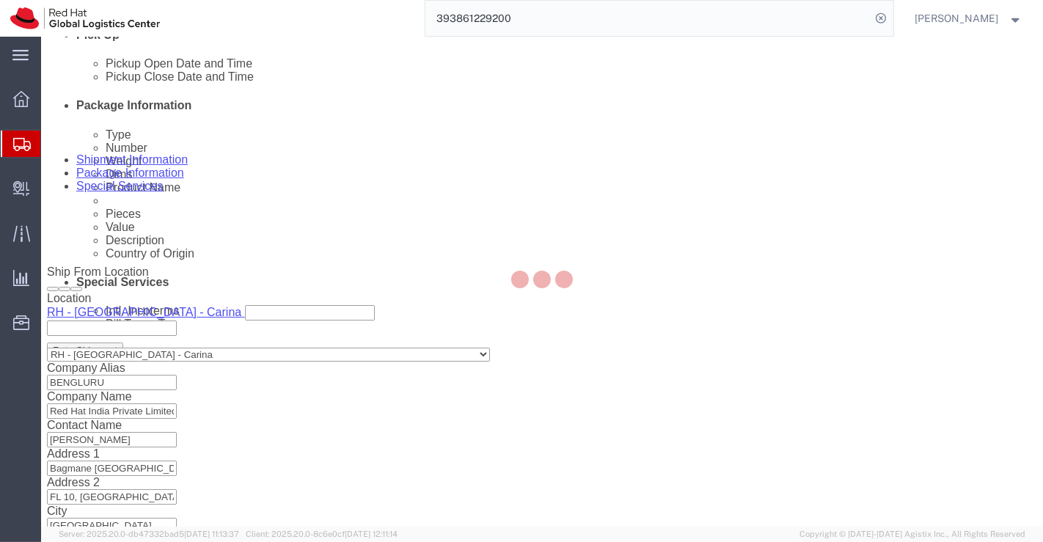
type input "PT. Red Hat Indonesia"
type input "Scbd, Jl. Jend. Sudirman No.52-53"
select select "ID"
type input "+62 21 27899808"
type input "Kebayoran Baru"
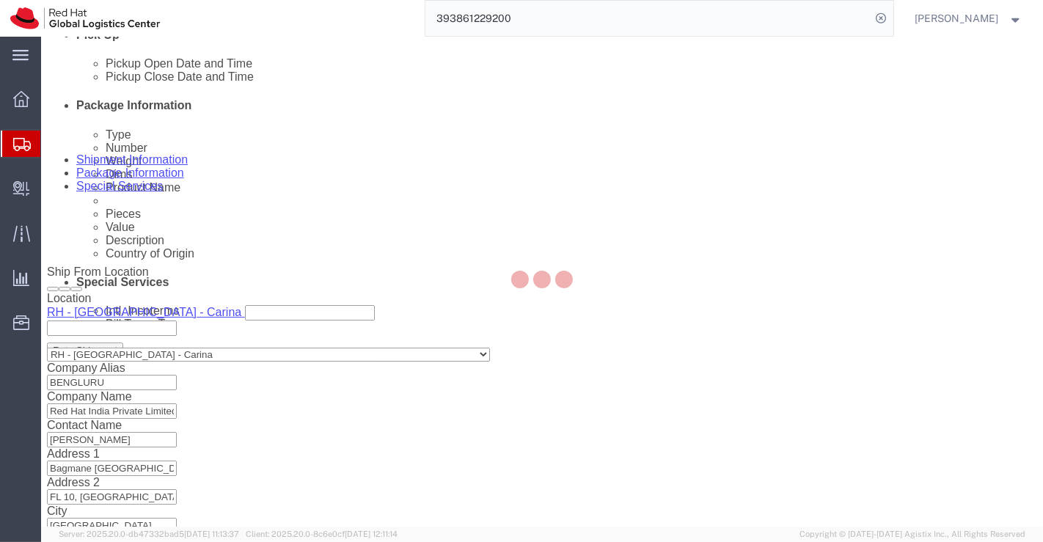
type input "JAKARTA"
type input "12190"
type input "033389107-011000"
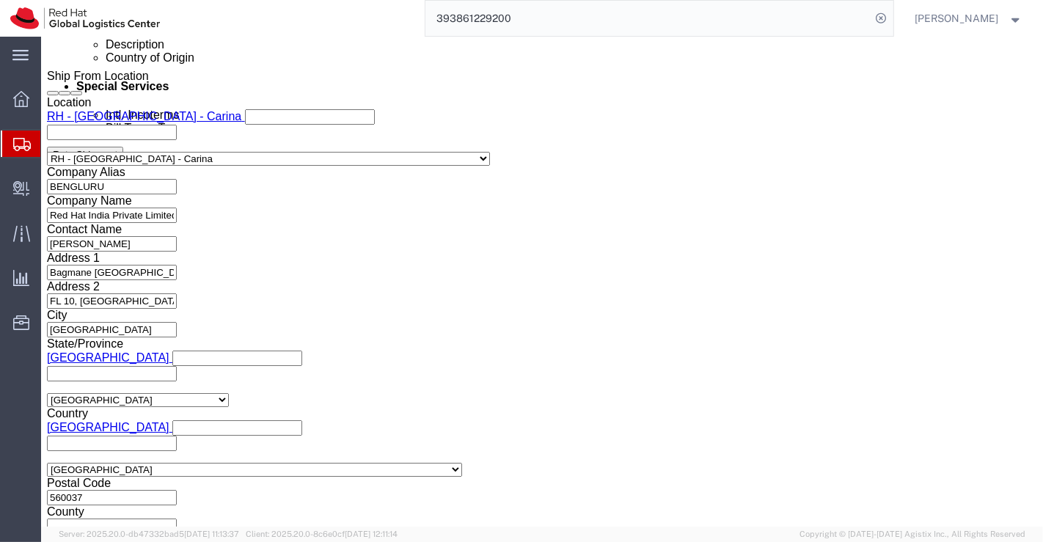
scroll to position [884, 0]
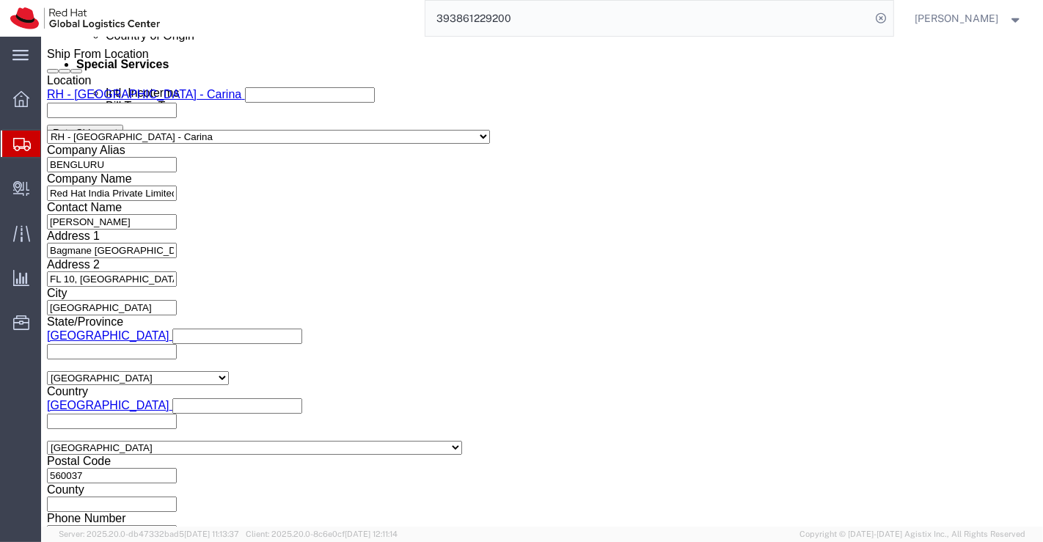
drag, startPoint x: 70, startPoint y: 92, endPoint x: 74, endPoint y: 111, distance: 20.3
click icon
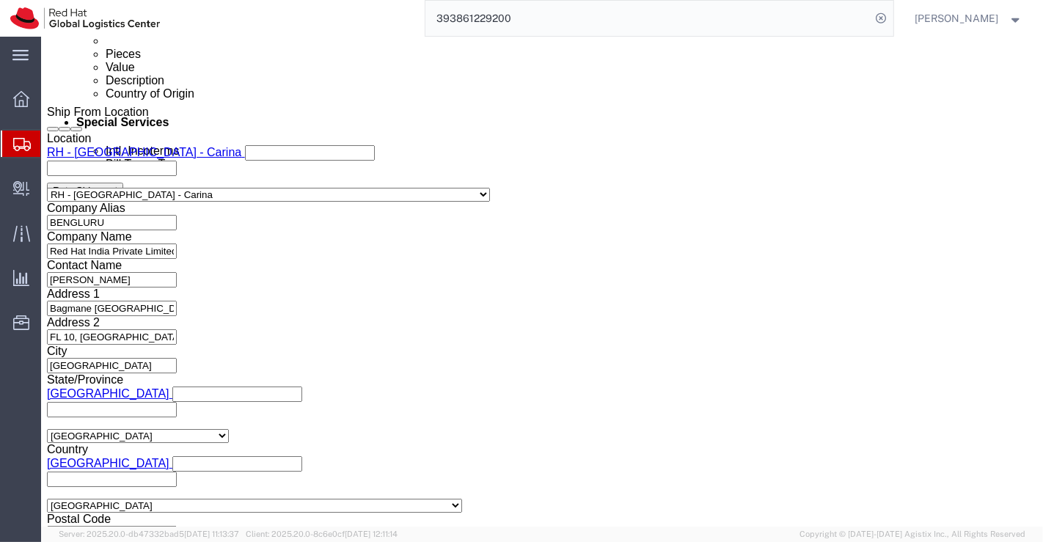
scroll to position [896, 0]
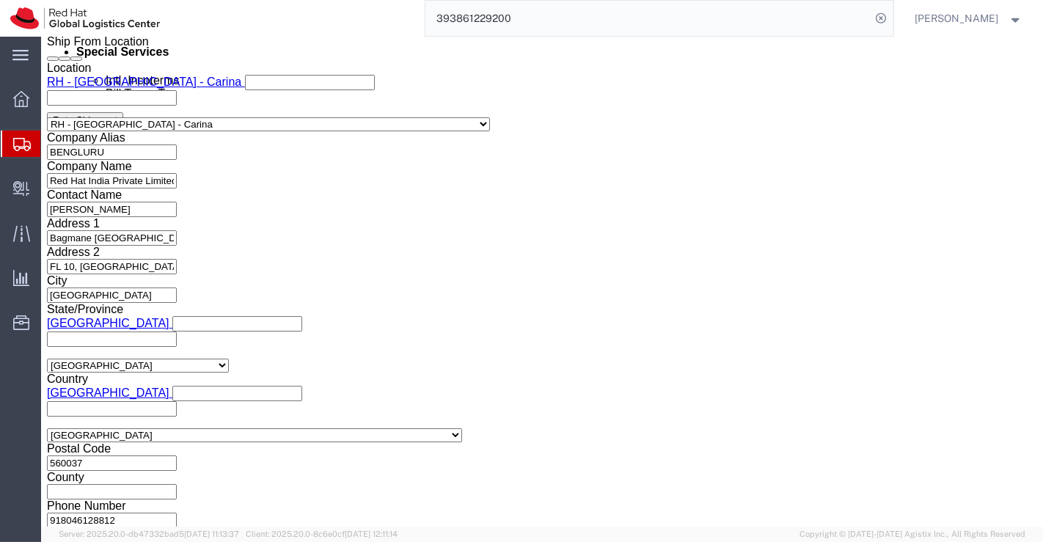
click icon
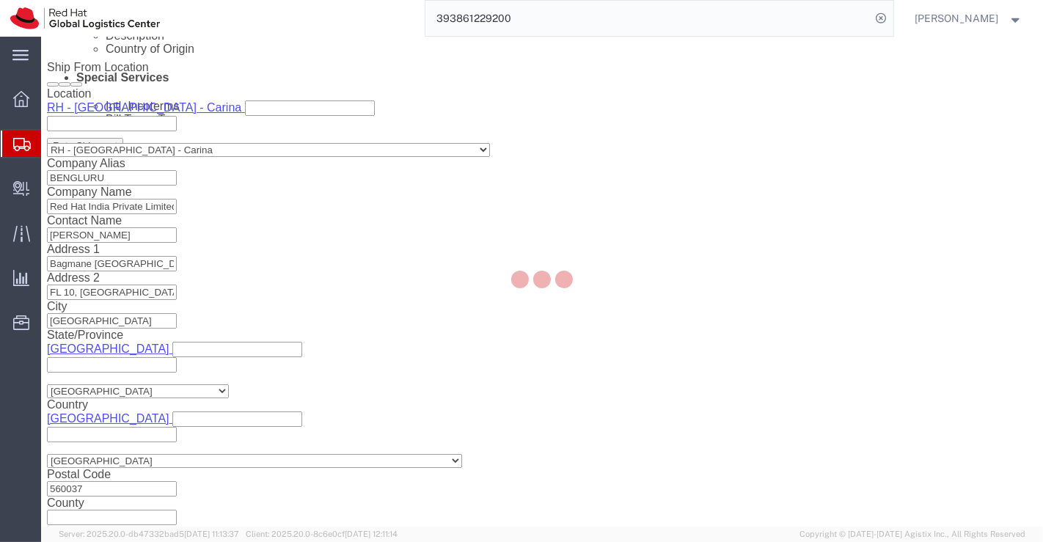
select select "COSTCENTER"
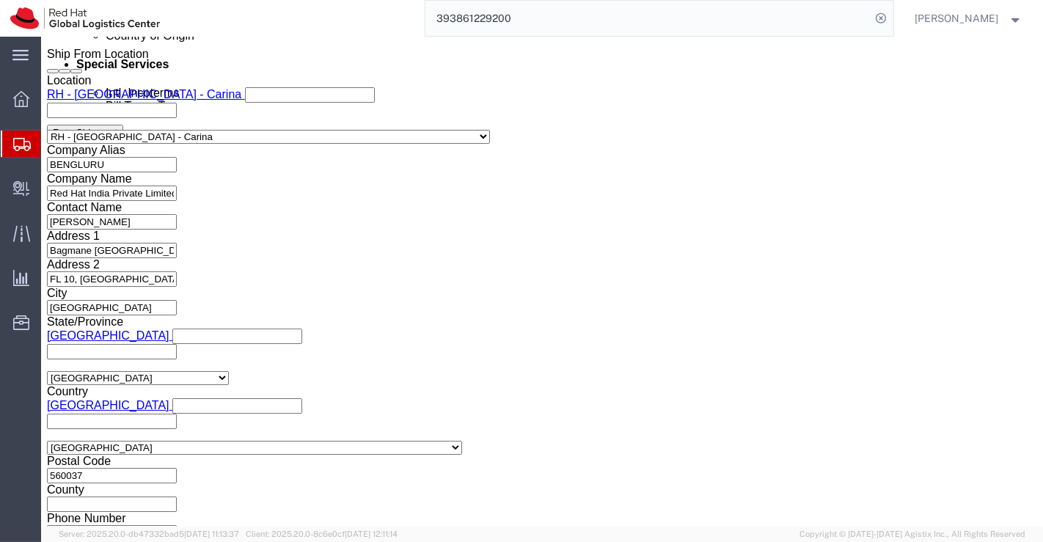
click button "Rate Shipment"
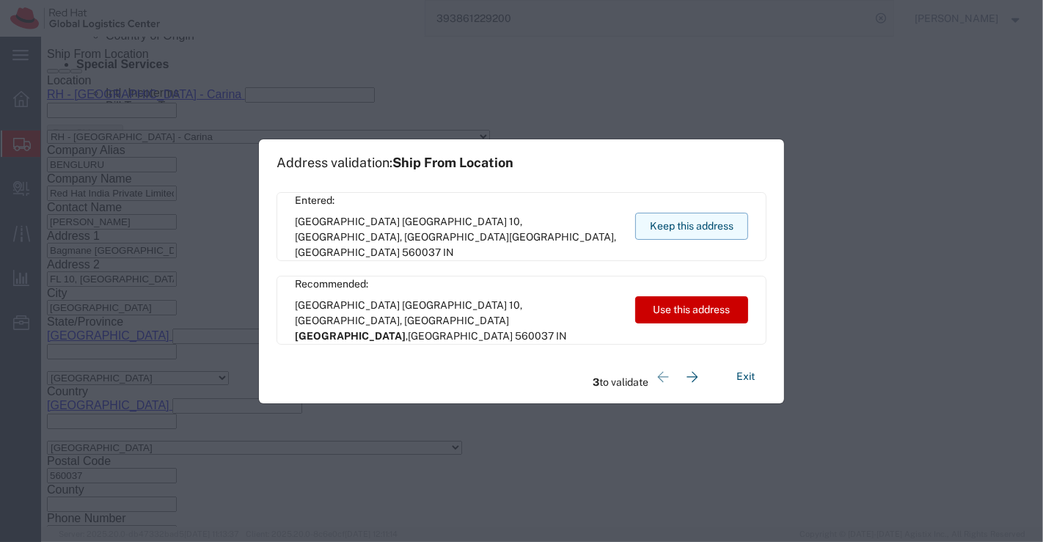
click at [679, 223] on button "Keep this address" at bounding box center [691, 226] width 113 height 27
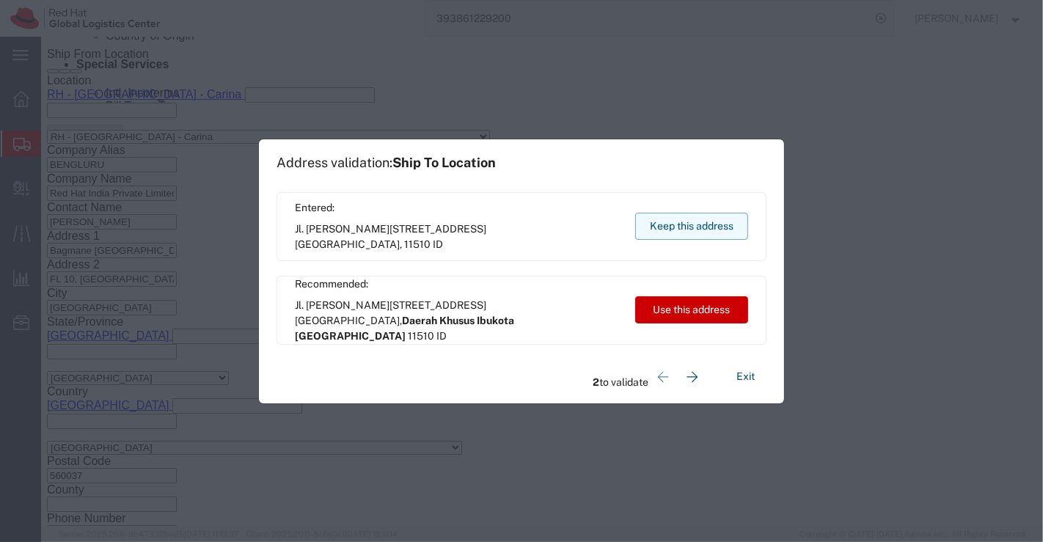
click at [662, 221] on button "Keep this address" at bounding box center [691, 226] width 113 height 27
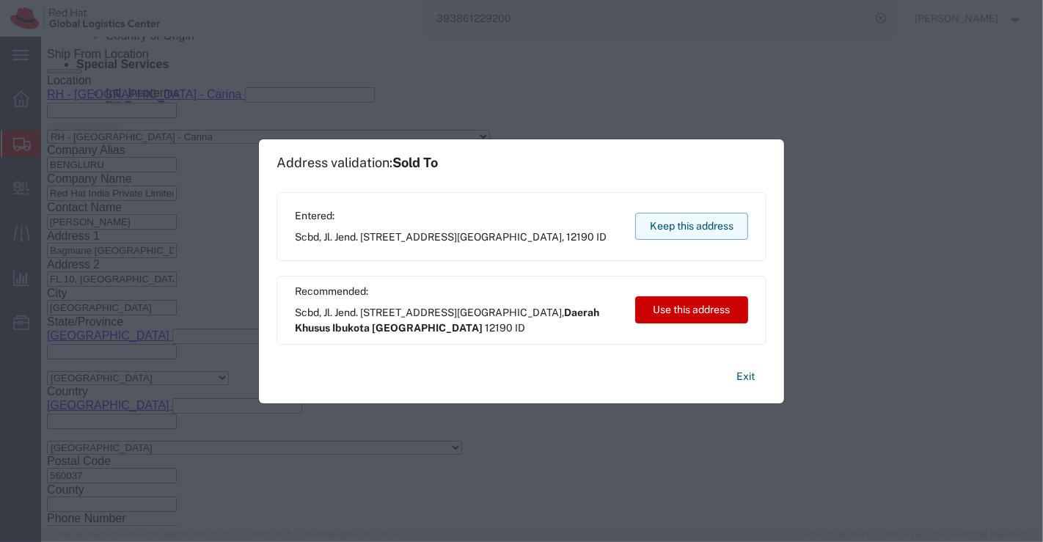
click at [664, 228] on button "Keep this address" at bounding box center [691, 226] width 113 height 27
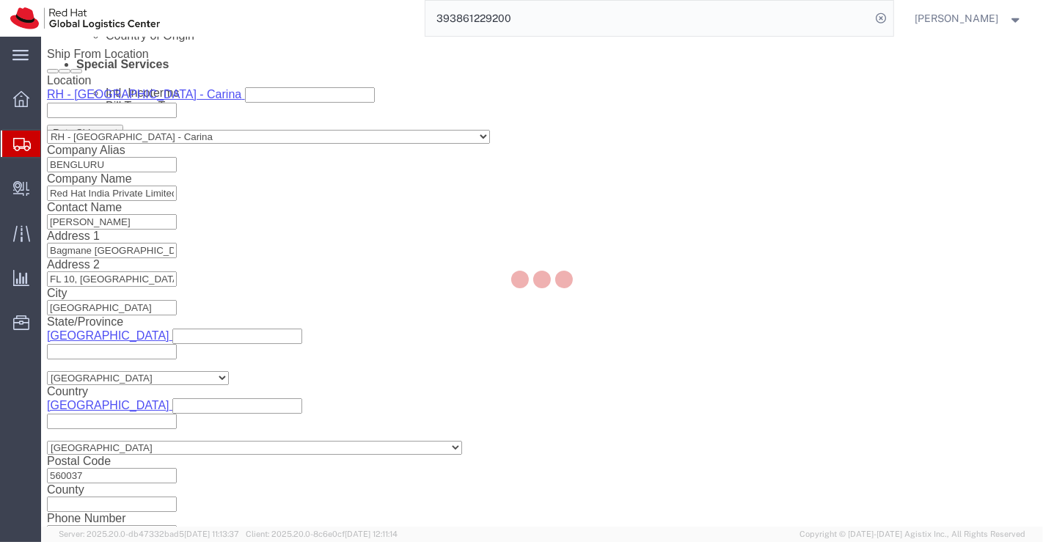
scroll to position [0, 0]
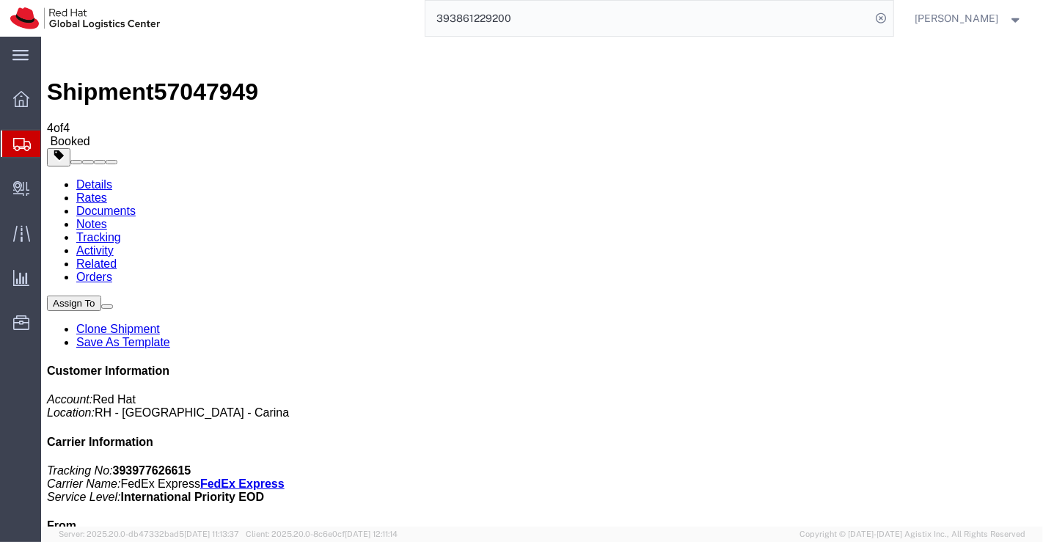
click at [89, 178] on link "Details" at bounding box center [94, 184] width 36 height 12
click link "Schedule pickup request"
click div "Leg 1 - Small Parcel"
drag, startPoint x: 861, startPoint y: 189, endPoint x: 789, endPoint y: 186, distance: 72.7
click p "Tracking No: 393977626615 Carrier Name: FedEx Express FedEx Express Service Lev…"
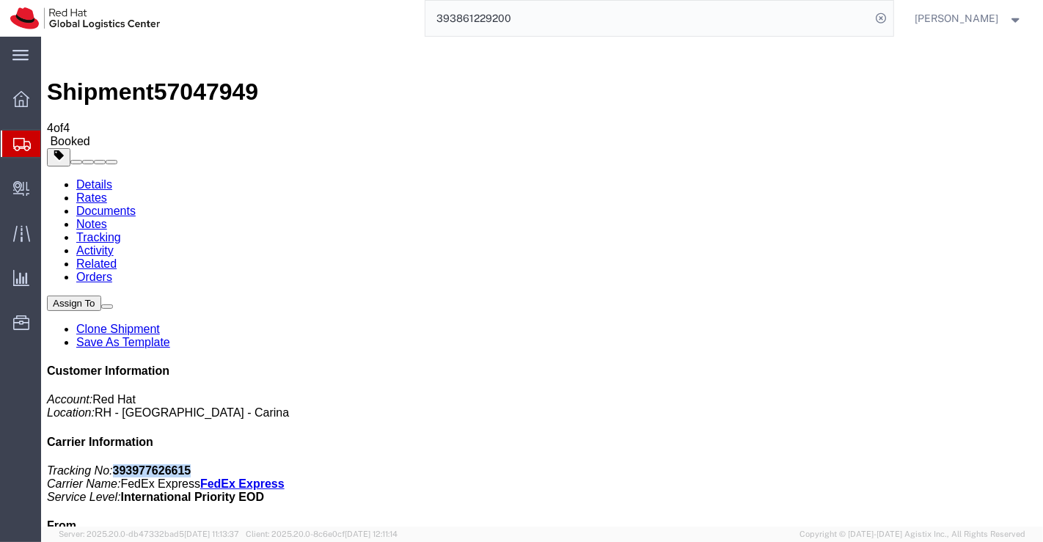
copy b "393977626615"
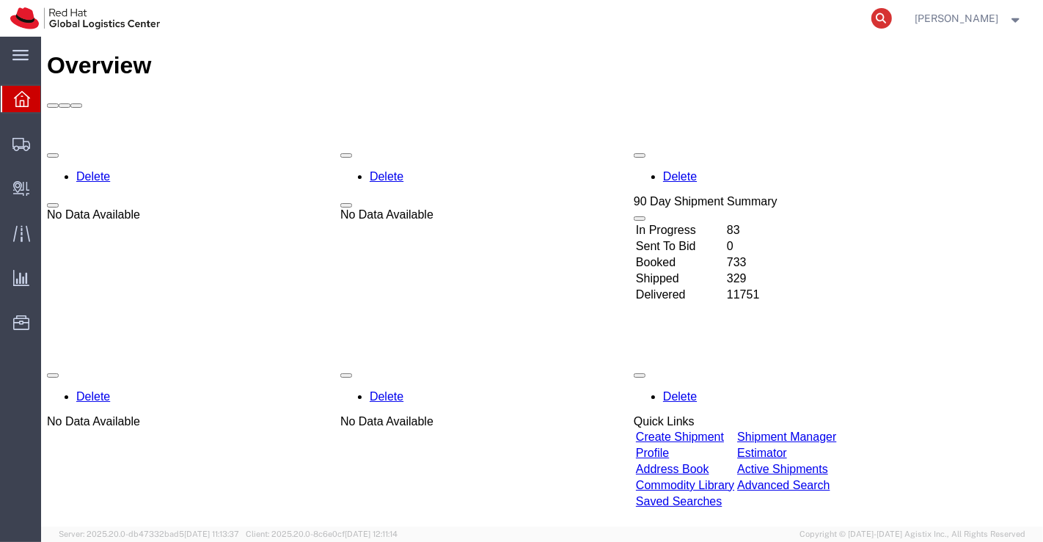
click at [876, 20] on icon at bounding box center [881, 18] width 21 height 21
paste input "393861282093"
type input "393861282093"
